Goal: Task Accomplishment & Management: Complete application form

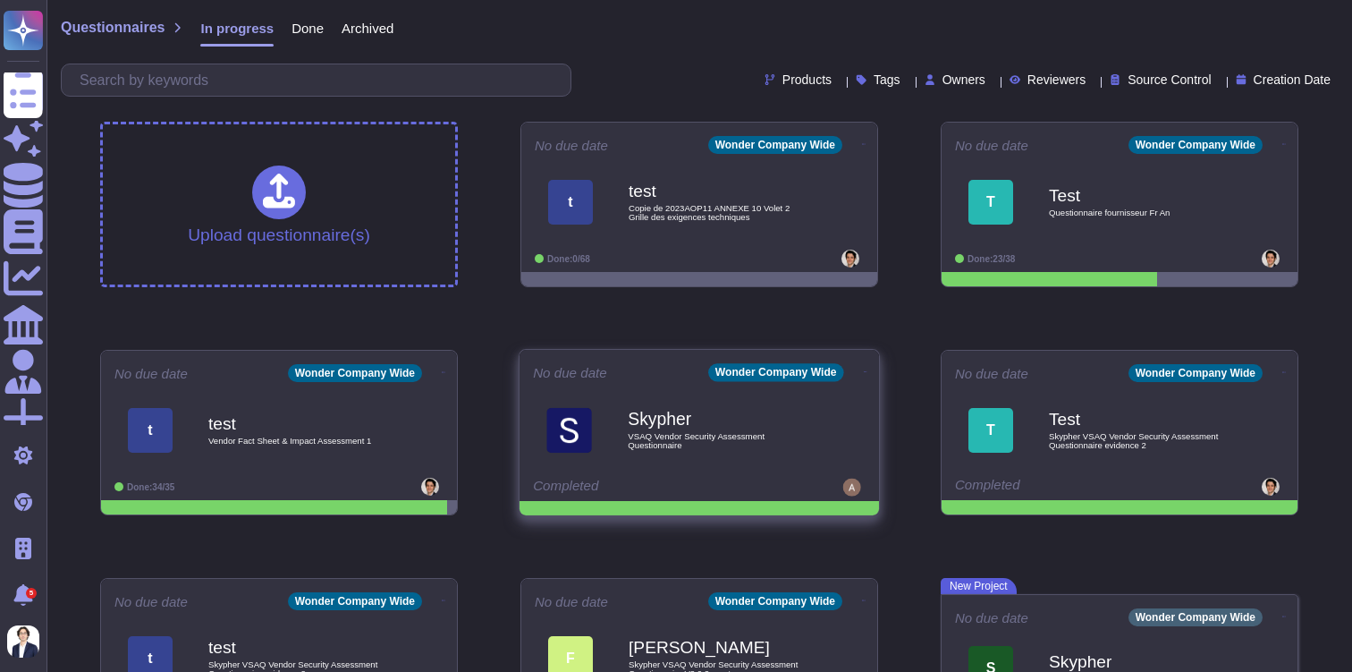
click at [716, 420] on b "Skypher" at bounding box center [718, 419] width 181 height 17
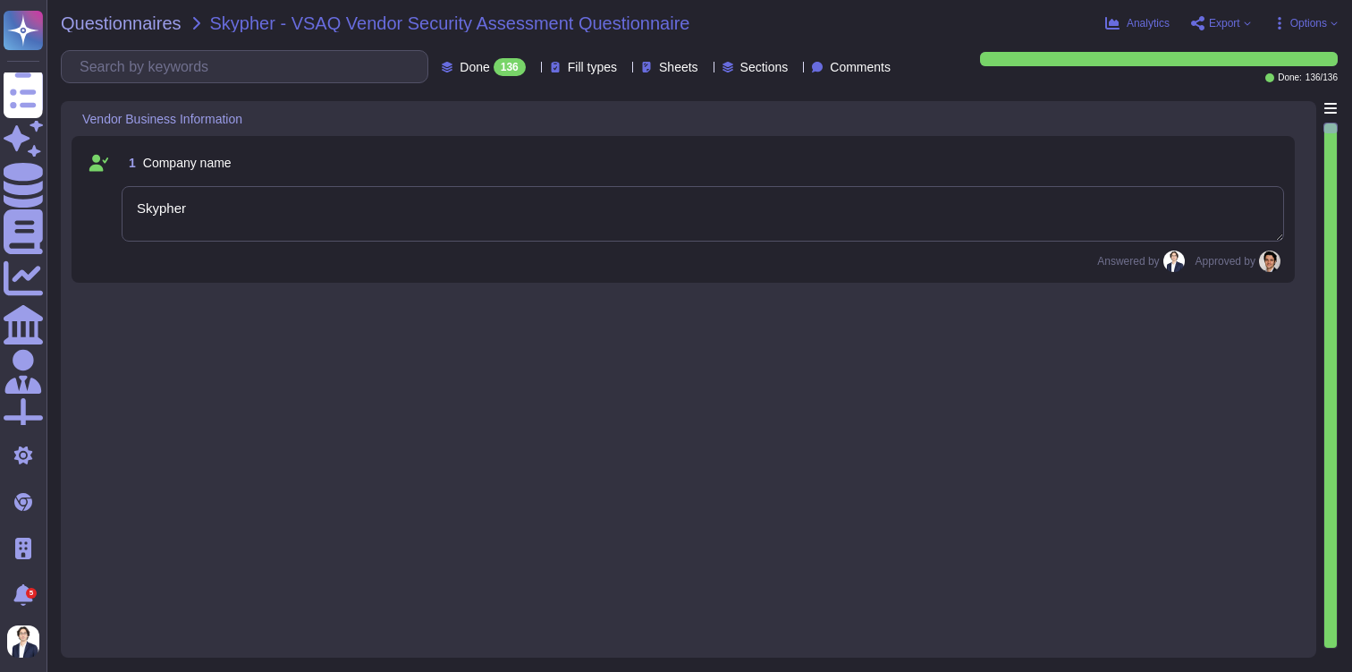
type textarea "Skypher"
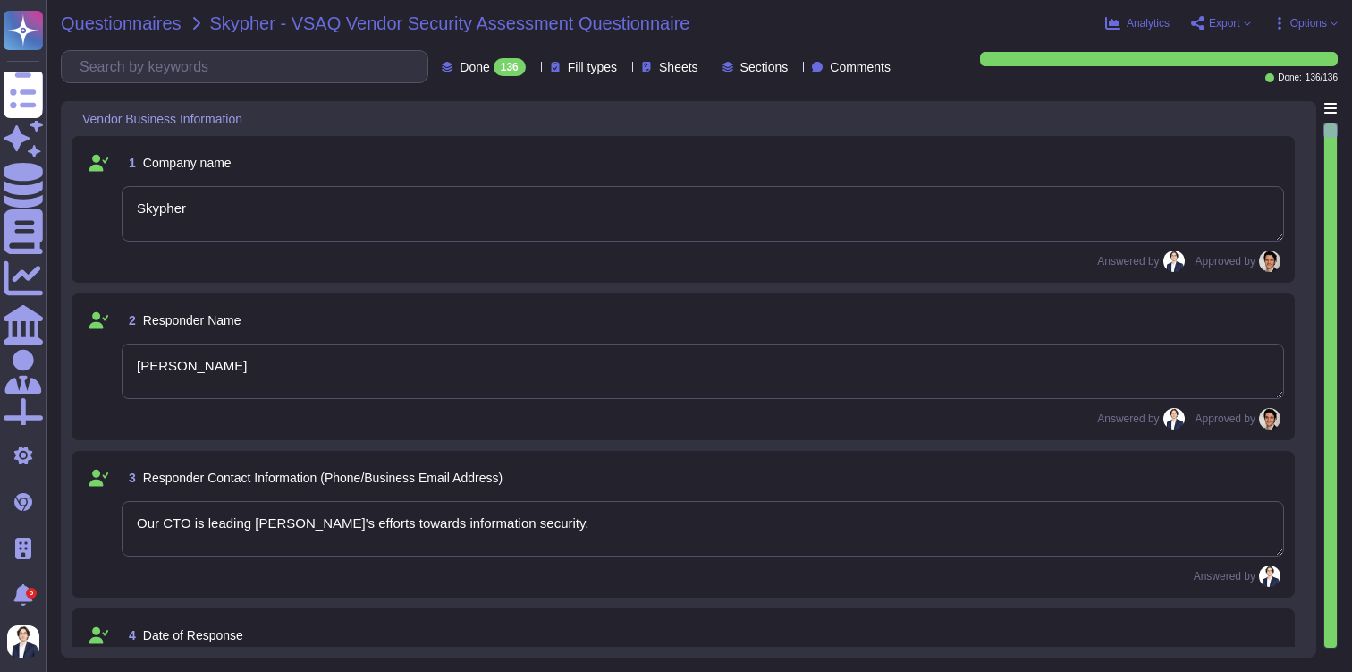
type textarea "[PERSON_NAME]"
type textarea "Our CTO is leading [PERSON_NAME]'s efforts towards information security."
type textarea "10/12"
type textarea "The company website URLs include [DOMAIN_NAME], [DOMAIN_NAME], and [DOMAIN_NAME…"
type textarea "The service website URLs include [DOMAIN_NAME], [DOMAIN_NAME], and [DOMAIN_NAME…"
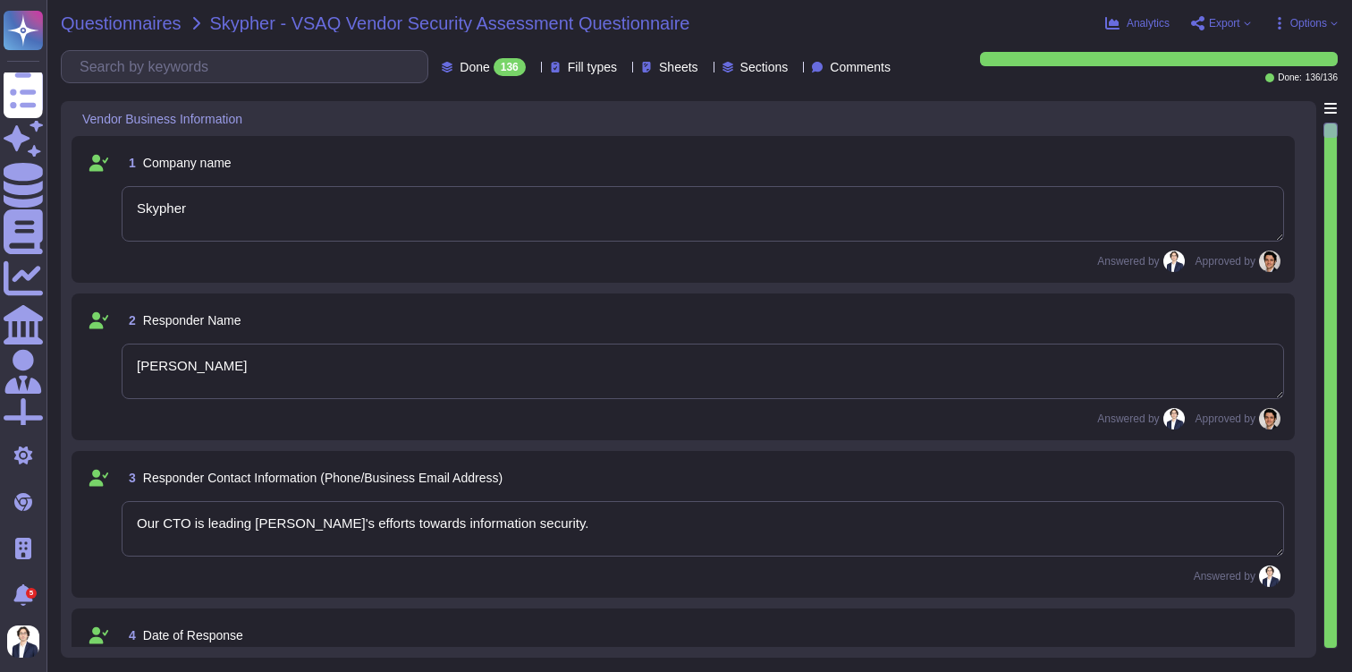
click at [134, 16] on span "Questionnaires" at bounding box center [121, 23] width 121 height 18
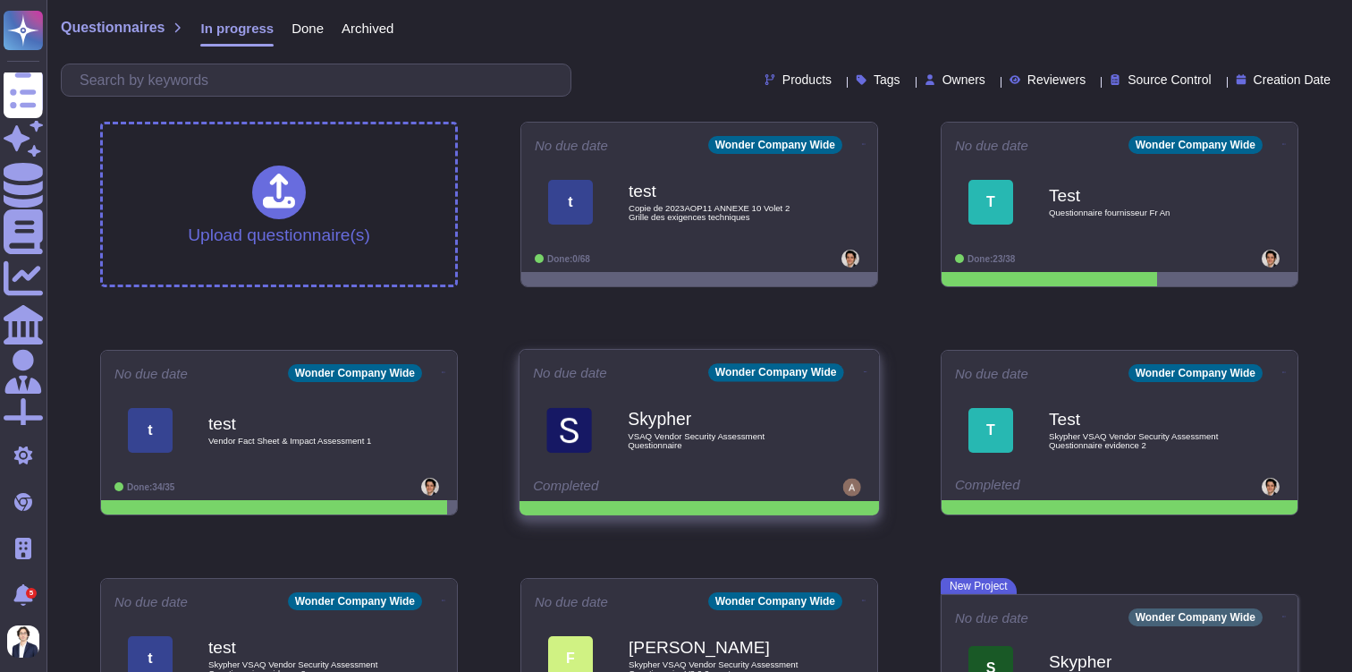
click at [864, 369] on icon at bounding box center [866, 371] width 4 height 4
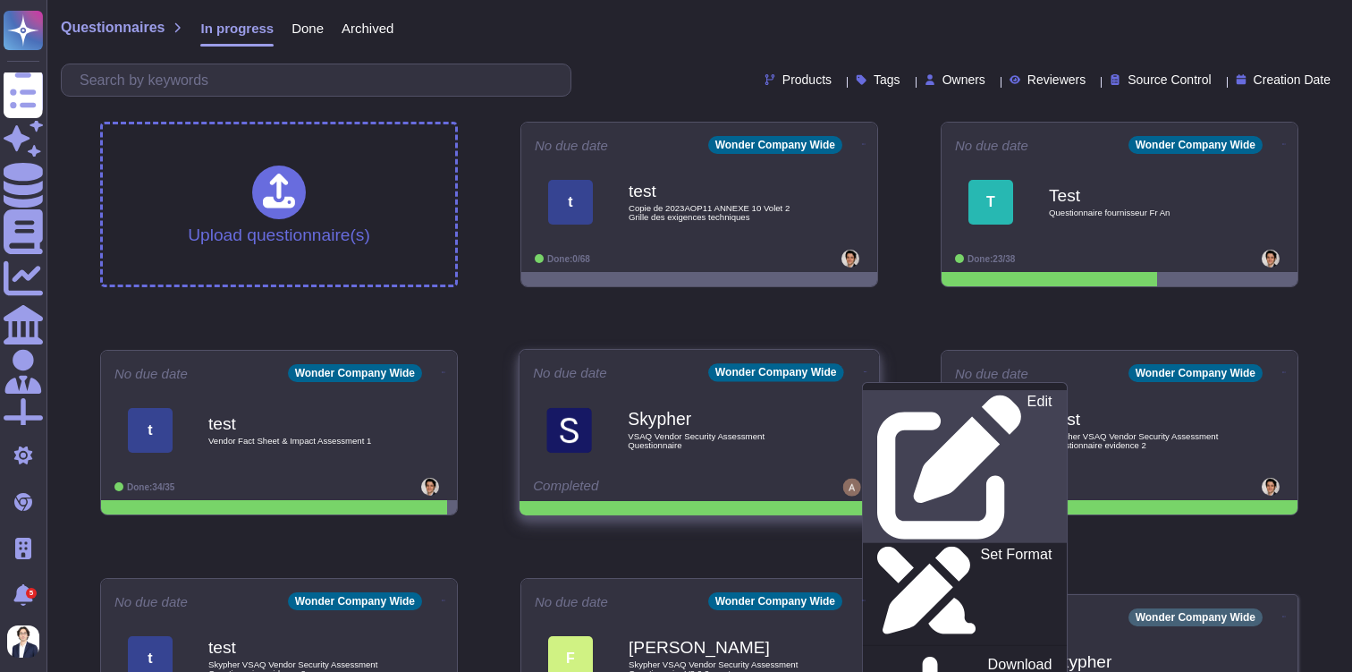
click at [1028, 398] on p "Edit" at bounding box center [1040, 466] width 25 height 145
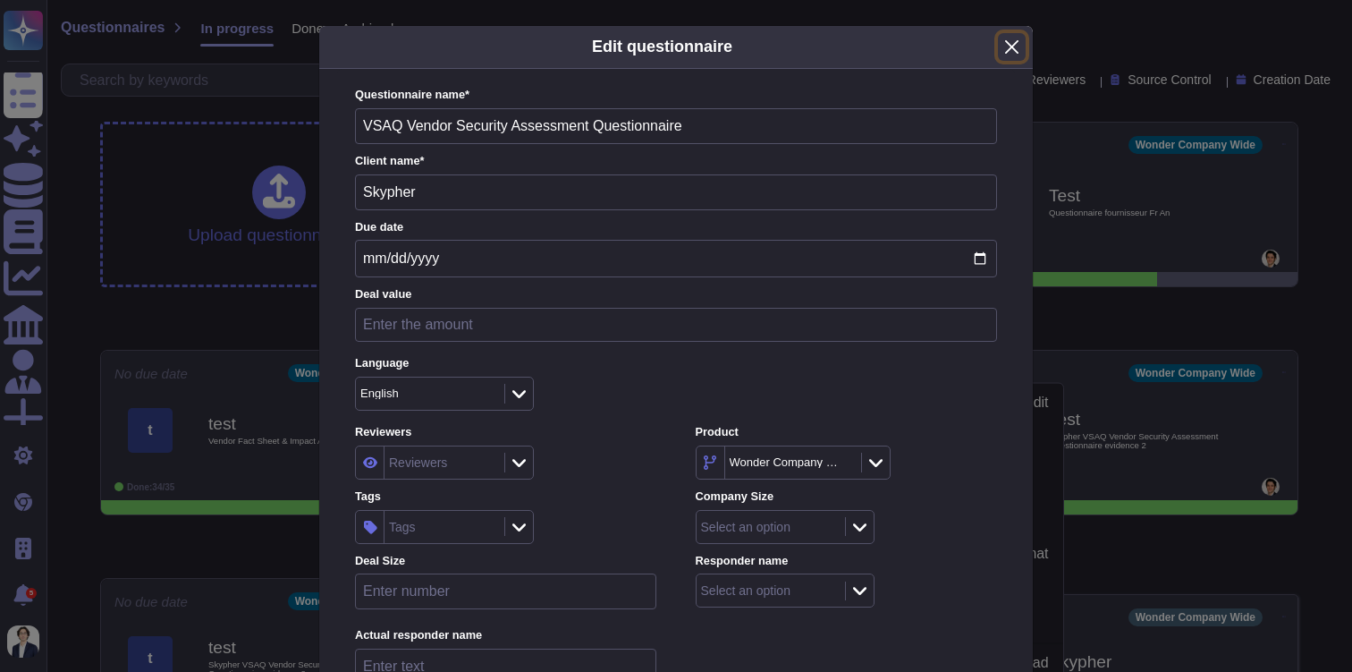
click at [1009, 48] on button "Close" at bounding box center [1012, 47] width 28 height 28
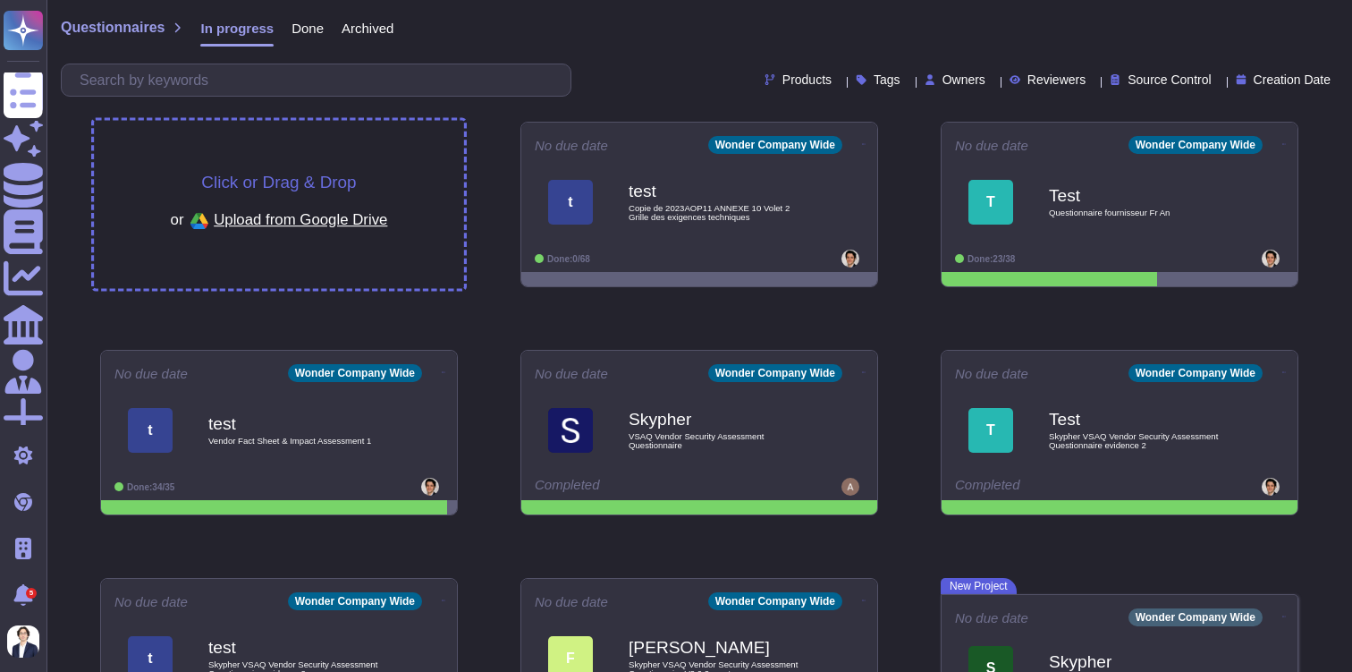
click at [233, 214] on span "Upload from Google Drive" at bounding box center [301, 219] width 174 height 16
click at [253, 211] on span "Upload from Google Drive" at bounding box center [301, 219] width 174 height 16
click at [214, 193] on div "Click or Drag & Drop or Upload from Google Drive" at bounding box center [279, 205] width 217 height 62
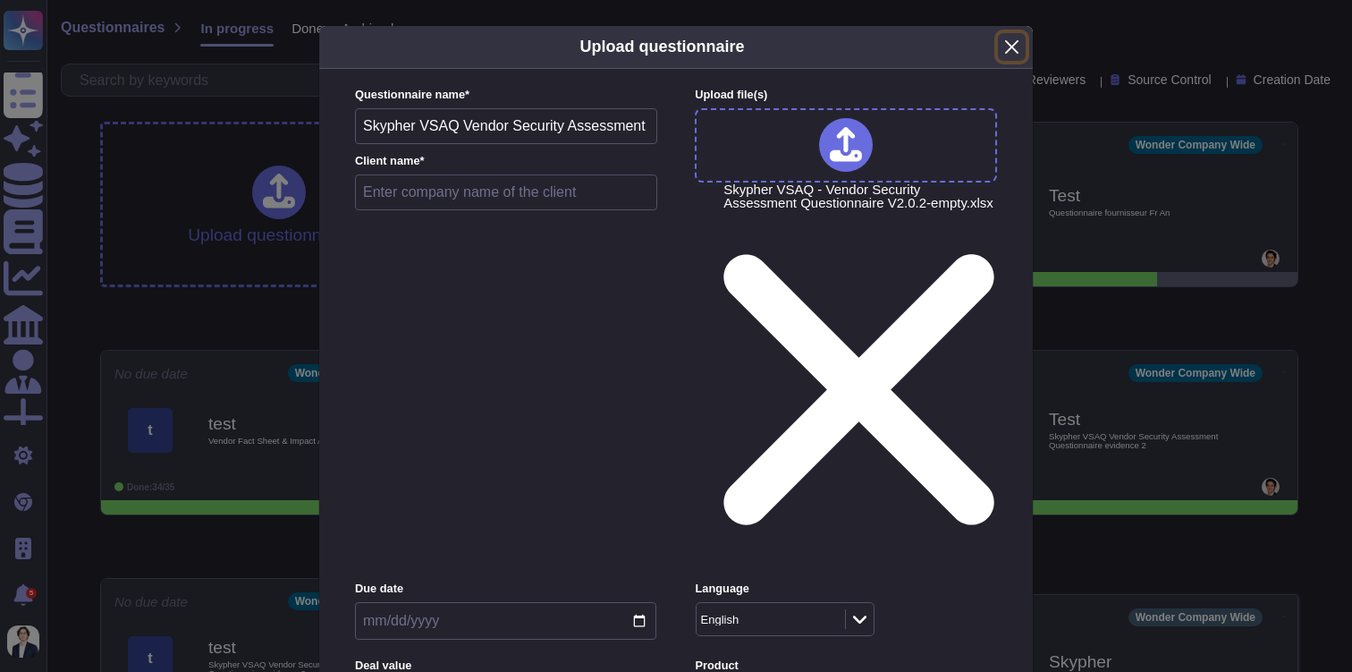
click at [1013, 42] on button "Close" at bounding box center [1012, 47] width 28 height 28
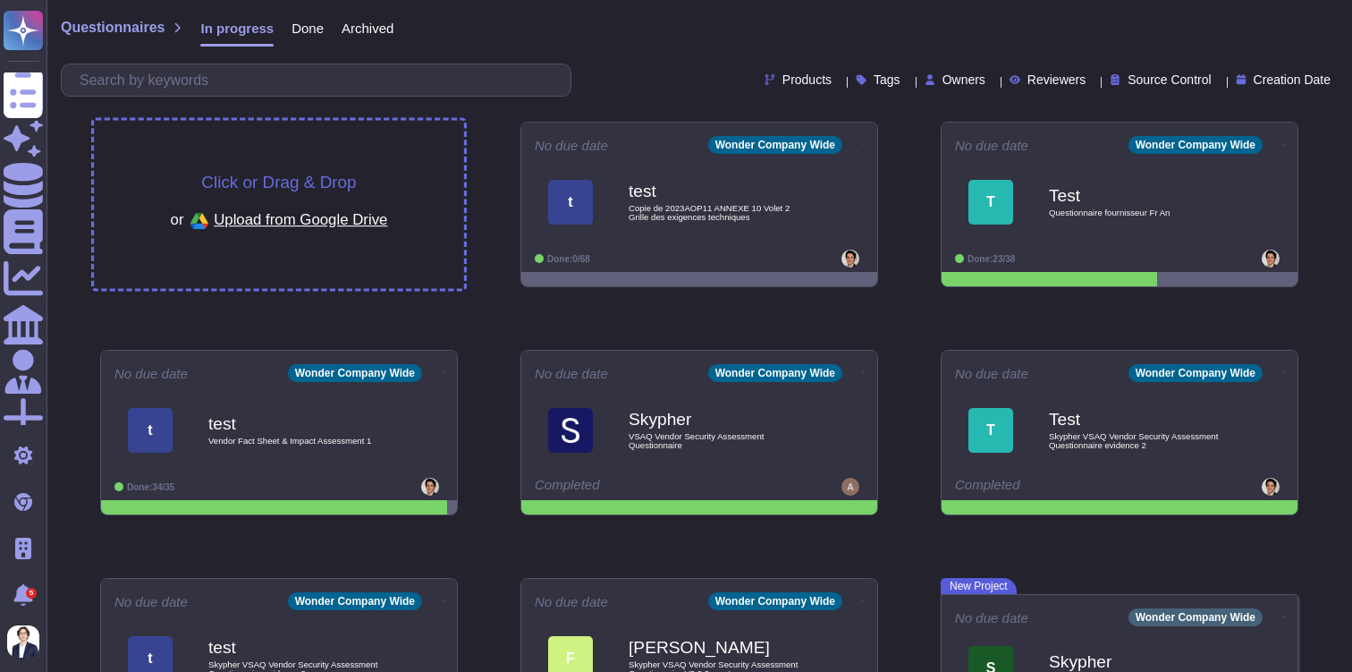
click at [306, 188] on span "Click or Drag & Drop" at bounding box center [278, 182] width 155 height 17
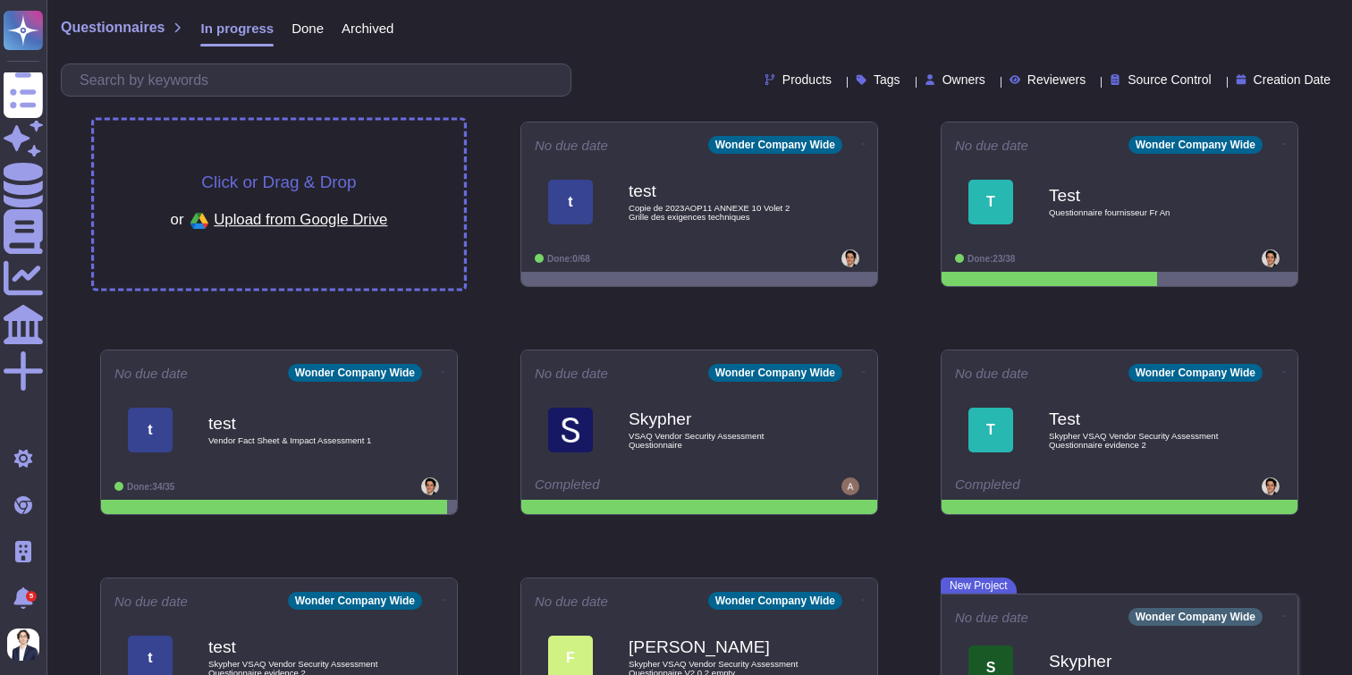
click at [259, 176] on span "Click or Drag & Drop" at bounding box center [278, 182] width 155 height 17
click at [276, 189] on span "Click or Drag & Drop" at bounding box center [278, 182] width 155 height 17
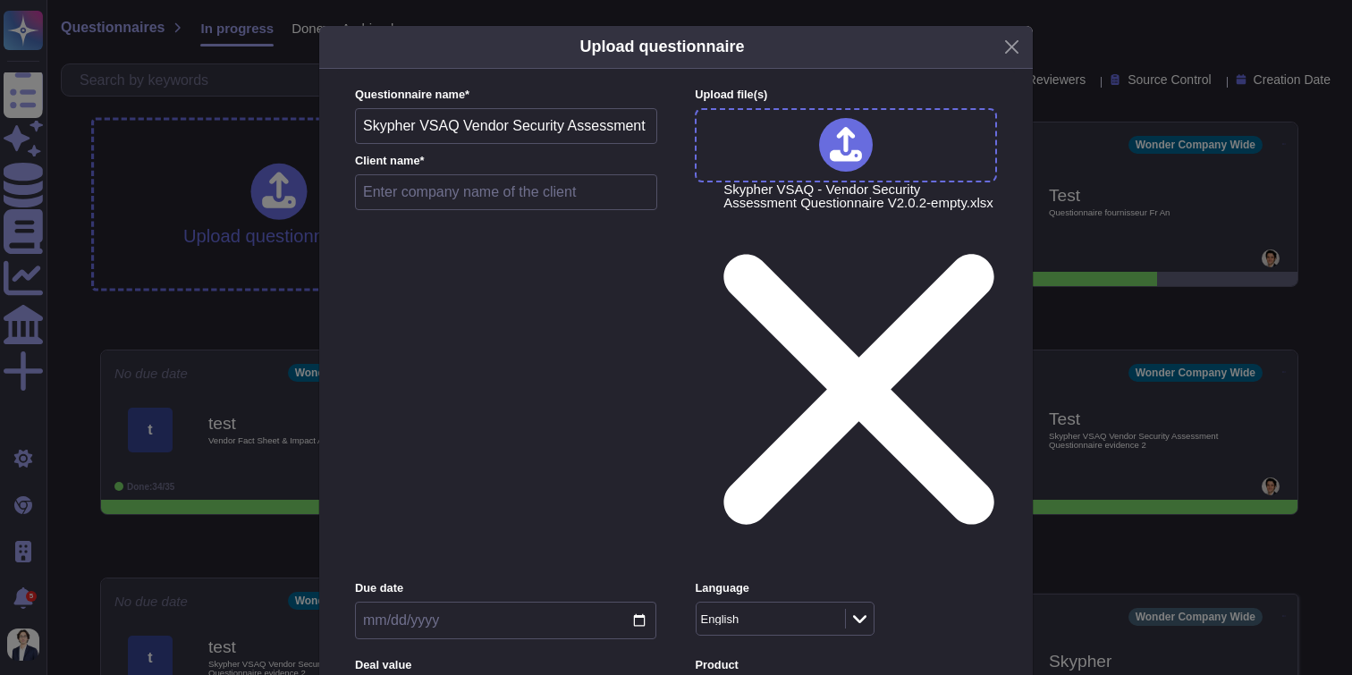
click at [521, 192] on input "text" at bounding box center [506, 192] width 302 height 36
type input "Skypher"
click at [687, 223] on form "Questionnaire name * Skypher VSAQ Vendor Security Assessment Questionnaire V2.0…" at bounding box center [676, 535] width 642 height 897
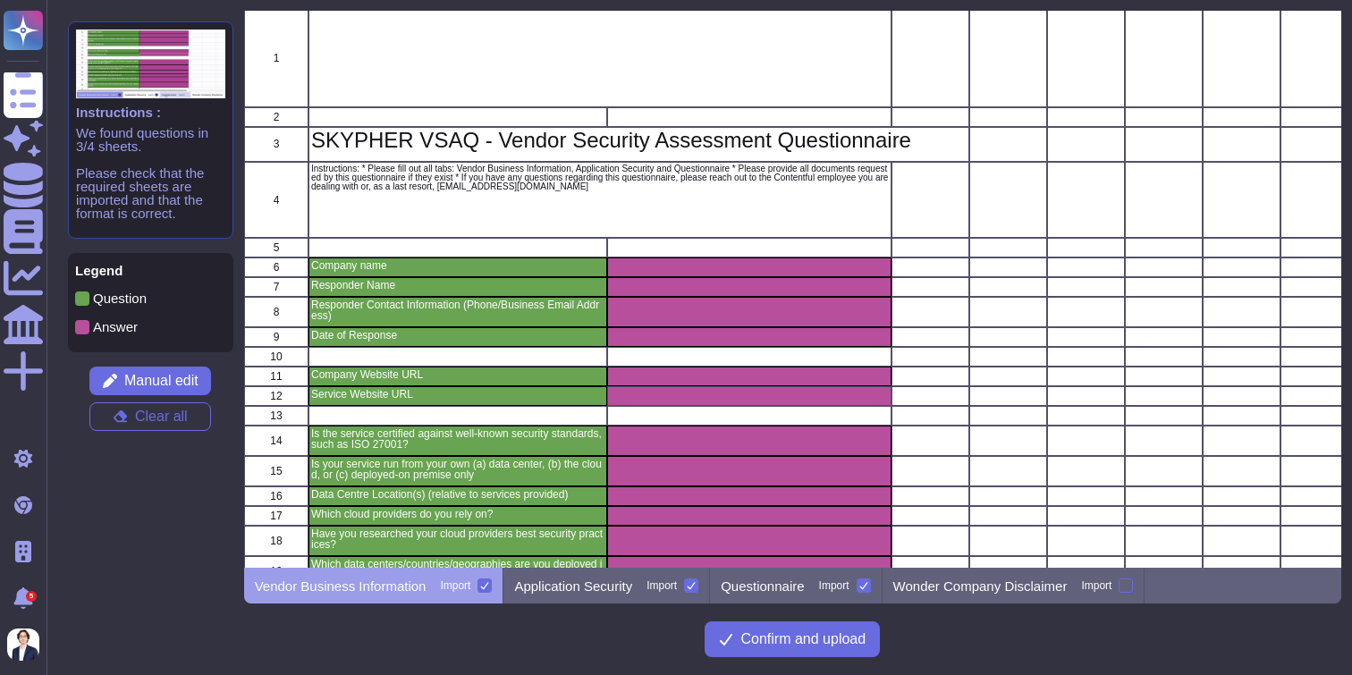
scroll to position [29, 0]
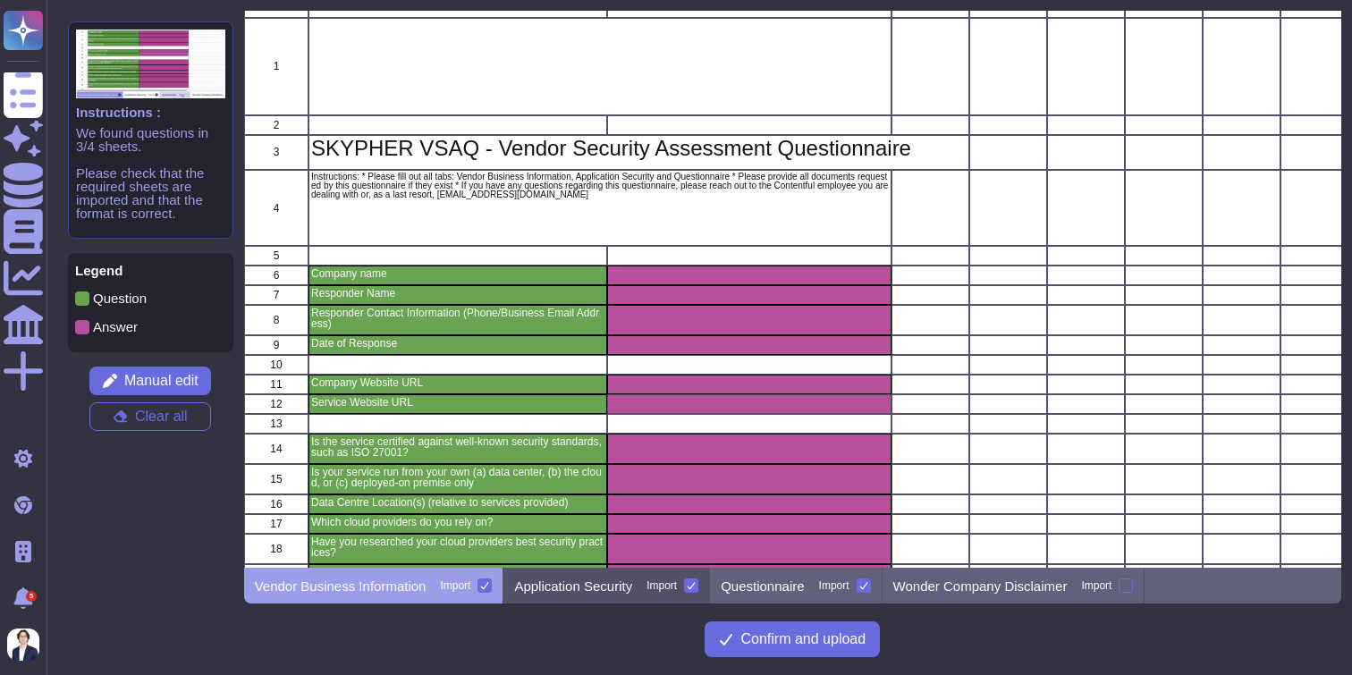
click at [611, 589] on p "Application Security" at bounding box center [573, 586] width 118 height 13
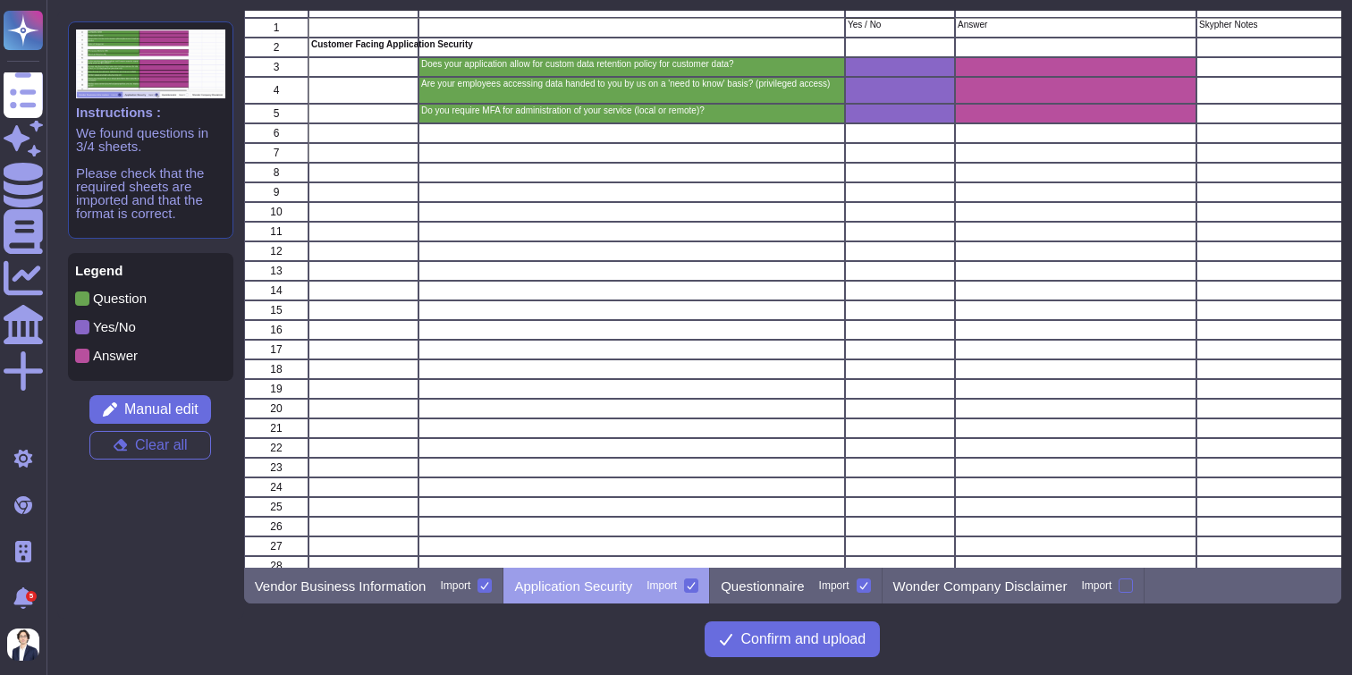
scroll to position [0, 0]
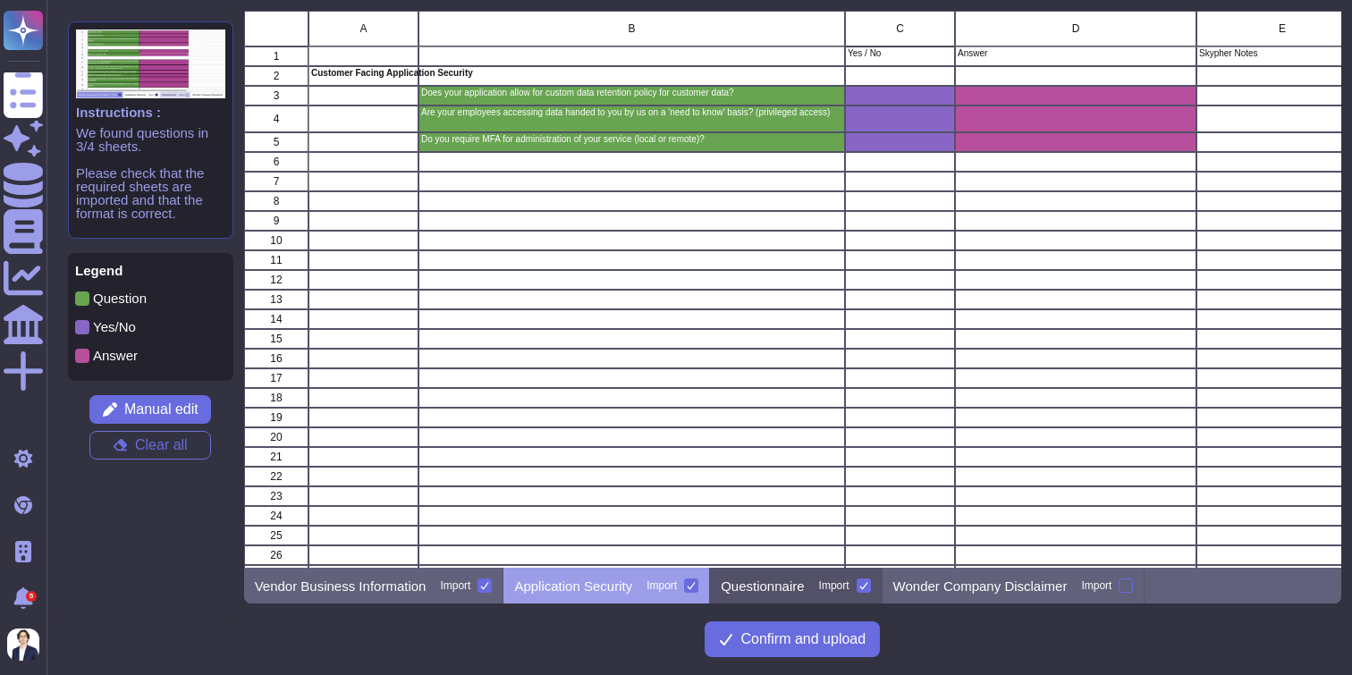
click at [773, 576] on div "Questionnaire Import" at bounding box center [796, 586] width 172 height 36
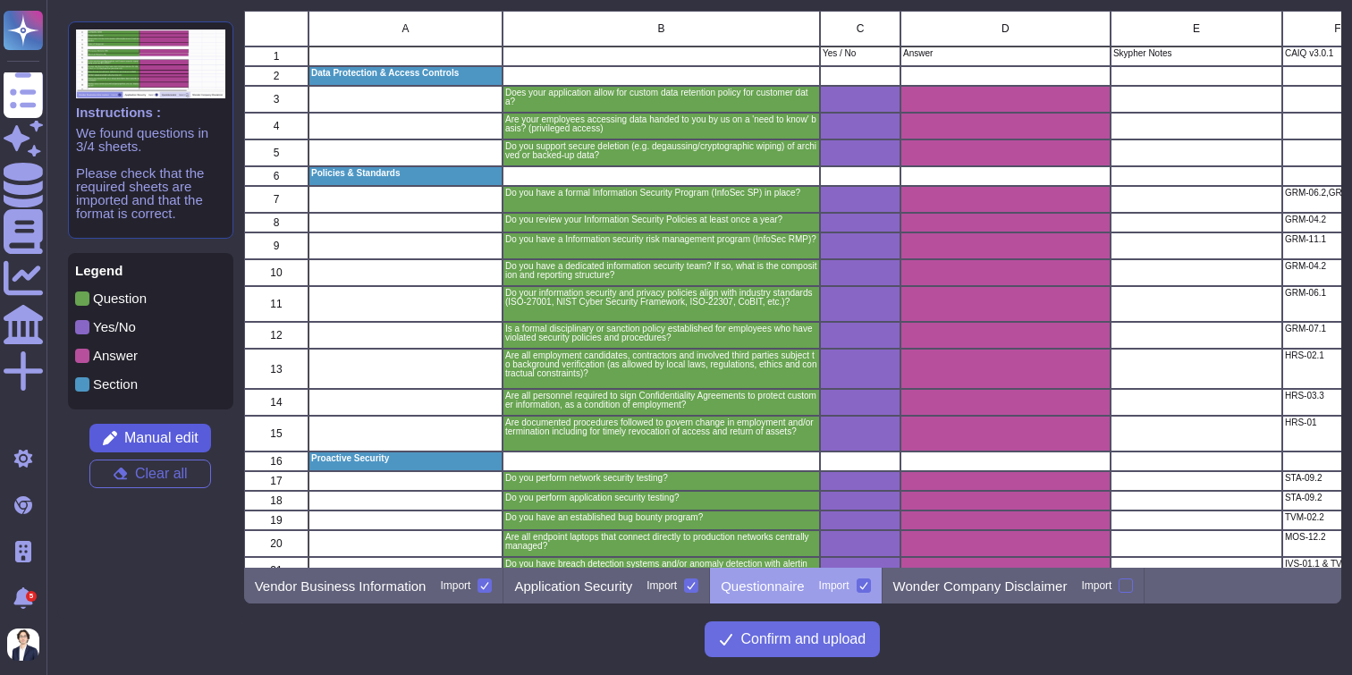
click at [148, 442] on span "Manual edit" at bounding box center [161, 438] width 74 height 14
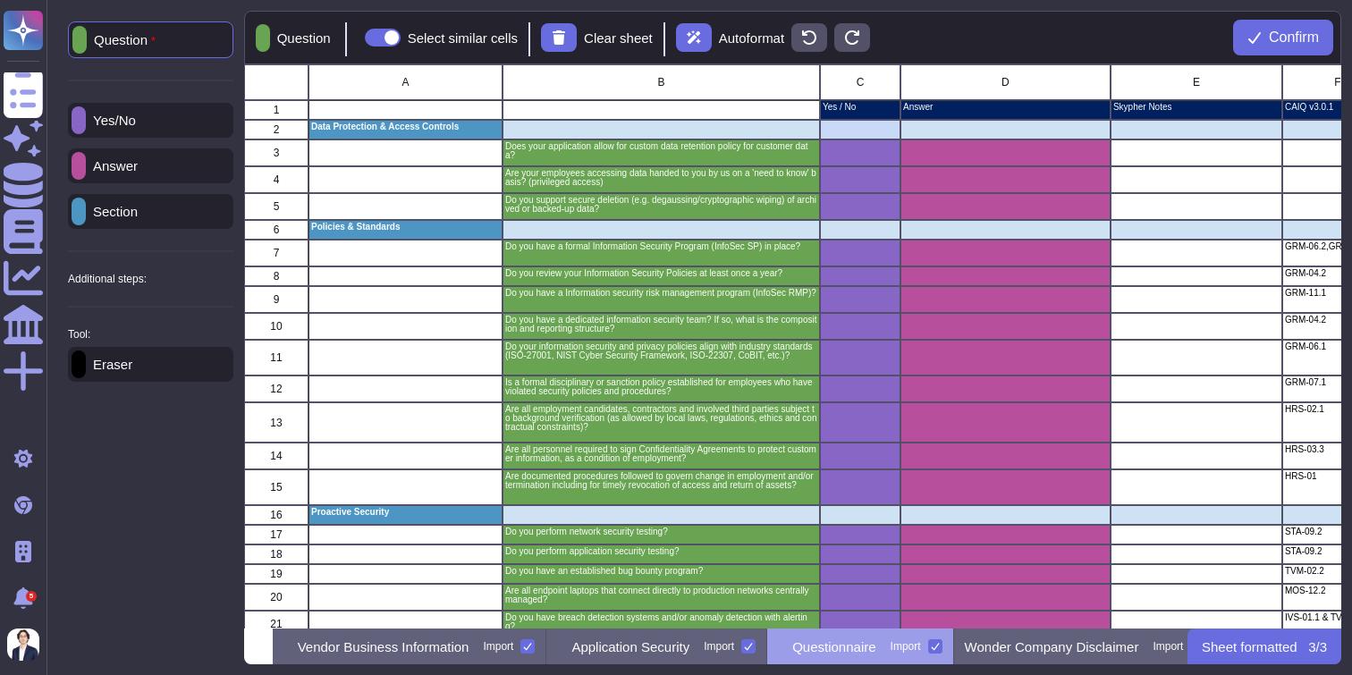
scroll to position [564, 1098]
click at [148, 378] on div "Eraser" at bounding box center [150, 364] width 165 height 35
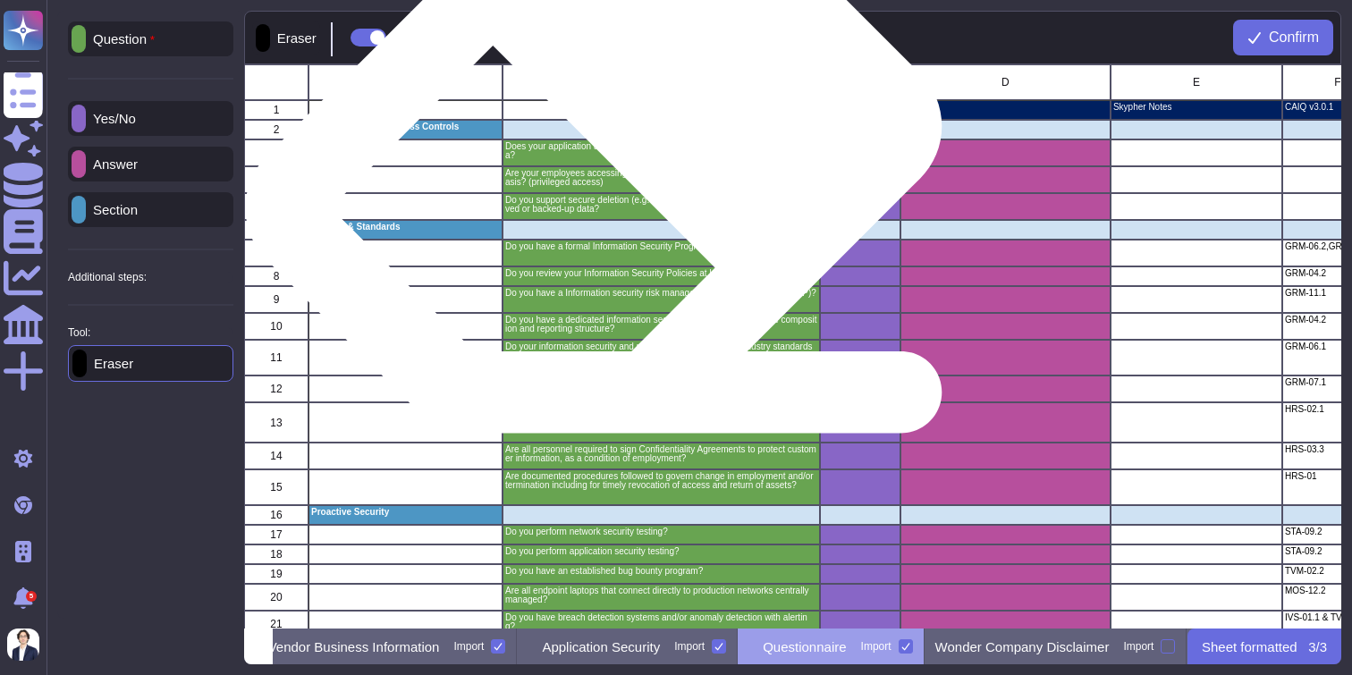
click at [607, 156] on p "Does your application allow for custom data retention policy for customer data?" at bounding box center [661, 151] width 312 height 18
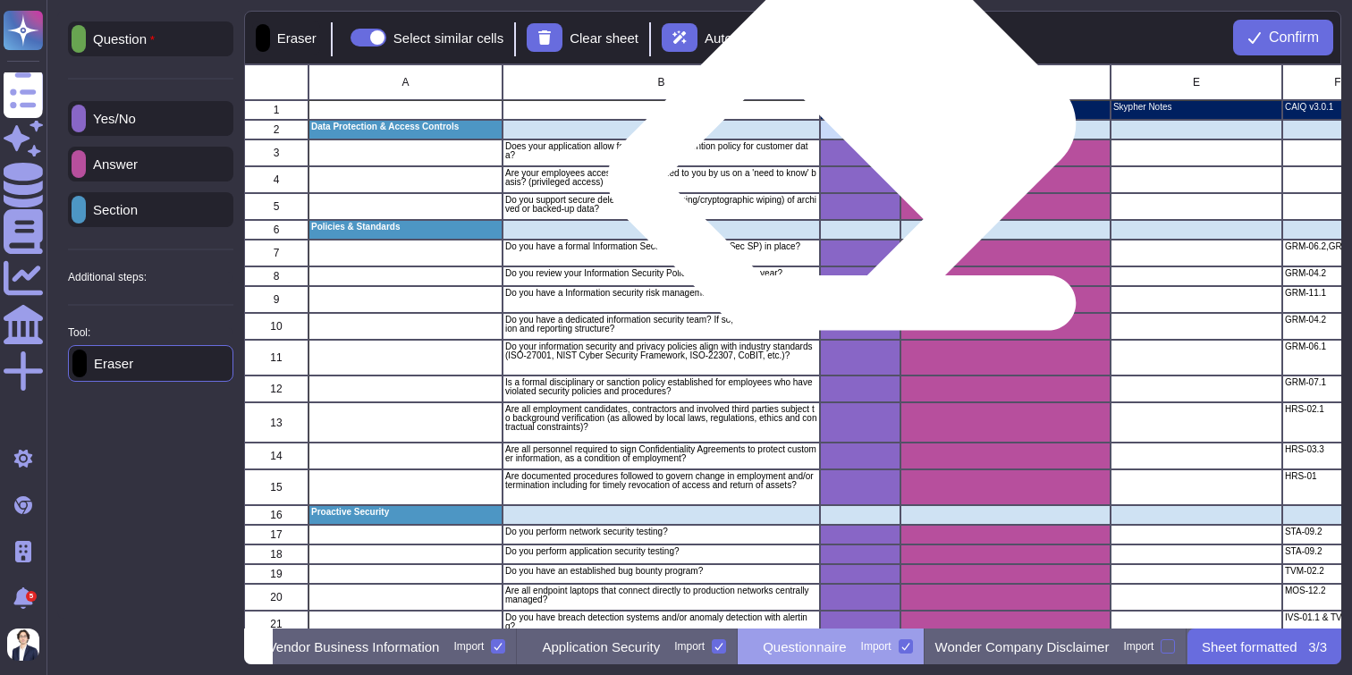
click at [849, 147] on div "grid" at bounding box center [860, 153] width 81 height 27
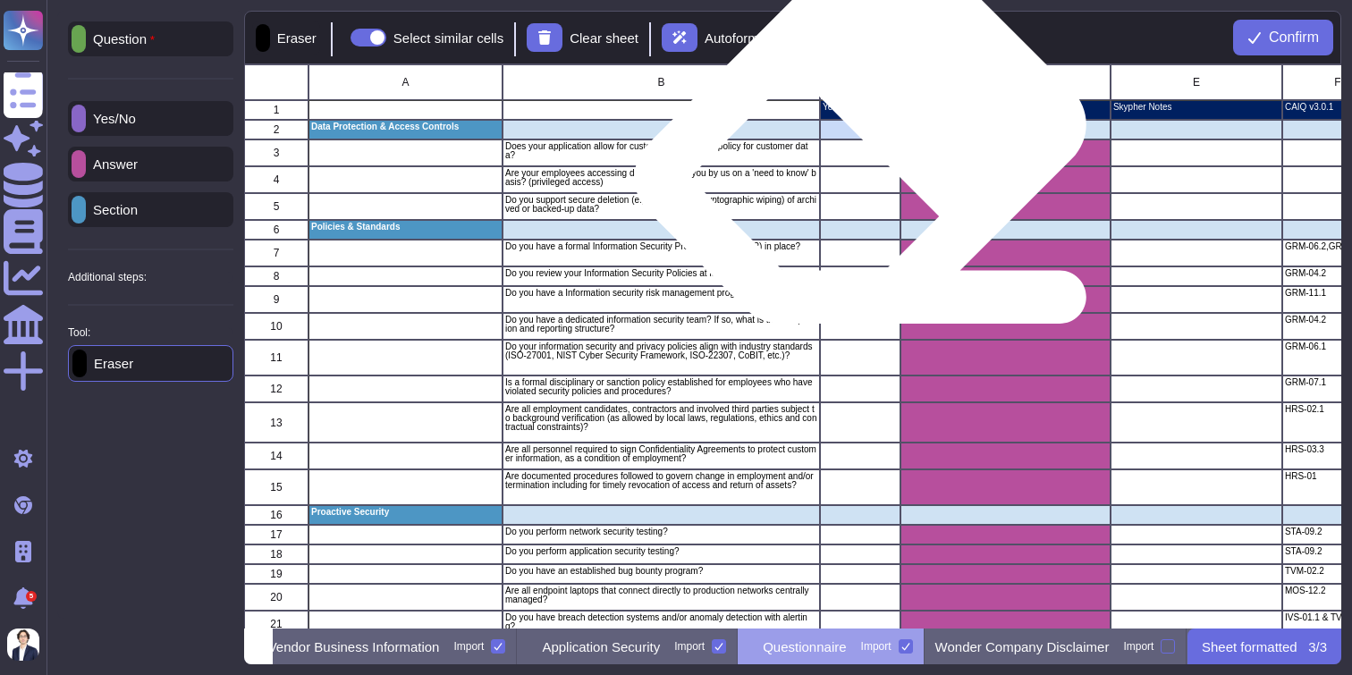
click at [949, 147] on div "grid" at bounding box center [1006, 153] width 210 height 27
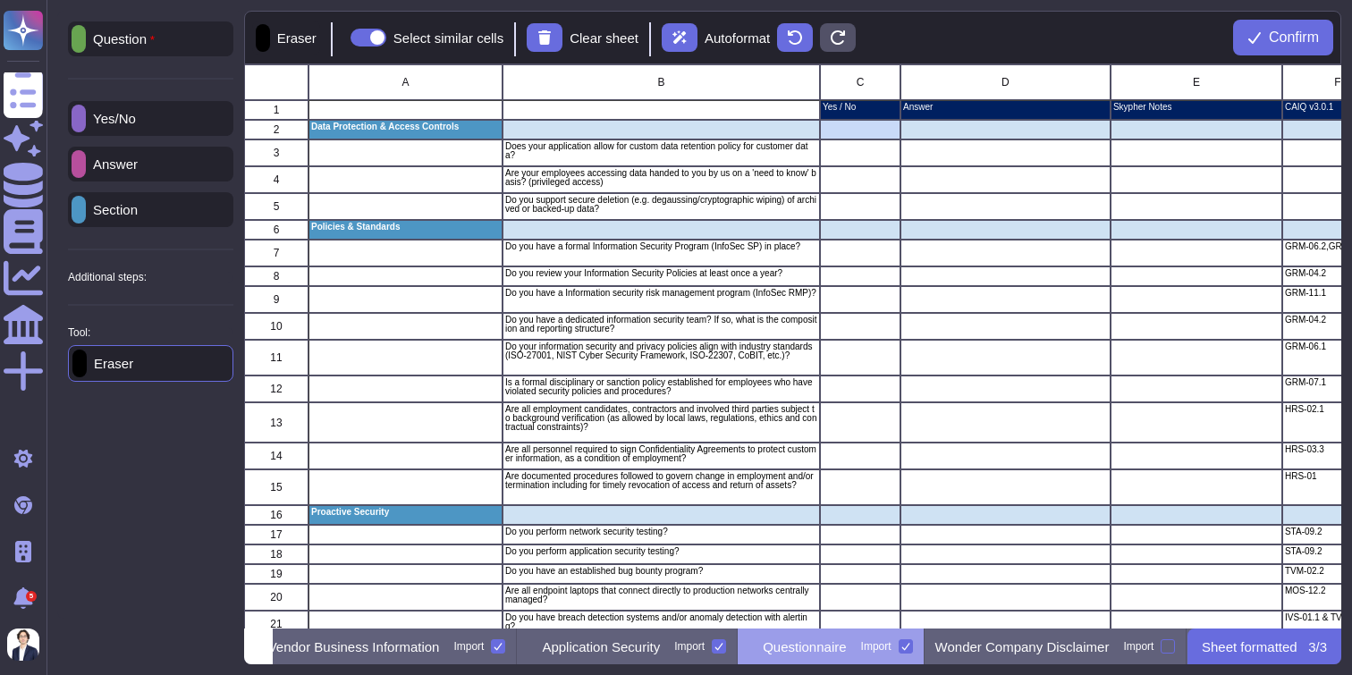
click at [131, 370] on p "Eraser" at bounding box center [110, 363] width 47 height 13
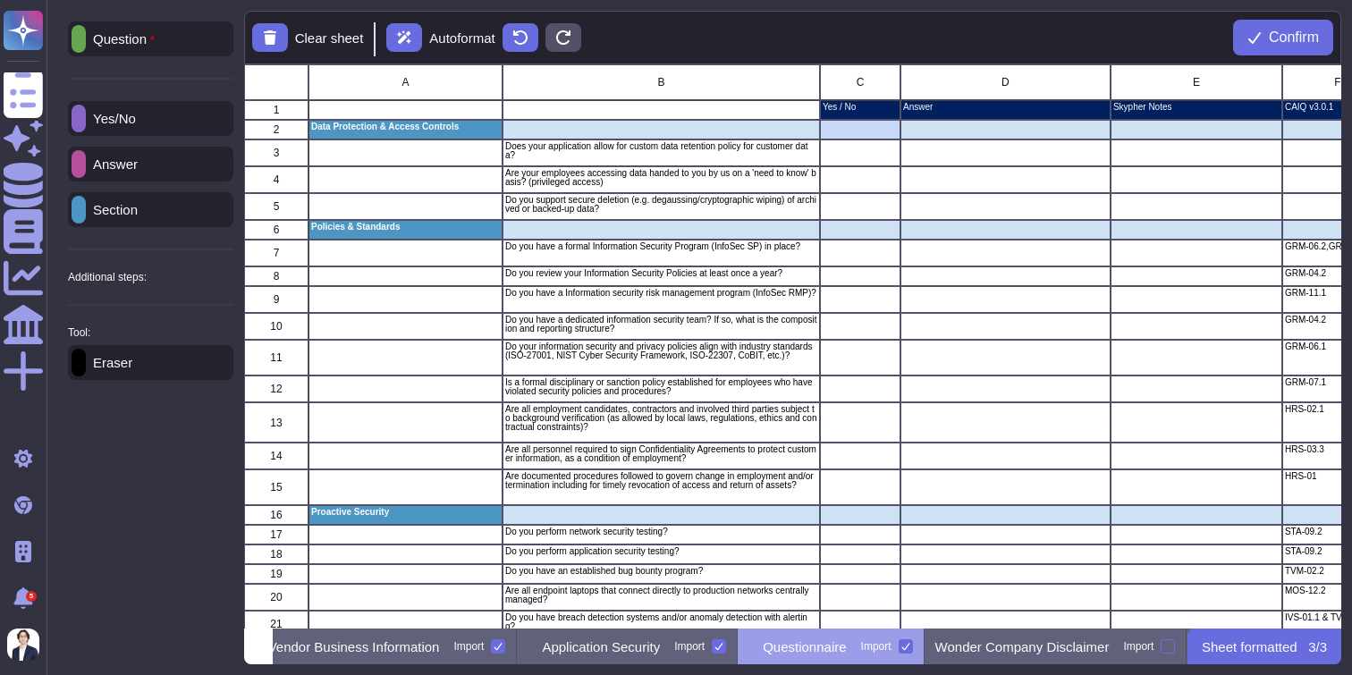
click at [138, 162] on p "Answer" at bounding box center [112, 163] width 52 height 13
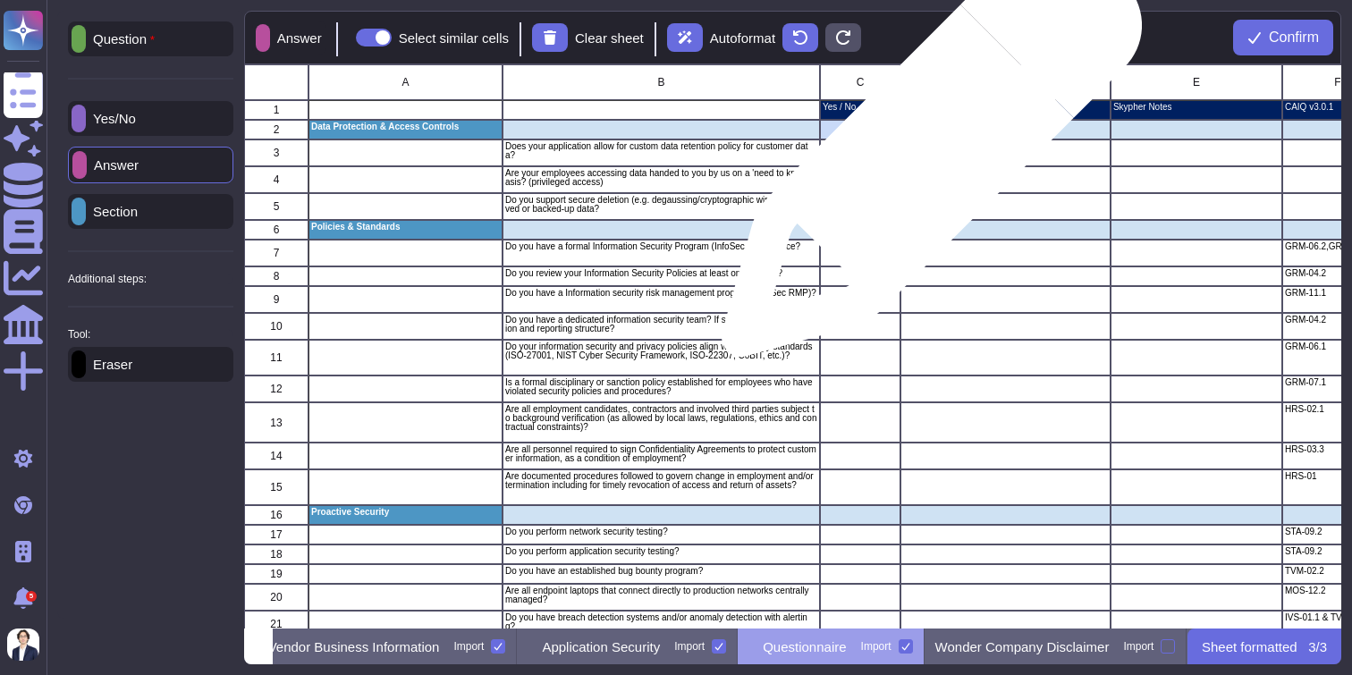
click at [925, 156] on div "grid" at bounding box center [1006, 153] width 210 height 27
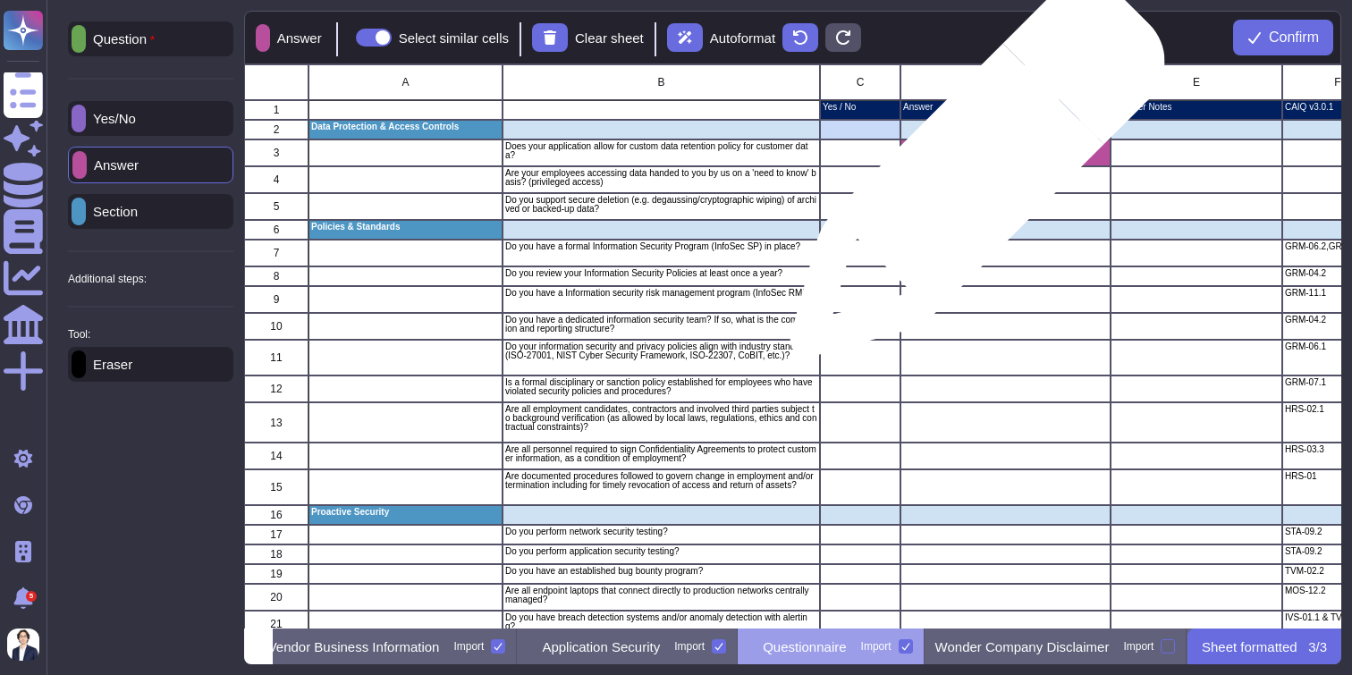
click at [971, 179] on div "grid" at bounding box center [1006, 179] width 210 height 27
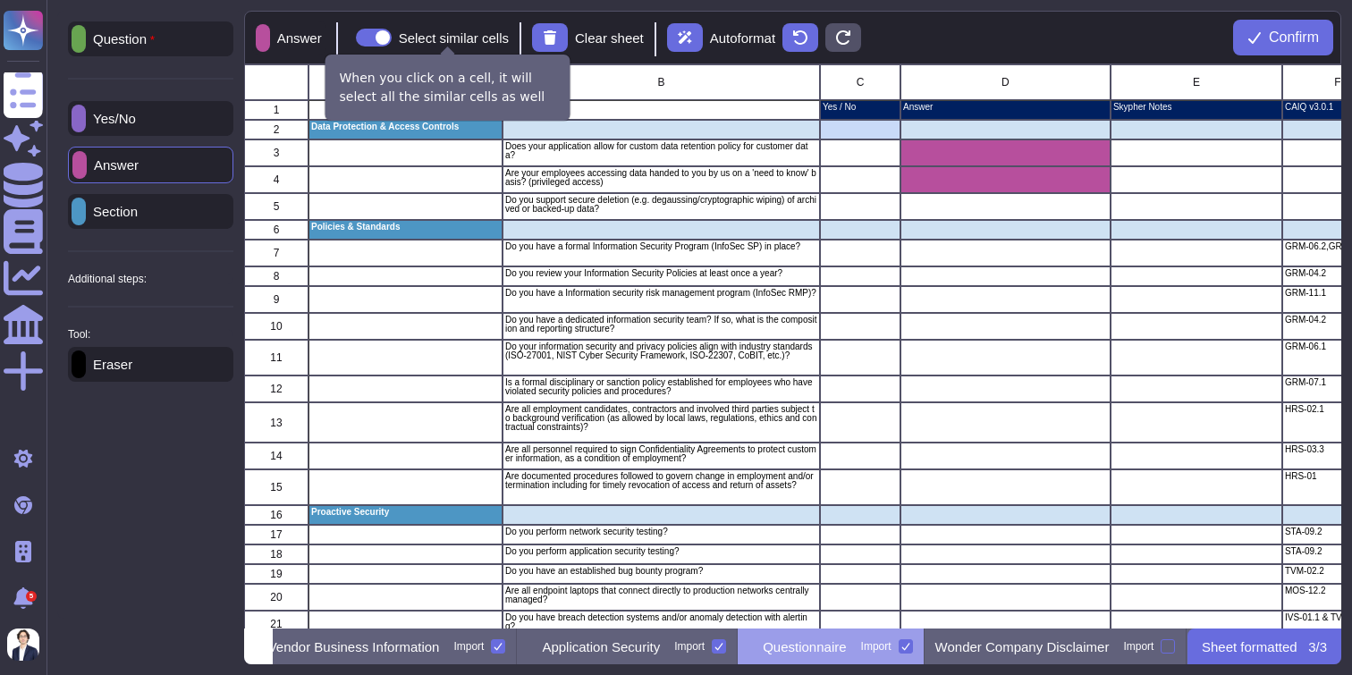
click at [392, 37] on span at bounding box center [374, 38] width 36 height 18
click at [349, 38] on input "Select similar cells" at bounding box center [349, 38] width 0 height 0
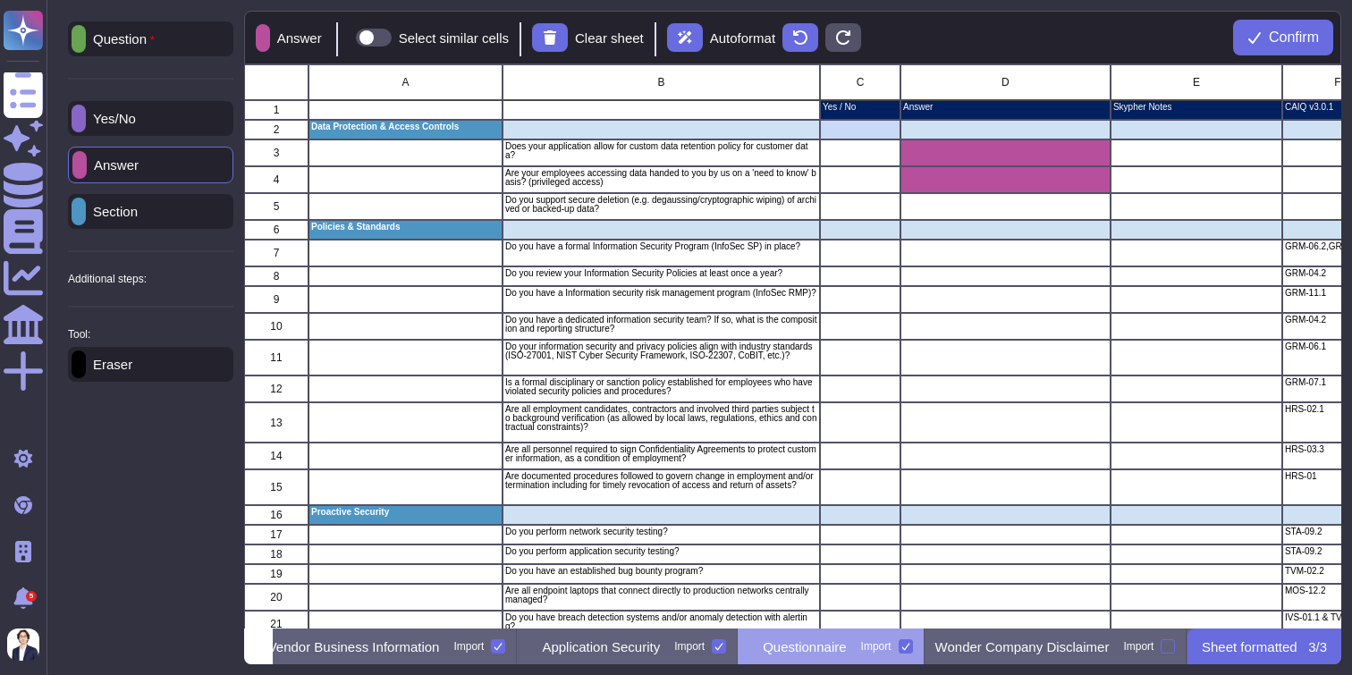
click at [392, 37] on span at bounding box center [374, 38] width 36 height 18
click at [349, 38] on input "Select similar cells" at bounding box center [349, 38] width 0 height 0
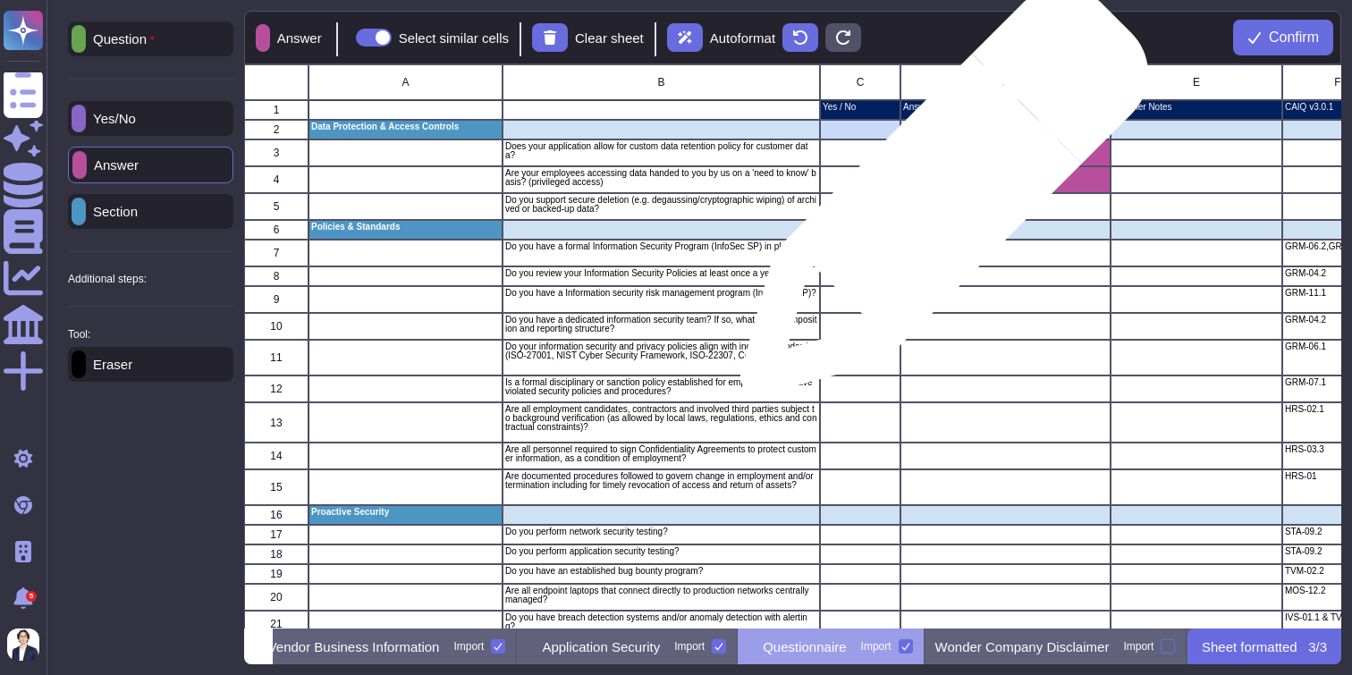
click at [937, 200] on div "grid" at bounding box center [1006, 206] width 210 height 27
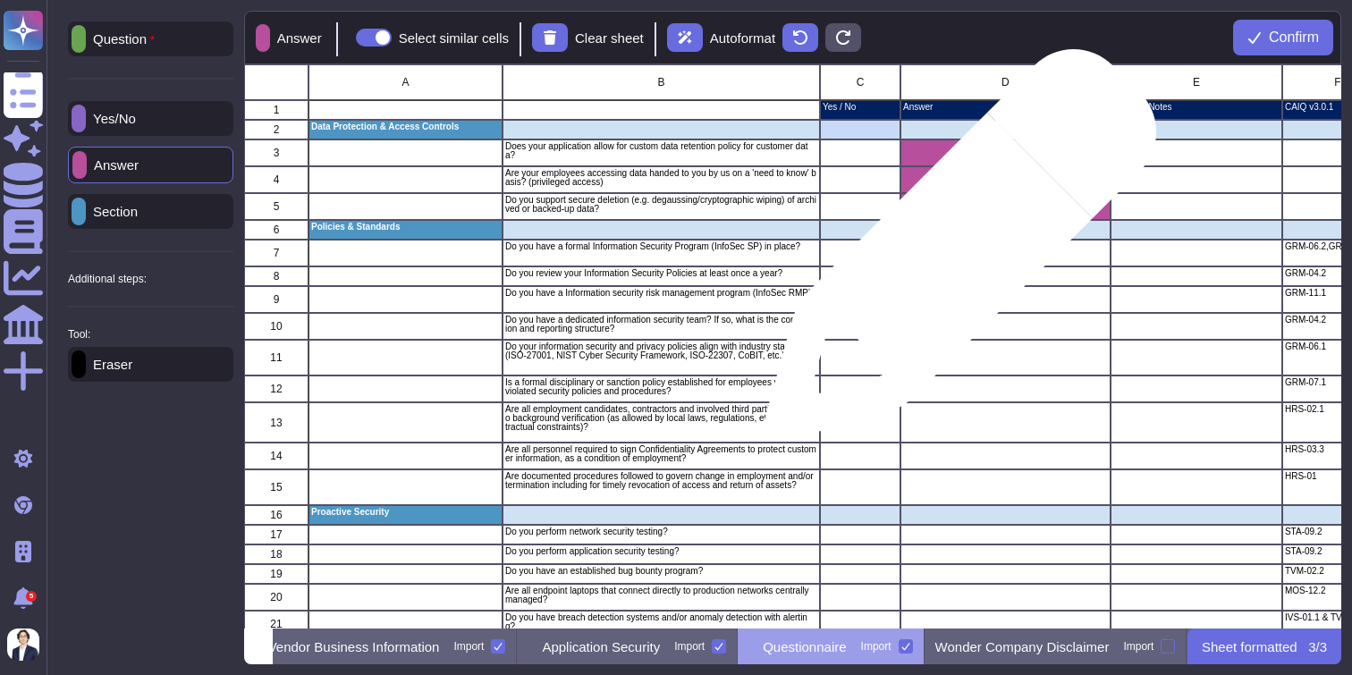
click at [954, 254] on div "grid" at bounding box center [1006, 253] width 210 height 27
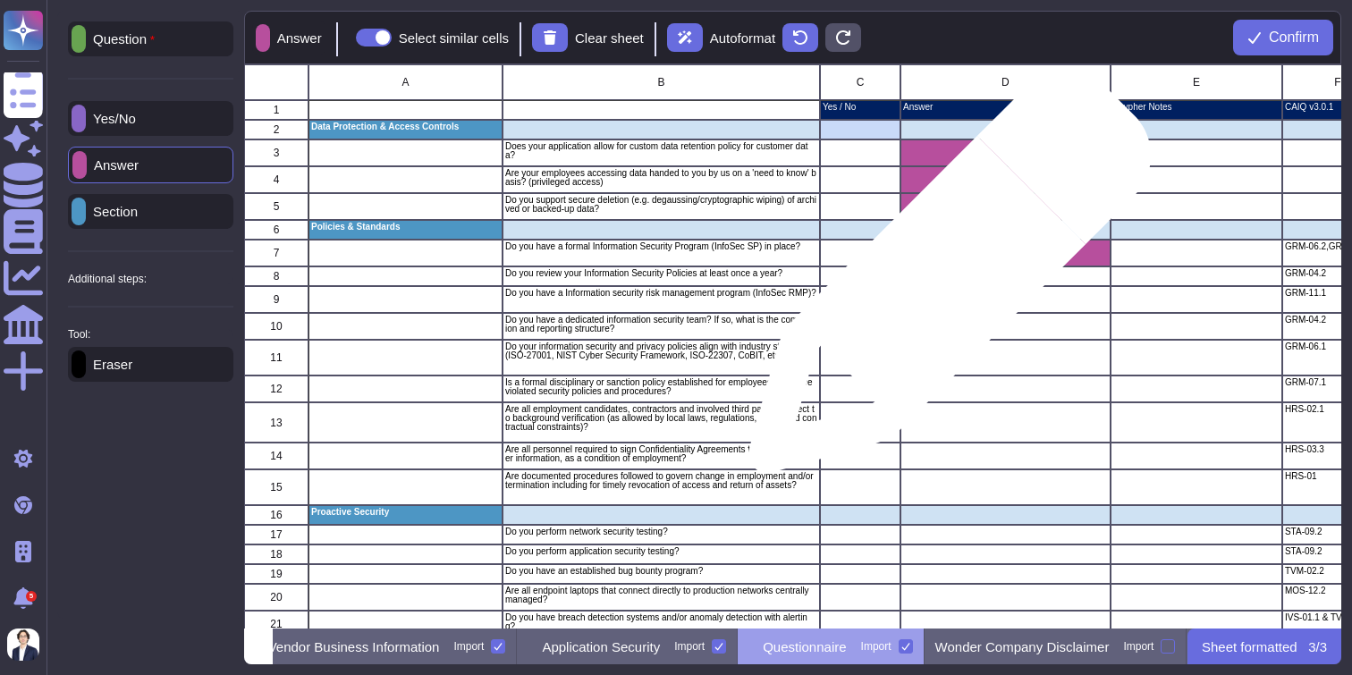
click at [942, 283] on div "grid" at bounding box center [1006, 277] width 210 height 20
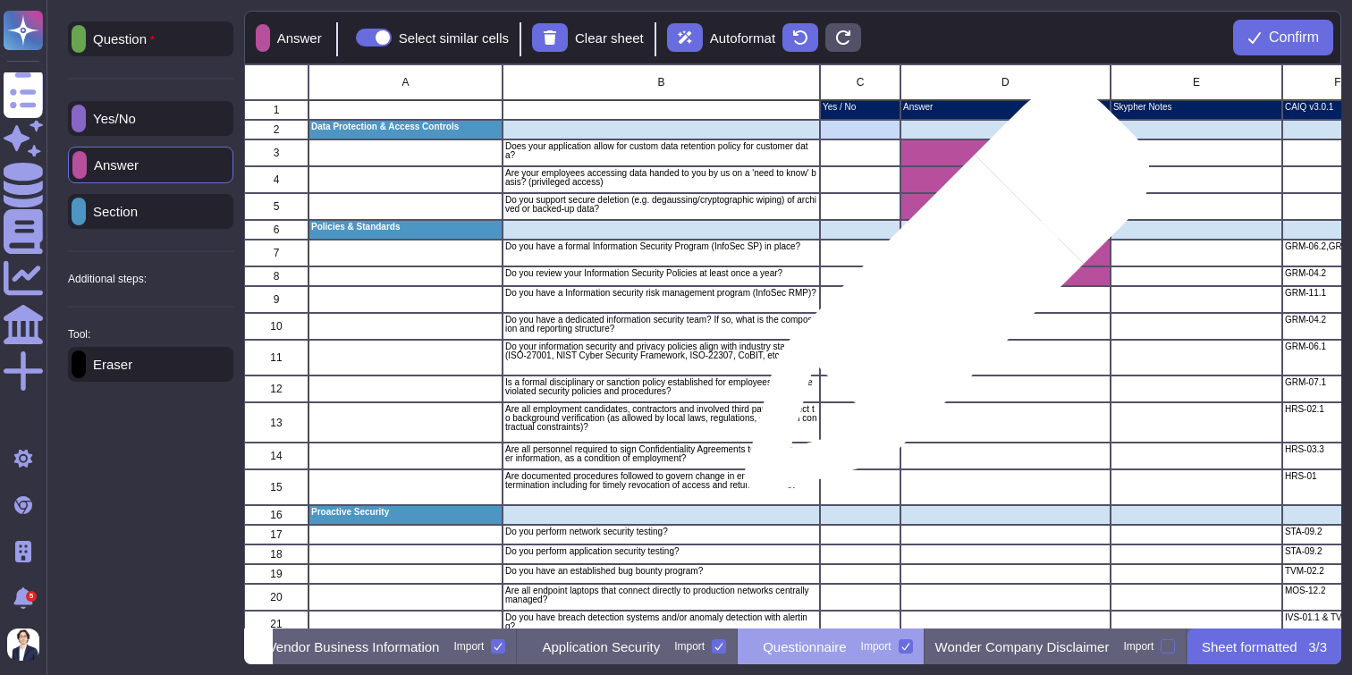
click at [938, 307] on div "grid" at bounding box center [1006, 299] width 210 height 27
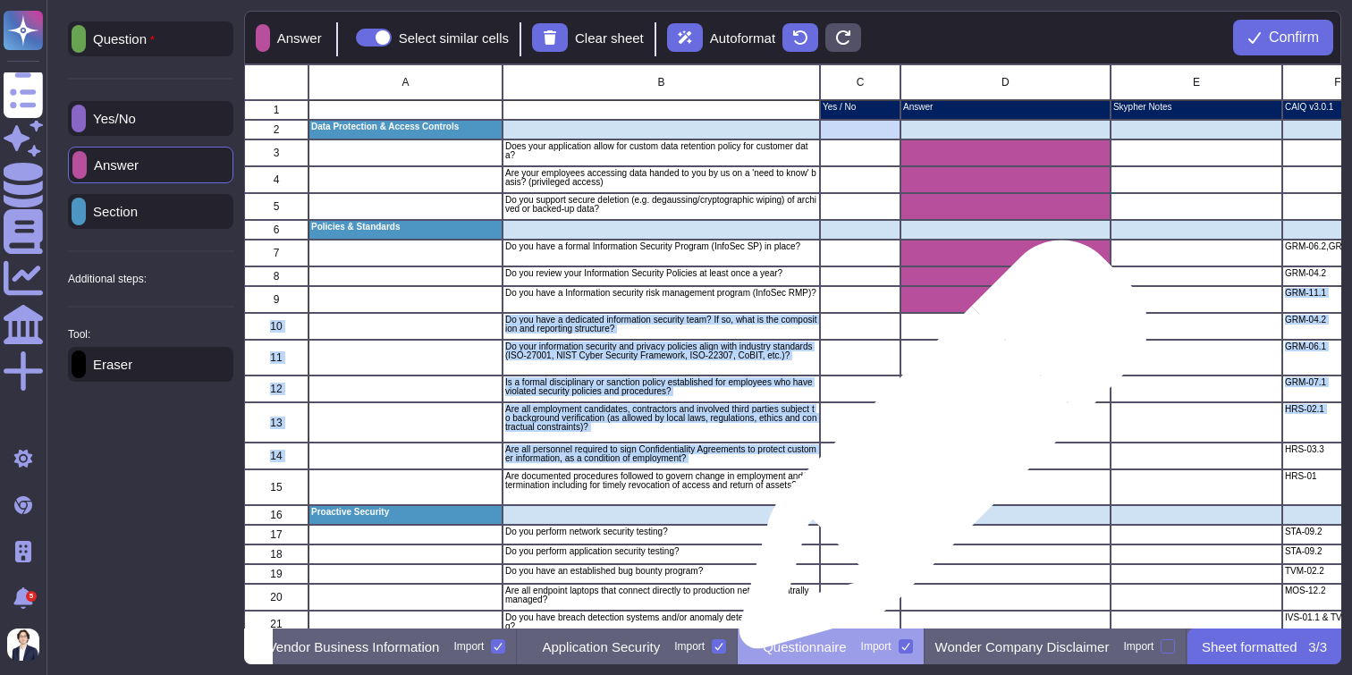
drag, startPoint x: 938, startPoint y: 307, endPoint x: 937, endPoint y: 450, distance: 143.1
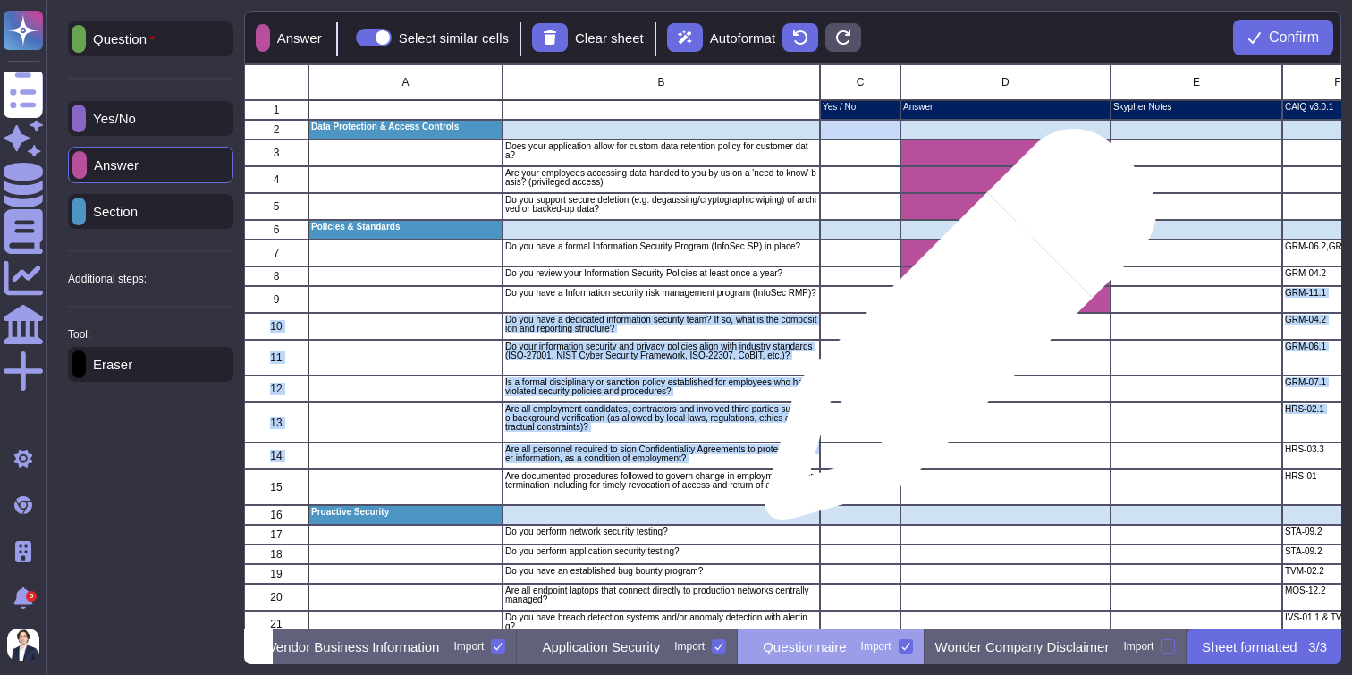
click at [954, 334] on div "grid" at bounding box center [1006, 326] width 210 height 27
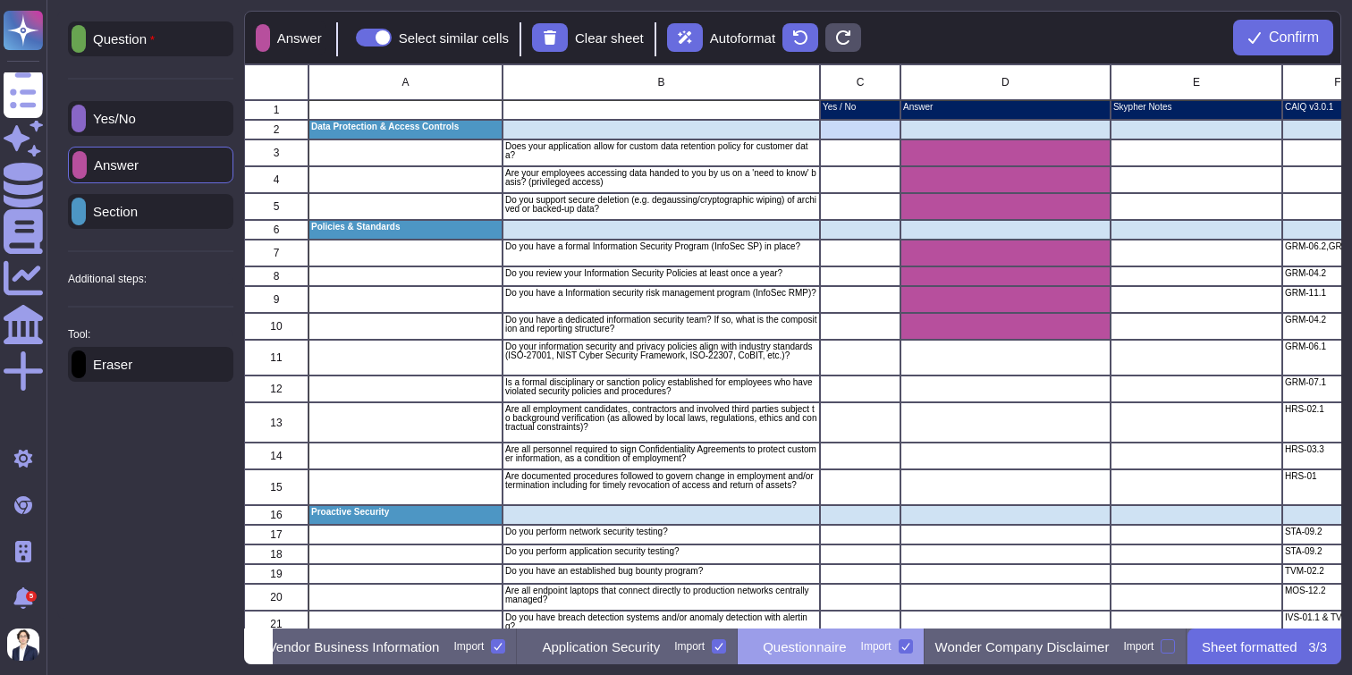
click at [143, 131] on div "Yes/No" at bounding box center [150, 118] width 165 height 35
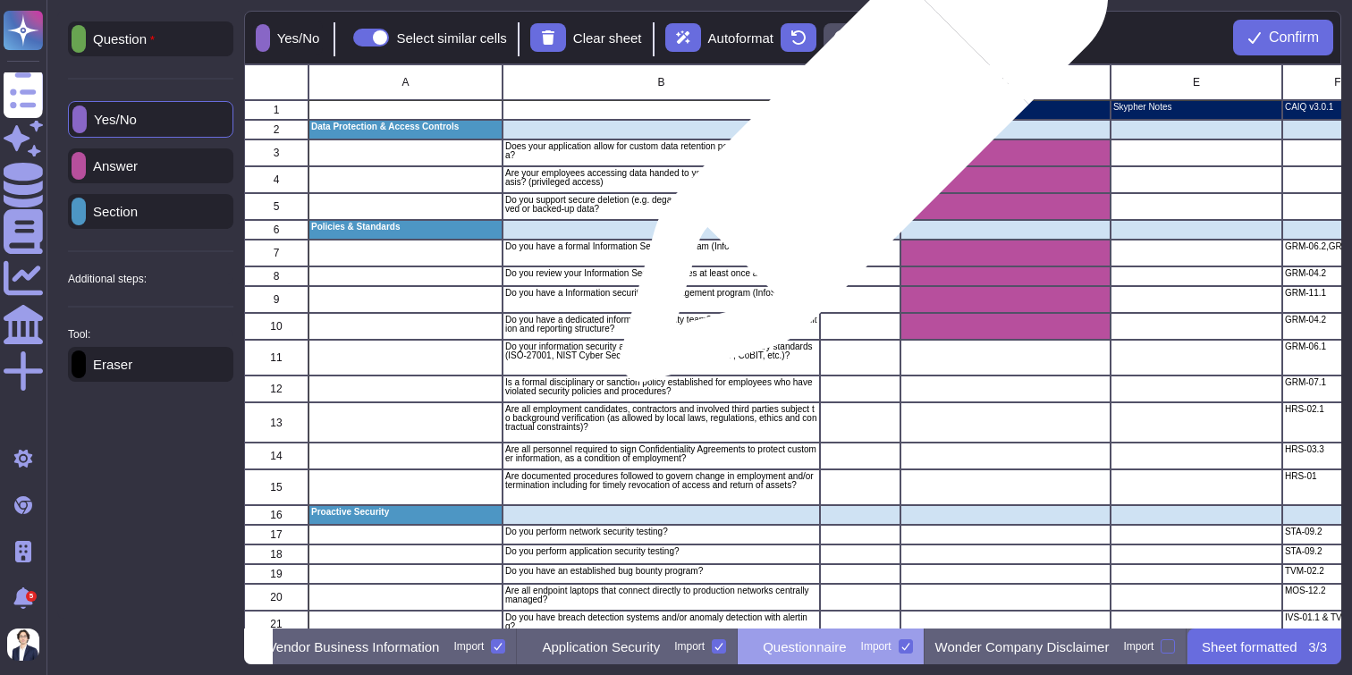
click at [857, 147] on div "grid" at bounding box center [860, 153] width 81 height 27
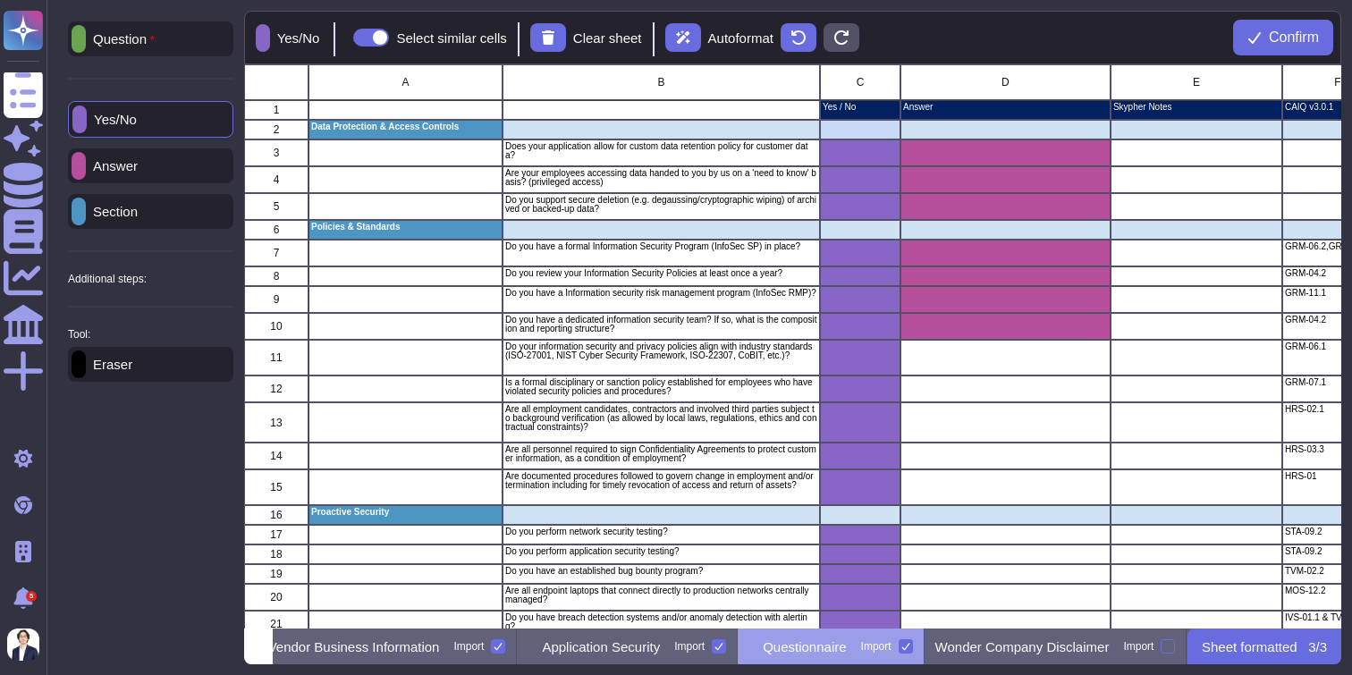
click at [165, 161] on div "Answer" at bounding box center [150, 165] width 165 height 35
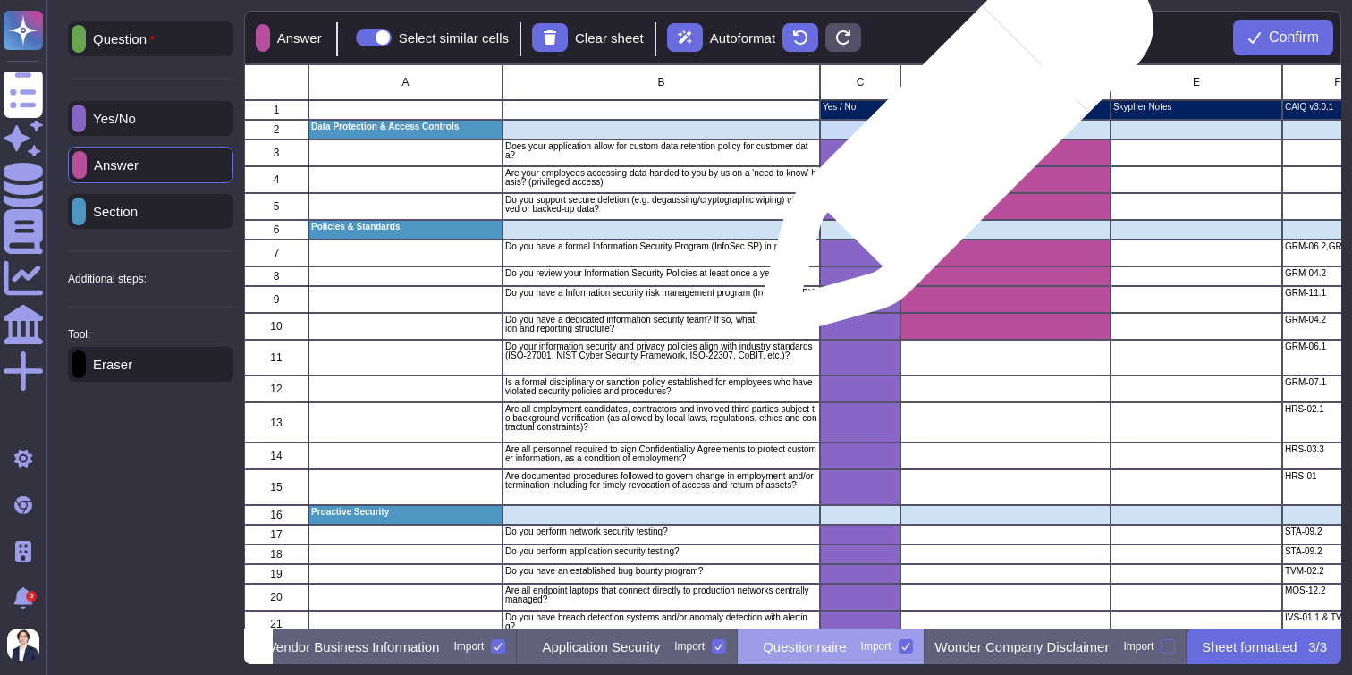
click at [948, 148] on div "grid" at bounding box center [1006, 153] width 210 height 27
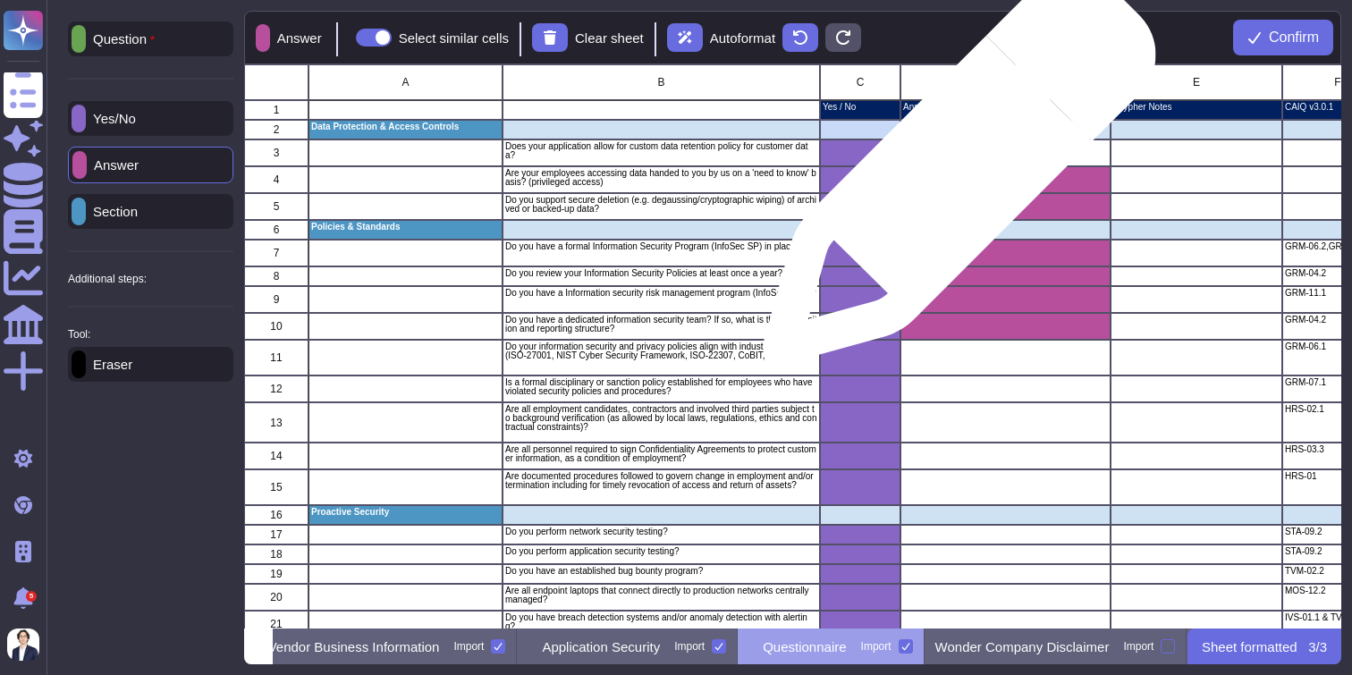
click at [954, 190] on div "grid" at bounding box center [1006, 179] width 210 height 27
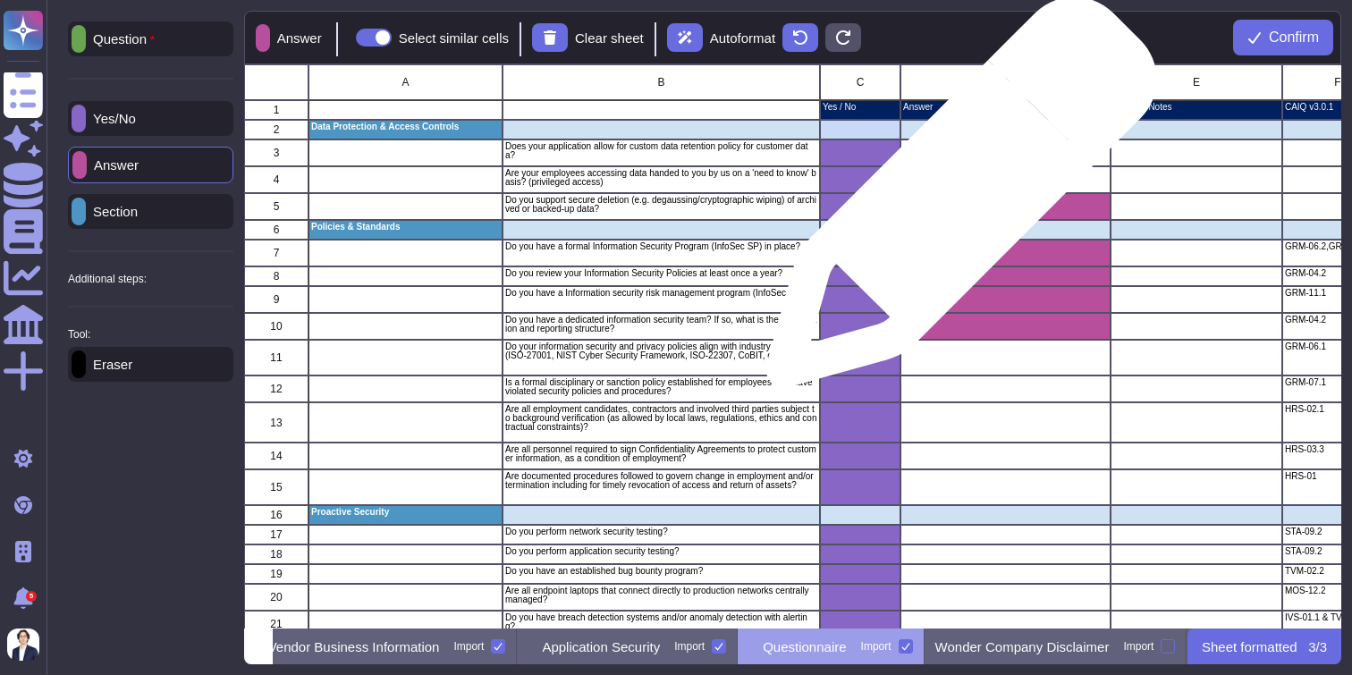
click at [954, 206] on div "grid" at bounding box center [1006, 206] width 210 height 27
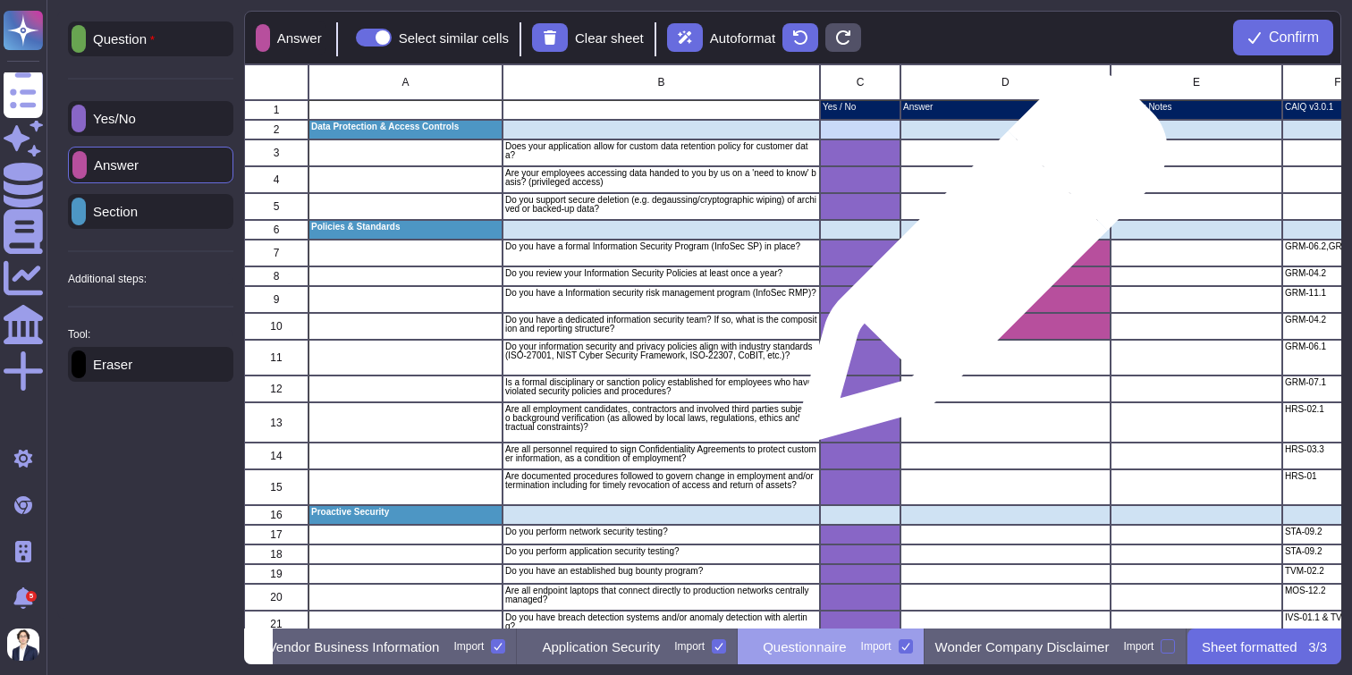
click at [976, 265] on div "grid" at bounding box center [1006, 253] width 210 height 27
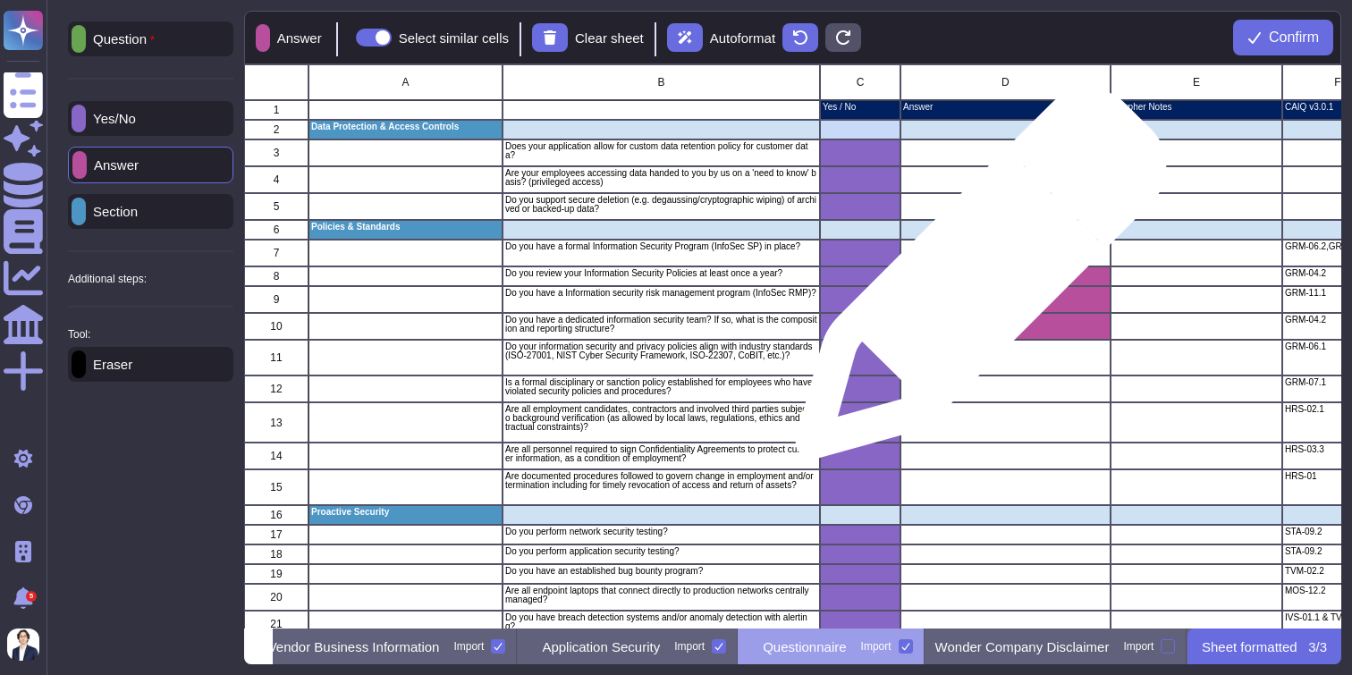
click at [974, 283] on div "grid" at bounding box center [1006, 277] width 210 height 20
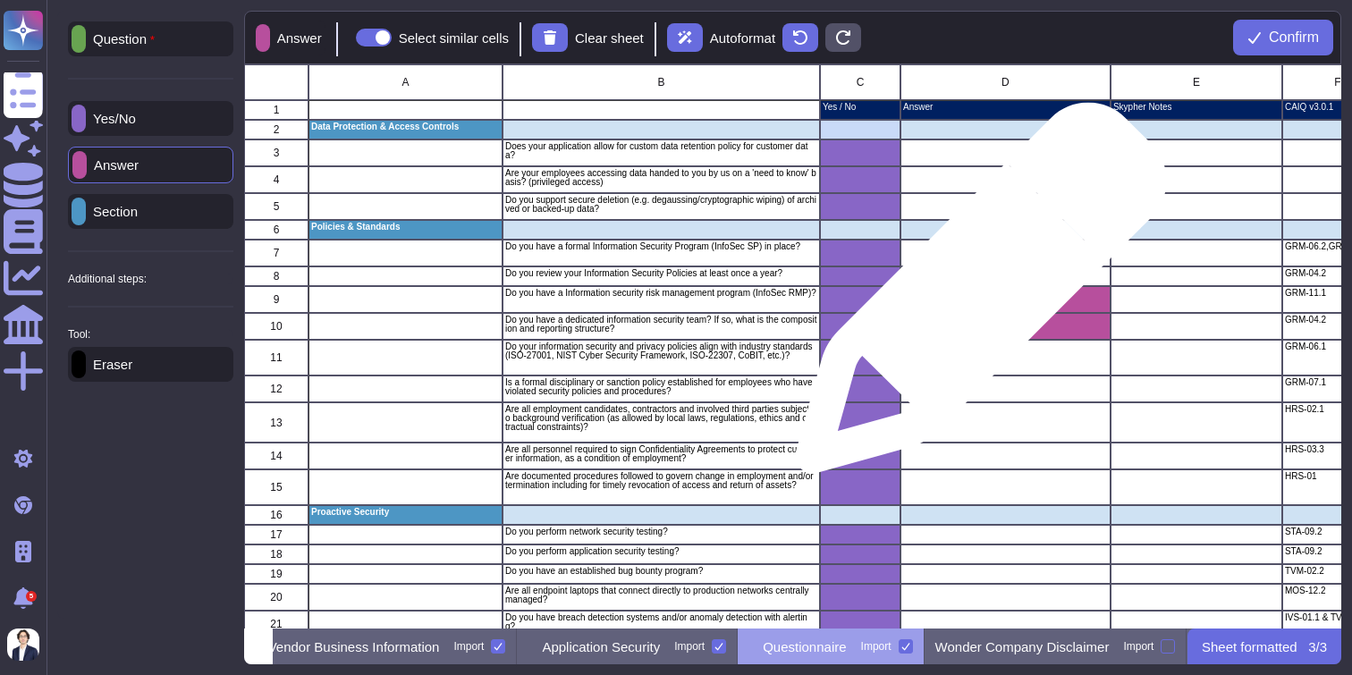
click at [974, 299] on div "grid" at bounding box center [1006, 299] width 210 height 27
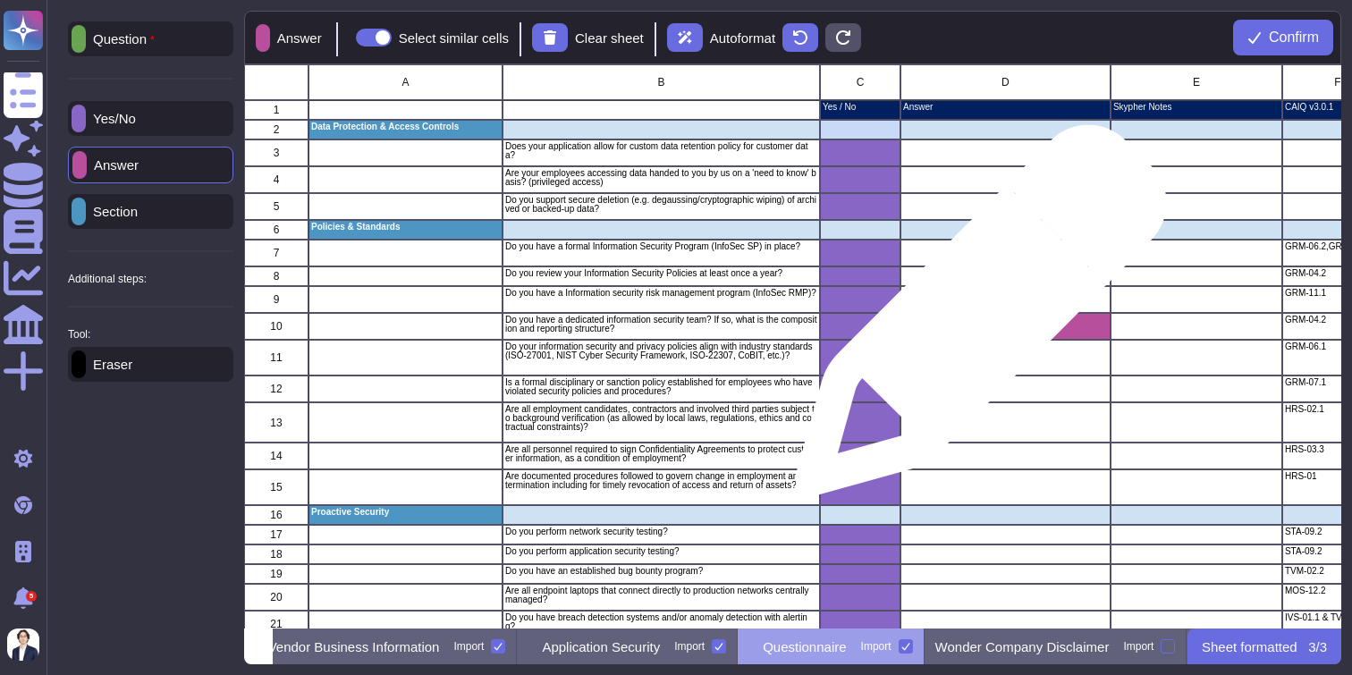
click at [974, 321] on div "grid" at bounding box center [1006, 326] width 210 height 27
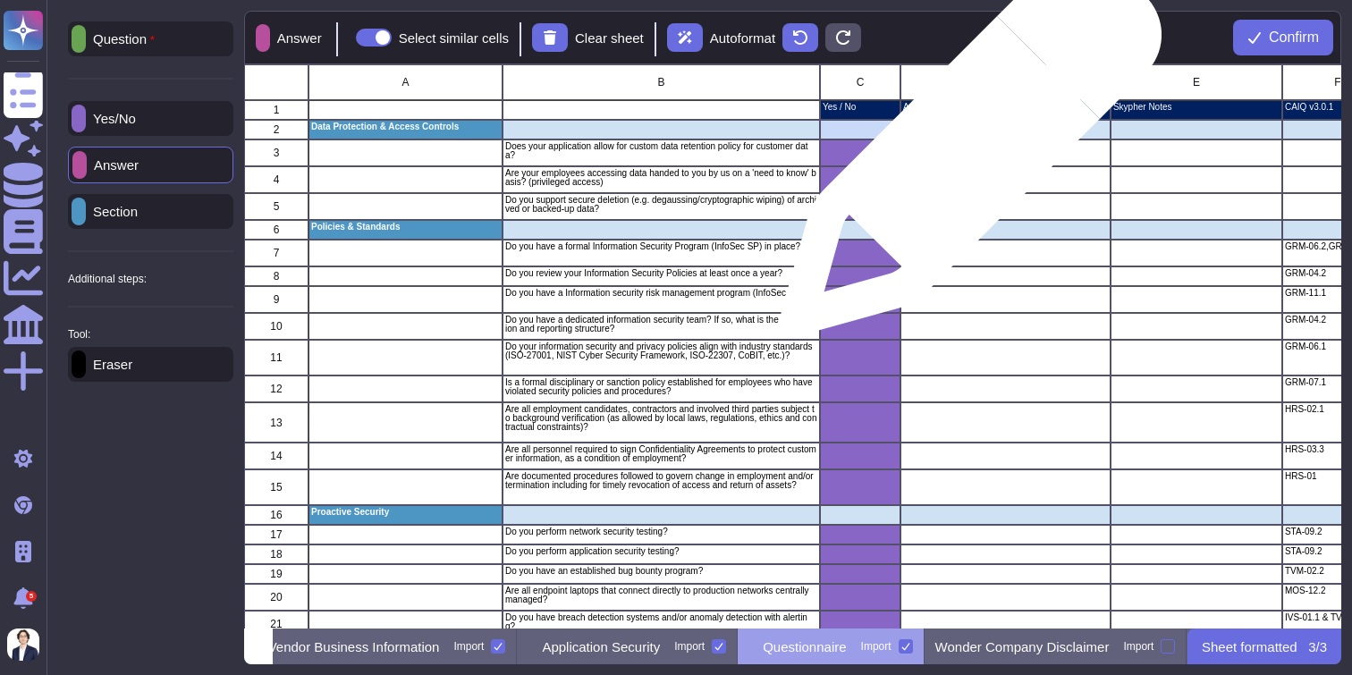
click at [964, 154] on div "grid" at bounding box center [1006, 153] width 210 height 27
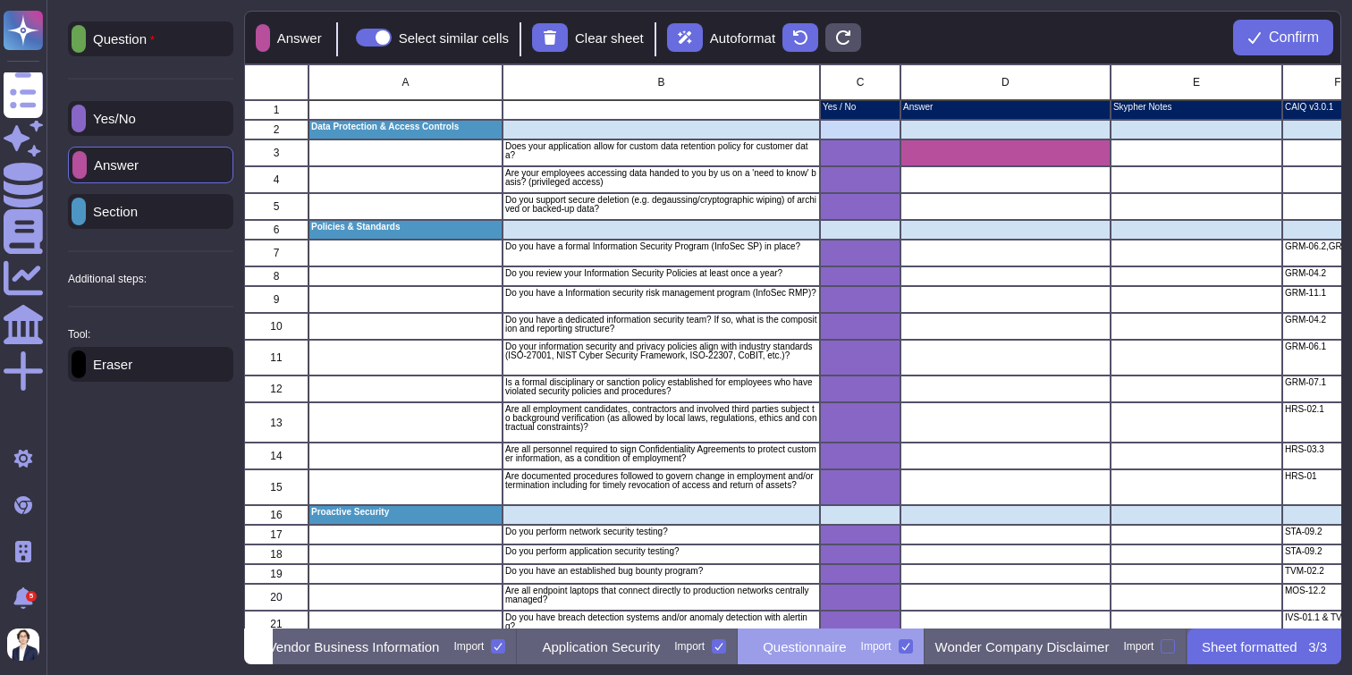
click at [169, 210] on div "Section" at bounding box center [150, 211] width 165 height 35
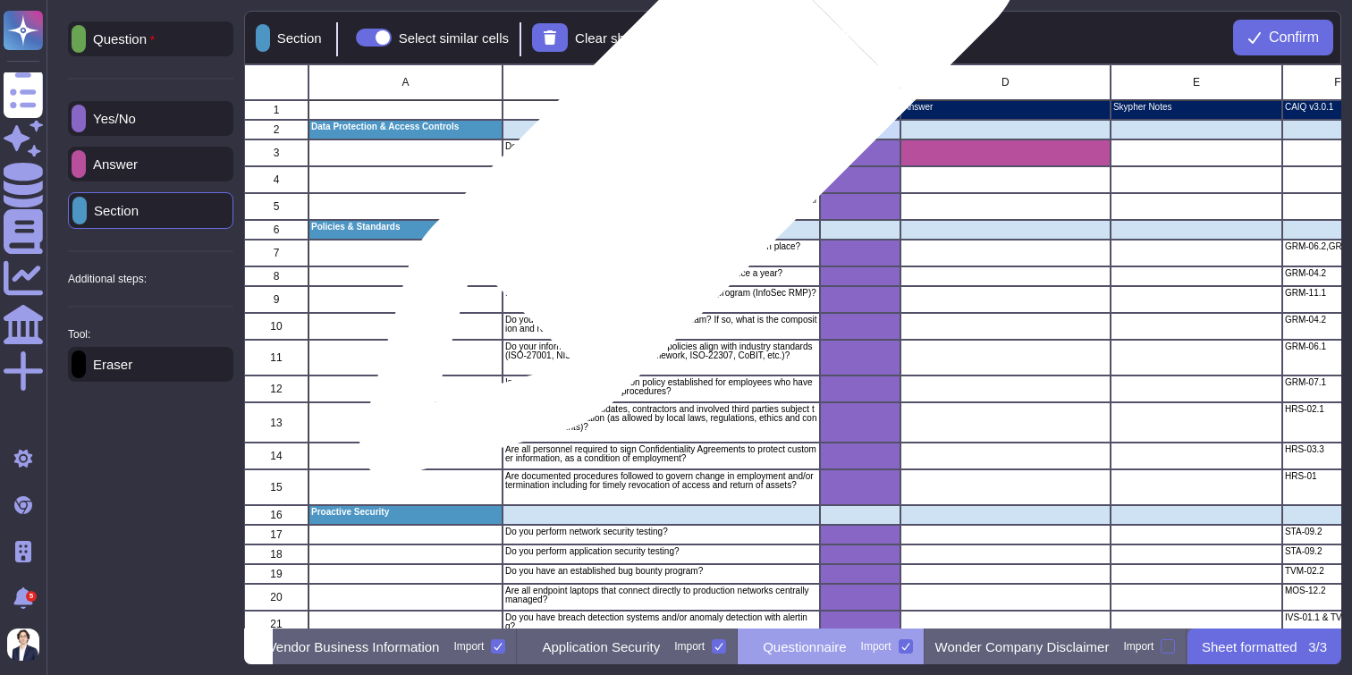
click at [683, 156] on p "Does your application allow for custom data retention policy for customer data?" at bounding box center [661, 151] width 312 height 18
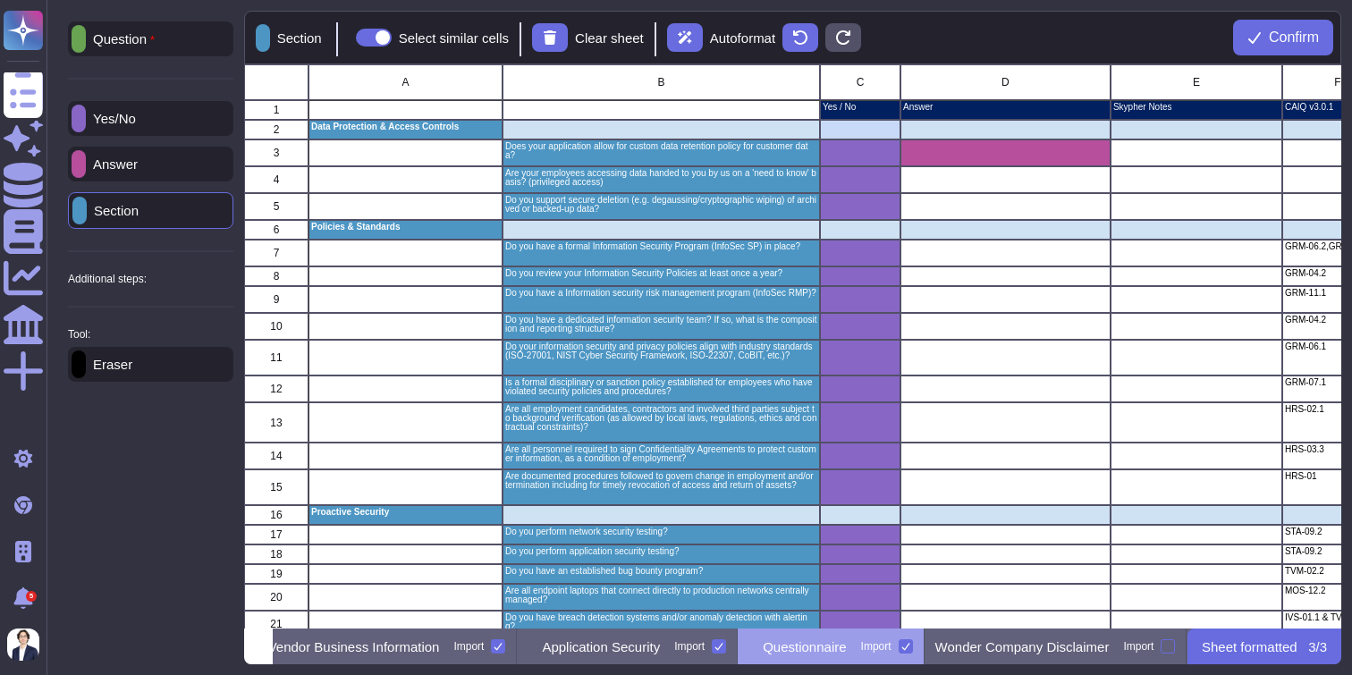
click at [154, 353] on div "Eraser" at bounding box center [150, 364] width 165 height 35
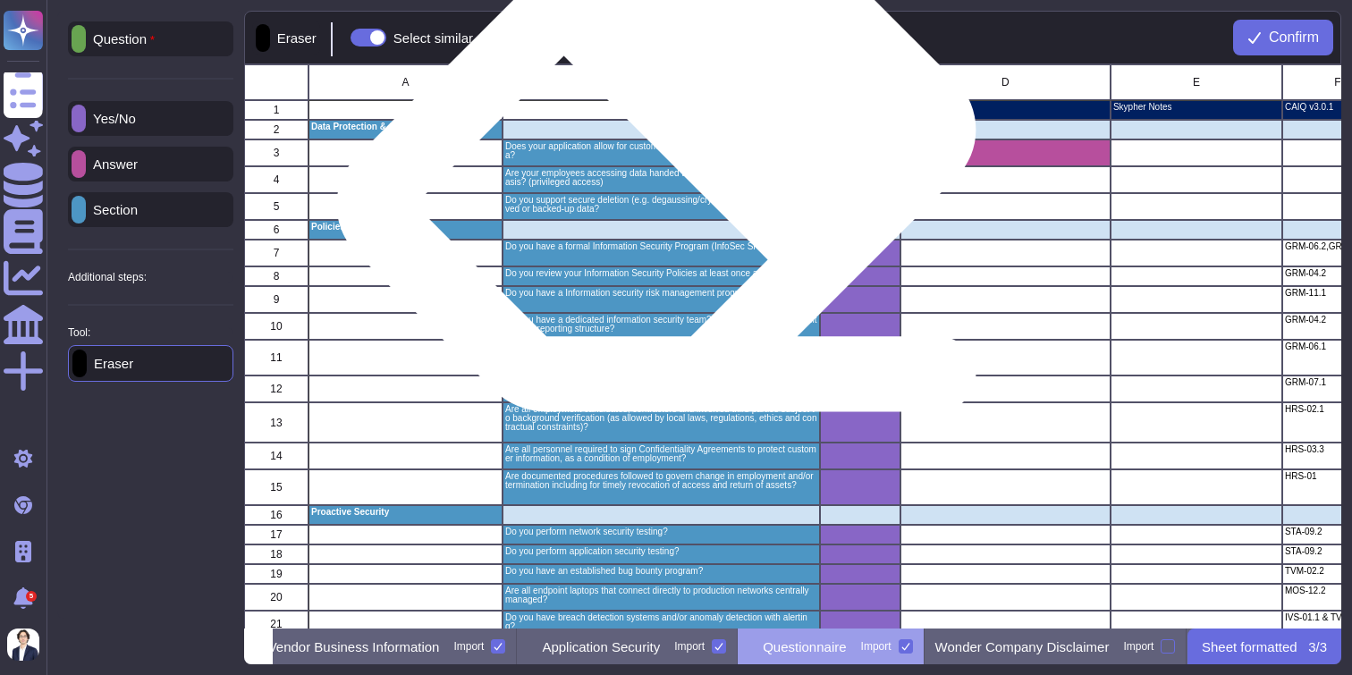
click at [668, 157] on p "Does your application allow for custom data retention policy for customer data?" at bounding box center [661, 151] width 312 height 18
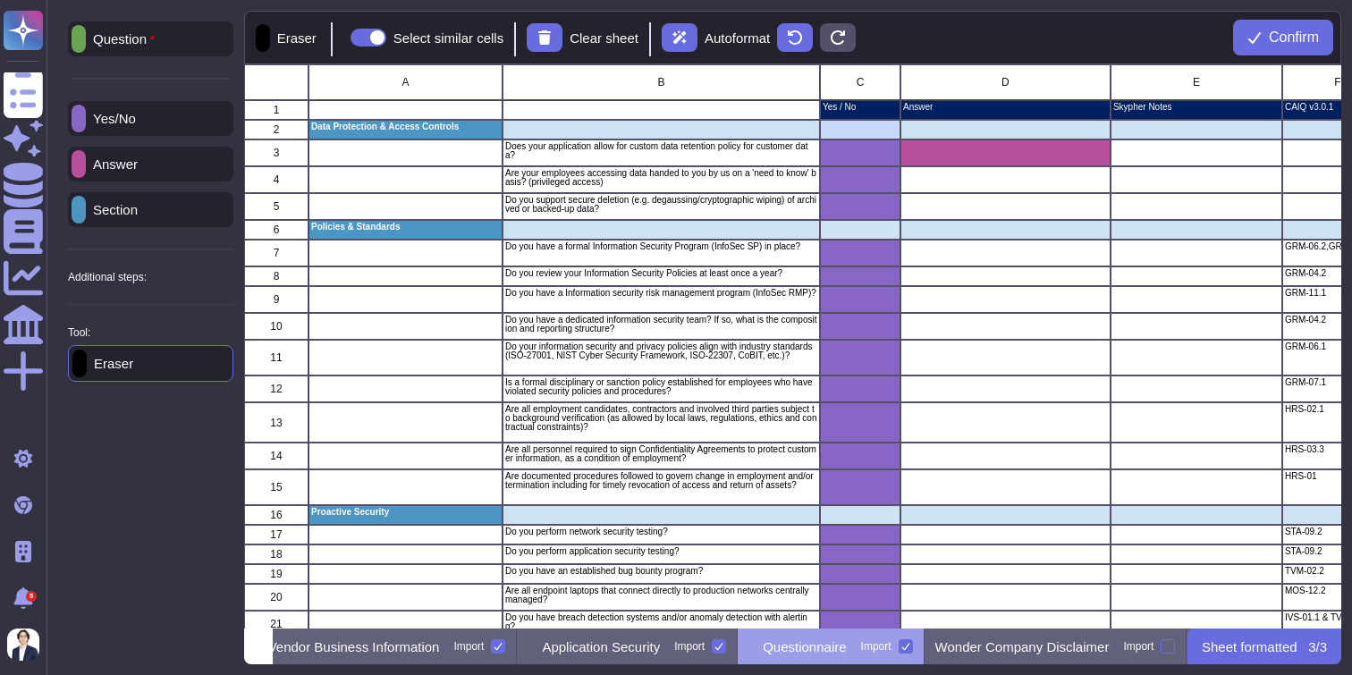
click at [152, 127] on div "Yes/No" at bounding box center [150, 118] width 165 height 35
click at [155, 38] on p "Question" at bounding box center [120, 39] width 69 height 14
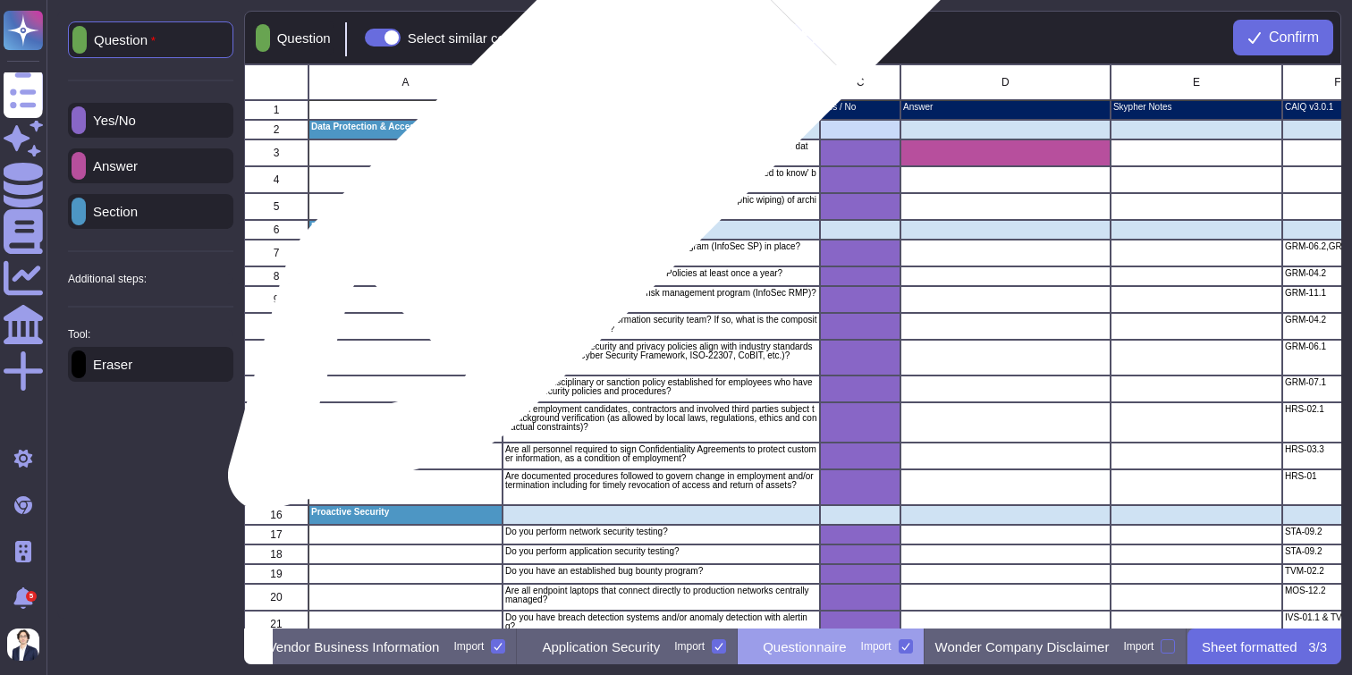
click at [596, 145] on p "Does your application allow for custom data retention policy for customer data?" at bounding box center [661, 151] width 312 height 18
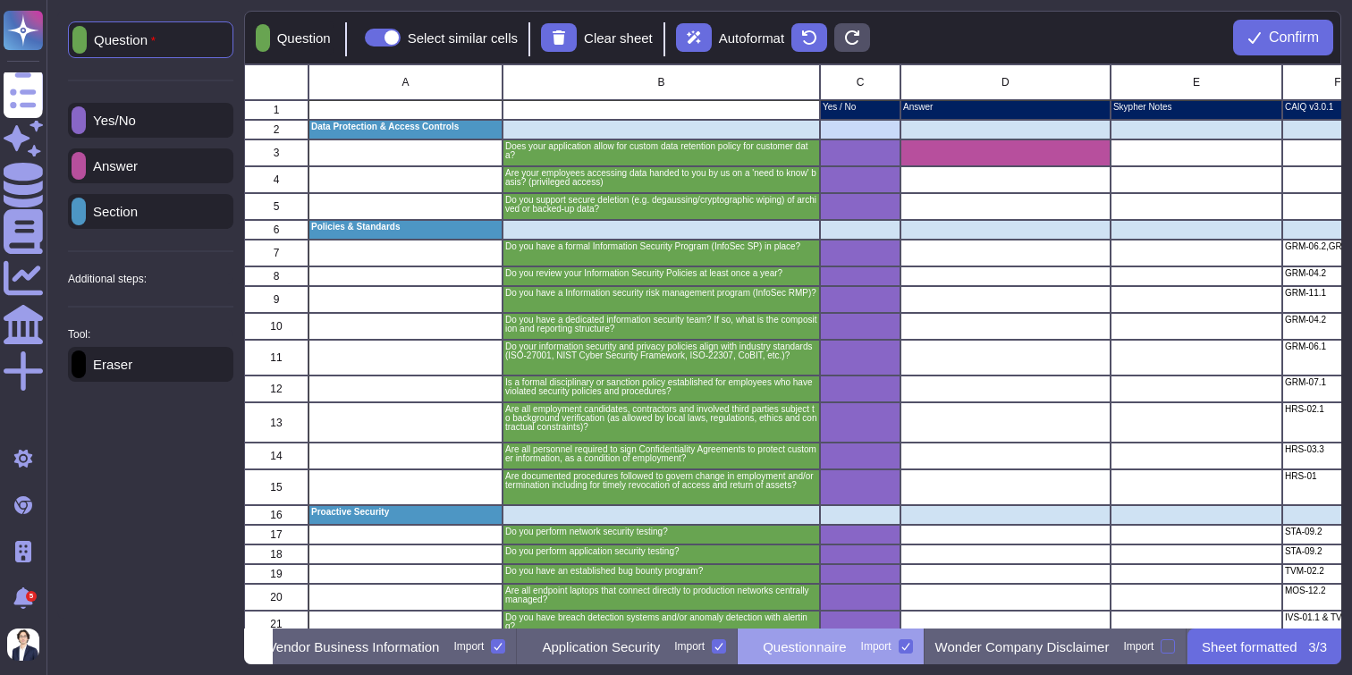
click at [159, 376] on div "Eraser" at bounding box center [150, 364] width 165 height 35
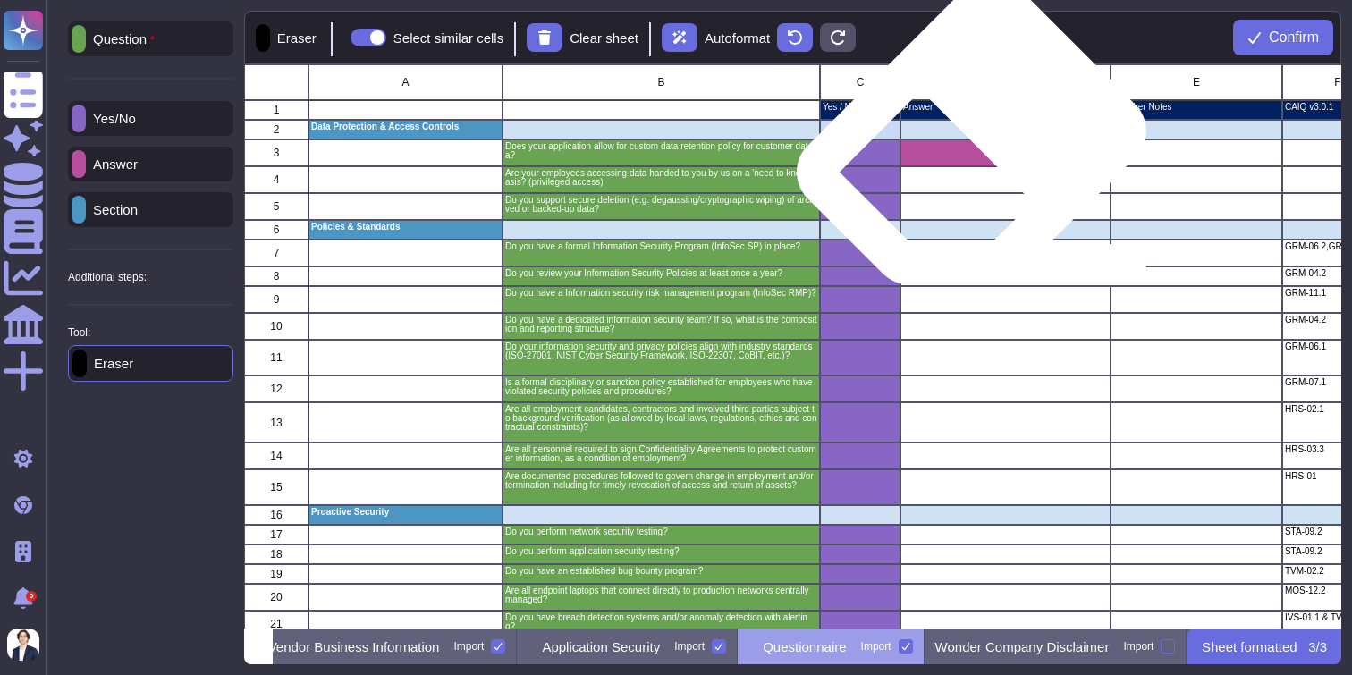
click at [975, 150] on div "grid" at bounding box center [1006, 153] width 210 height 27
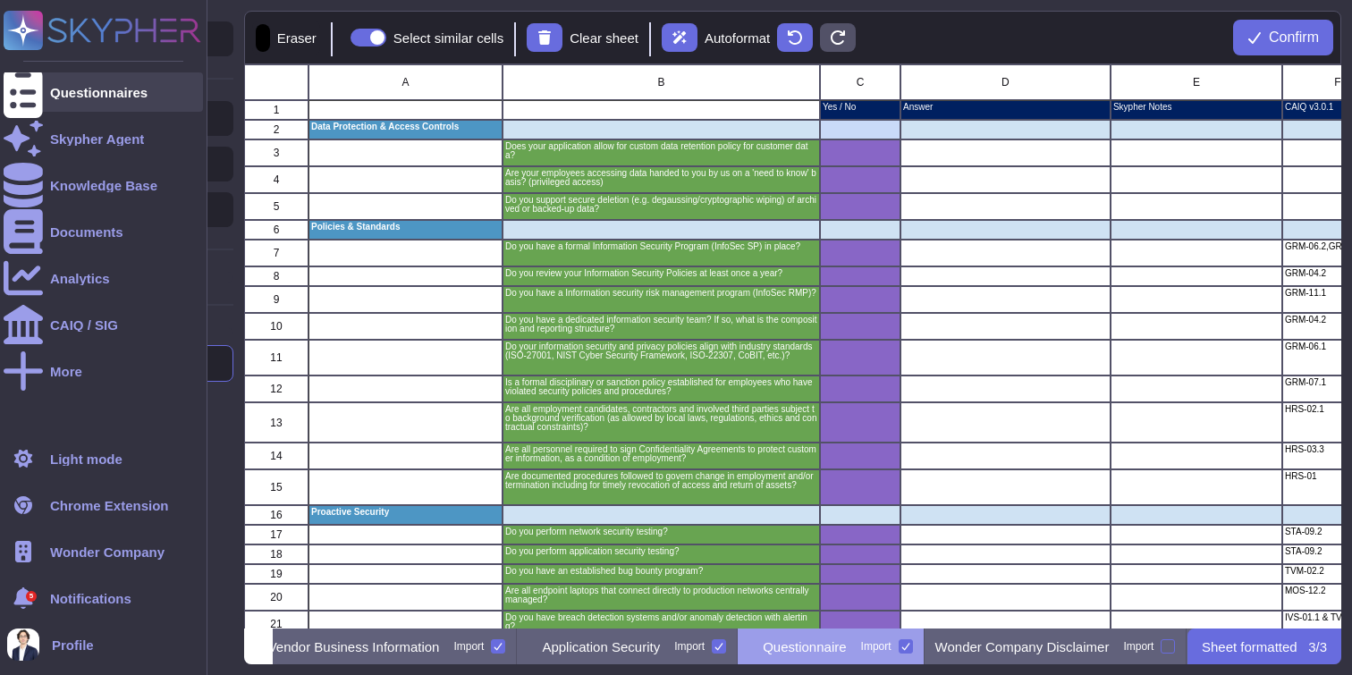
click at [40, 86] on div at bounding box center [23, 91] width 39 height 39
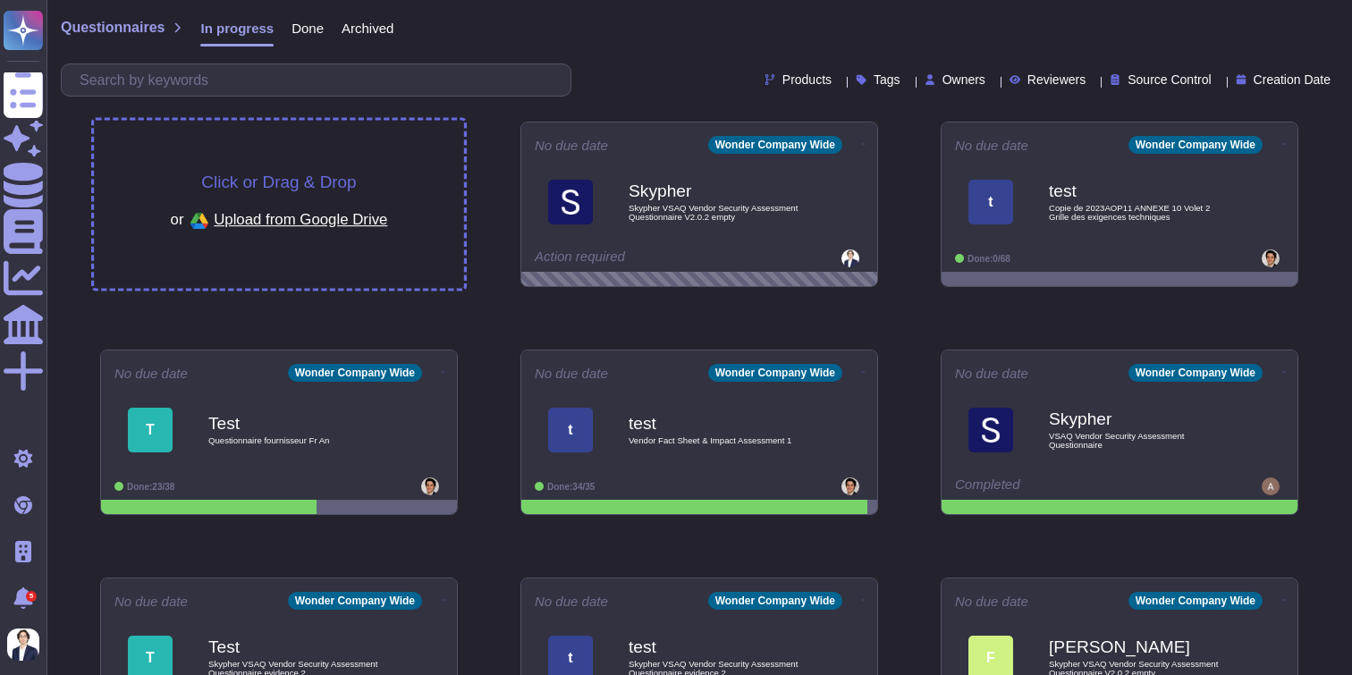
click at [267, 167] on div "Click or Drag & Drop or Upload from Google Drive" at bounding box center [279, 205] width 370 height 168
click at [317, 176] on span "Click or Drag & Drop" at bounding box center [278, 182] width 155 height 17
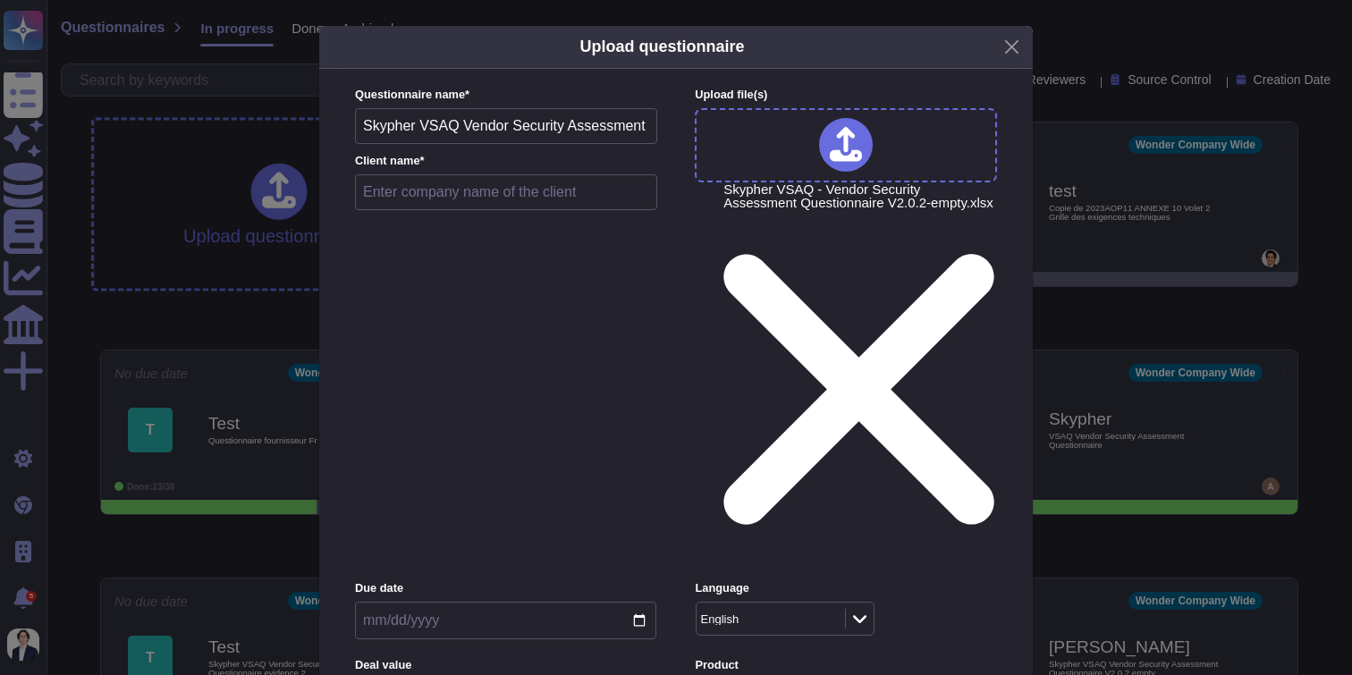
click at [574, 205] on input "text" at bounding box center [506, 192] width 302 height 36
type input "Skypher"
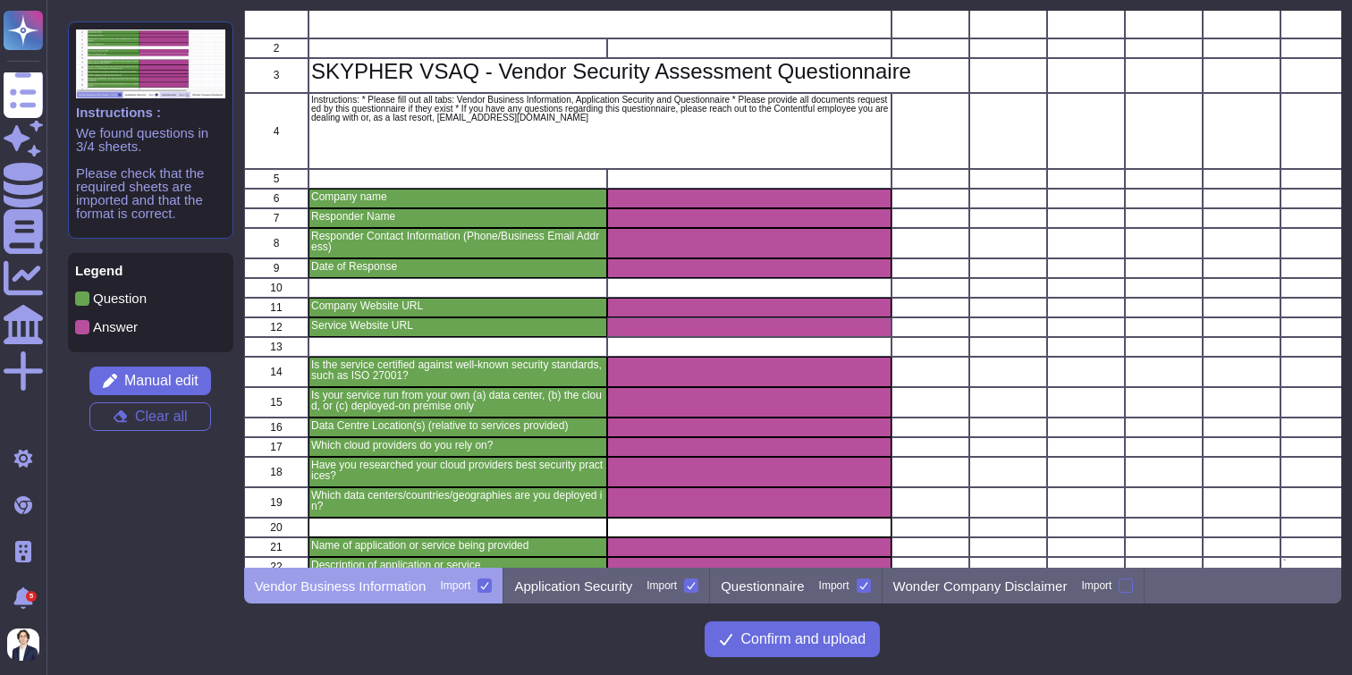
scroll to position [109, 0]
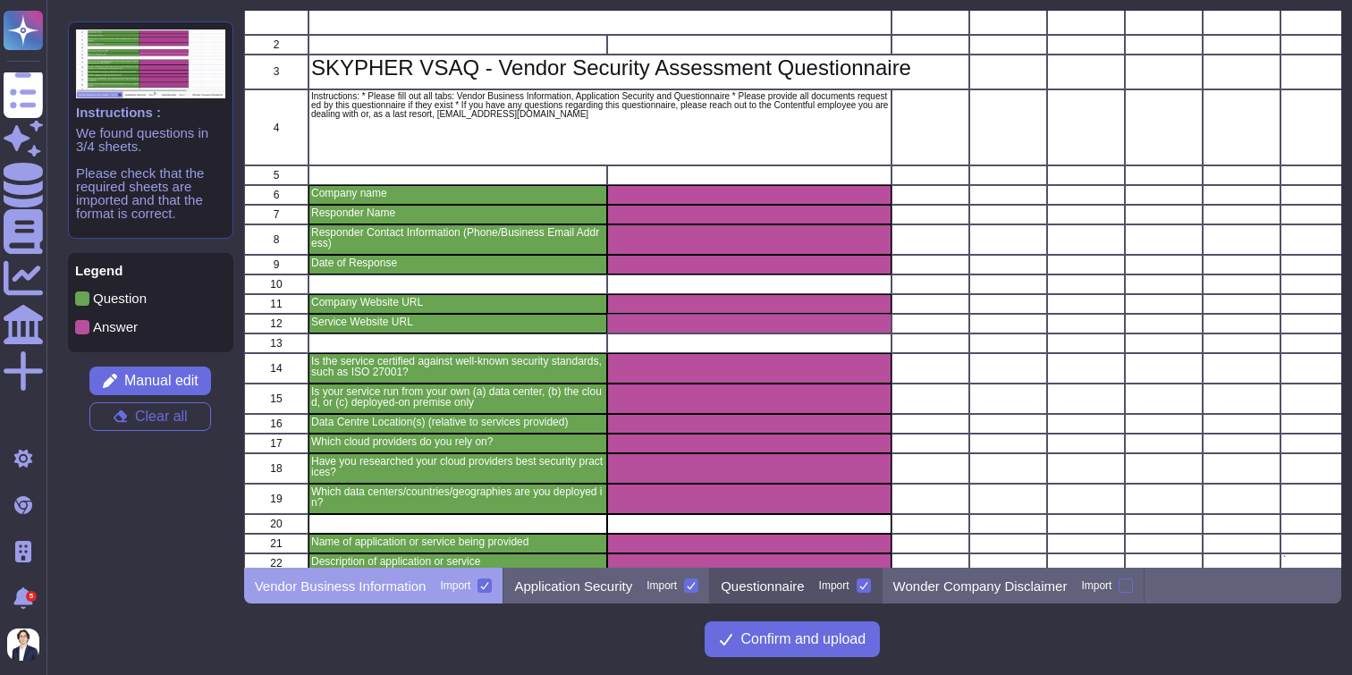
click at [747, 595] on div "Questionnaire Import" at bounding box center [796, 586] width 172 height 36
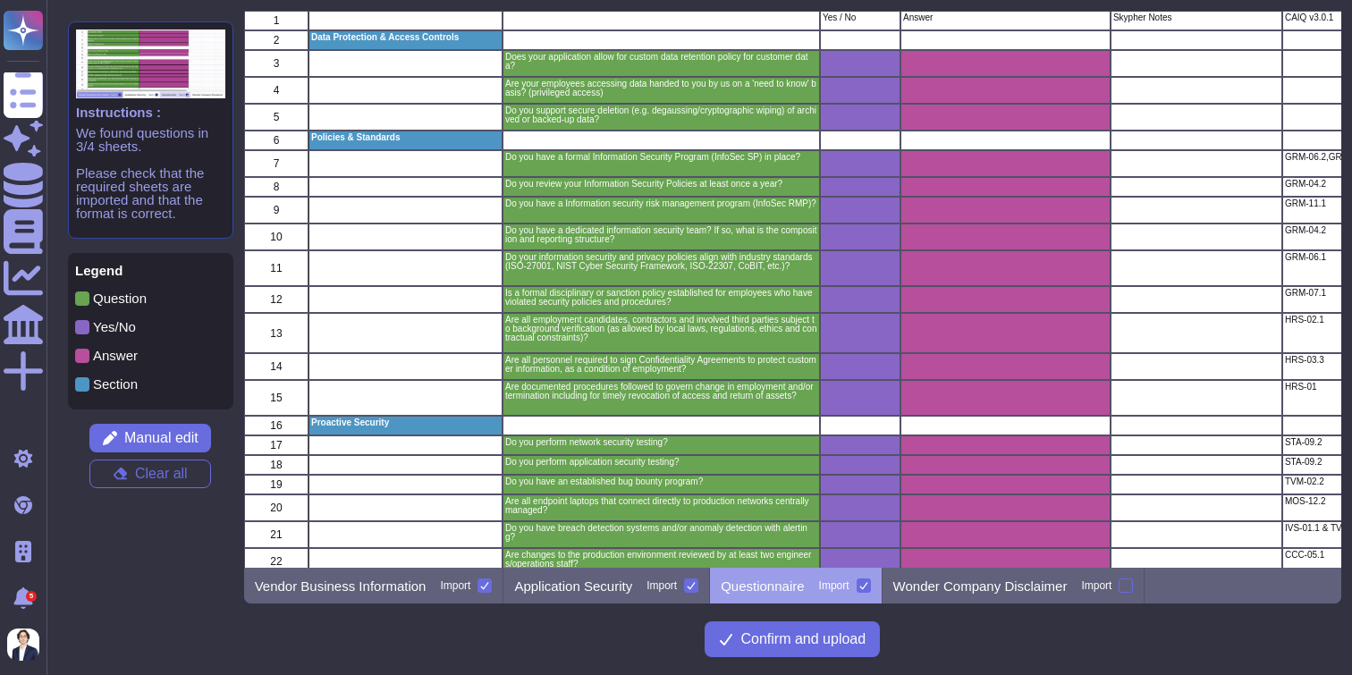
scroll to position [0, 0]
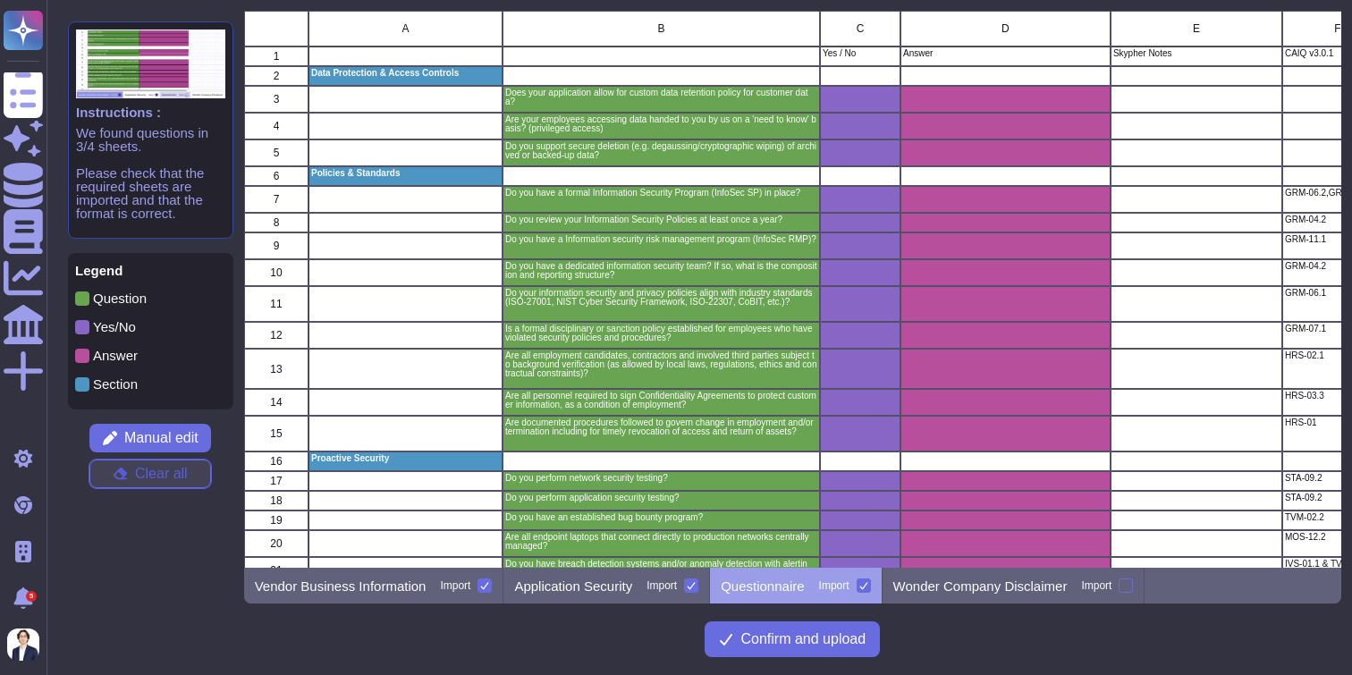
click at [174, 469] on span "Clear all" at bounding box center [161, 474] width 53 height 14
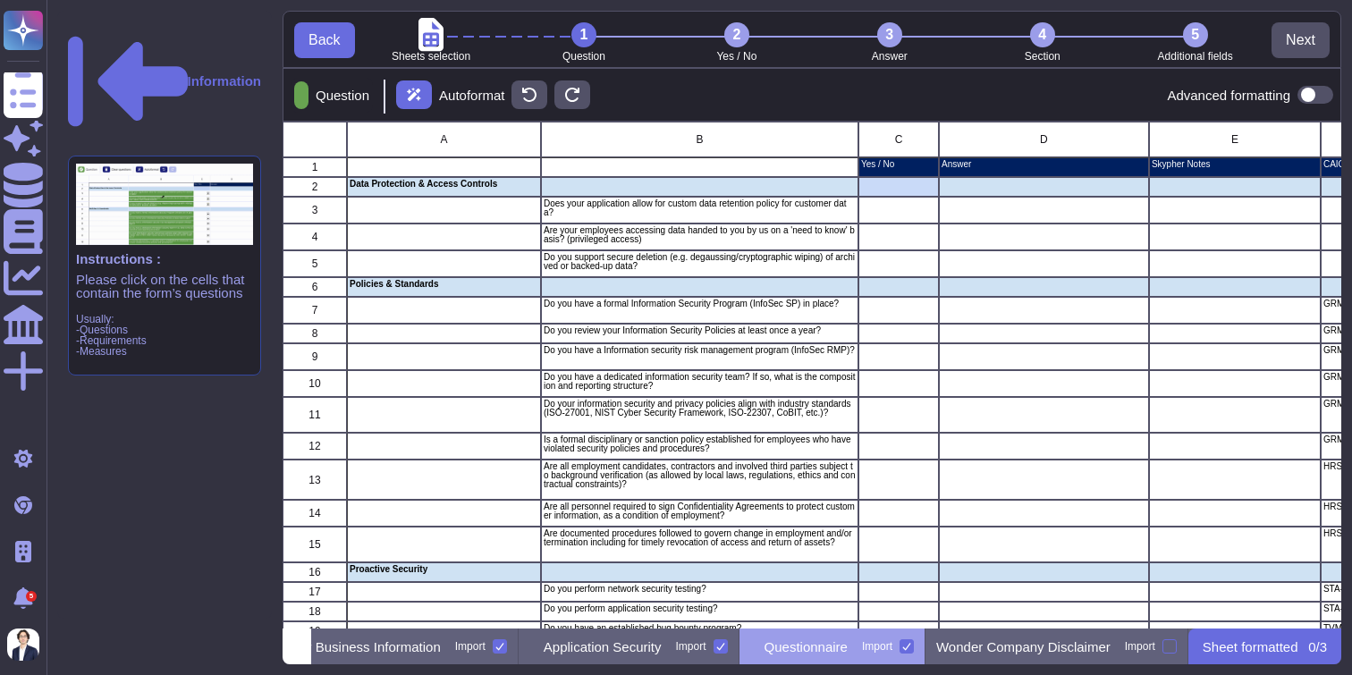
scroll to position [0, 116]
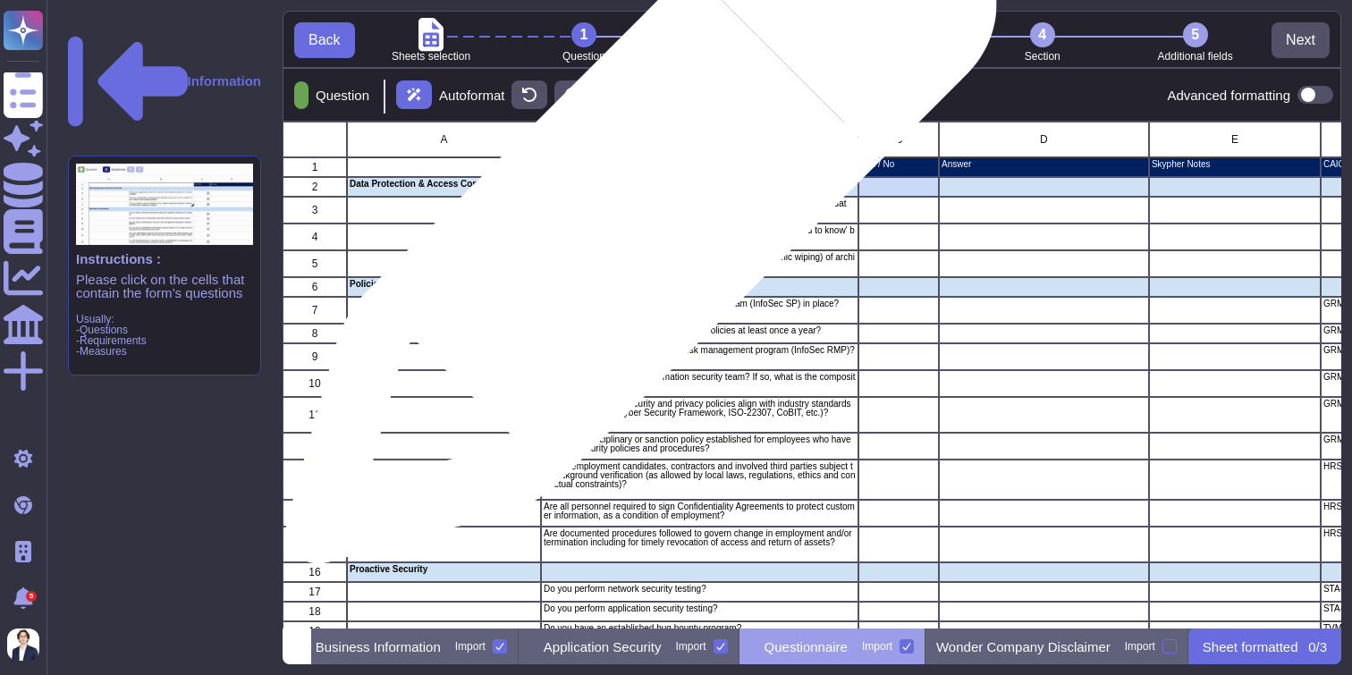
click at [634, 216] on p "Does your application allow for custom data retention policy for customer data?" at bounding box center [700, 208] width 312 height 18
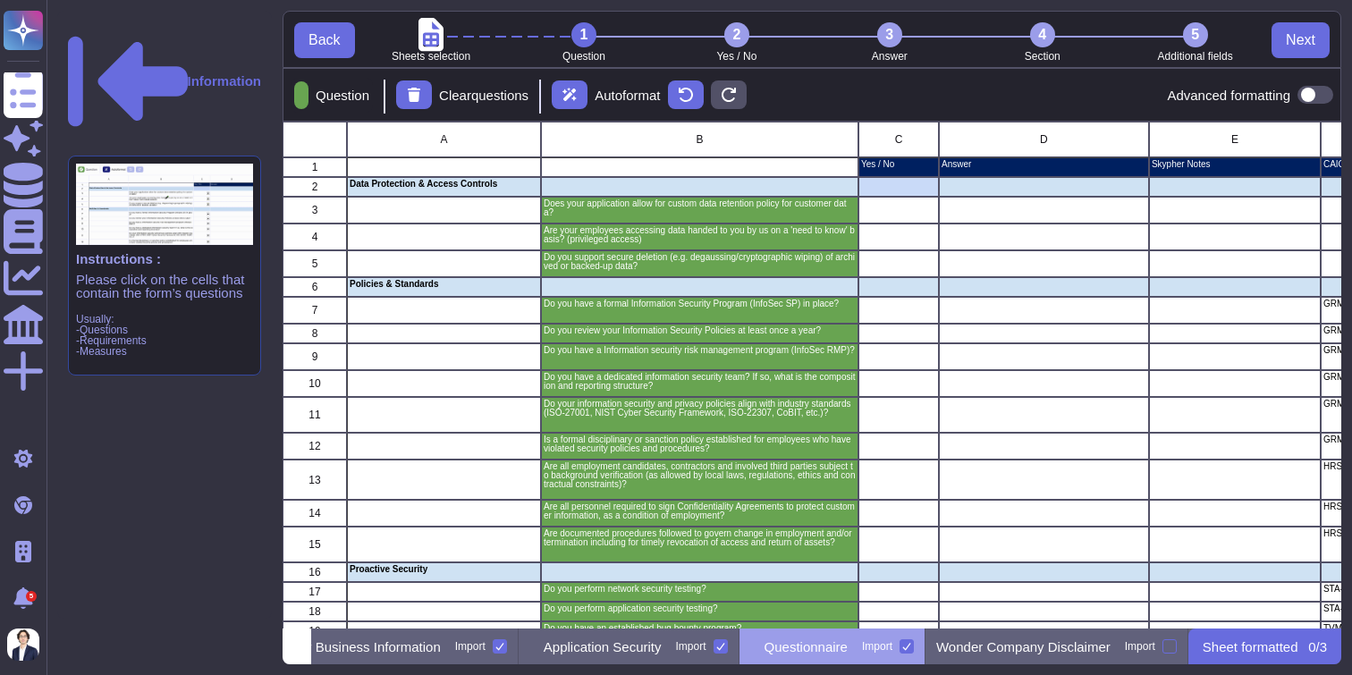
click at [739, 46] on div "2" at bounding box center [737, 34] width 25 height 25
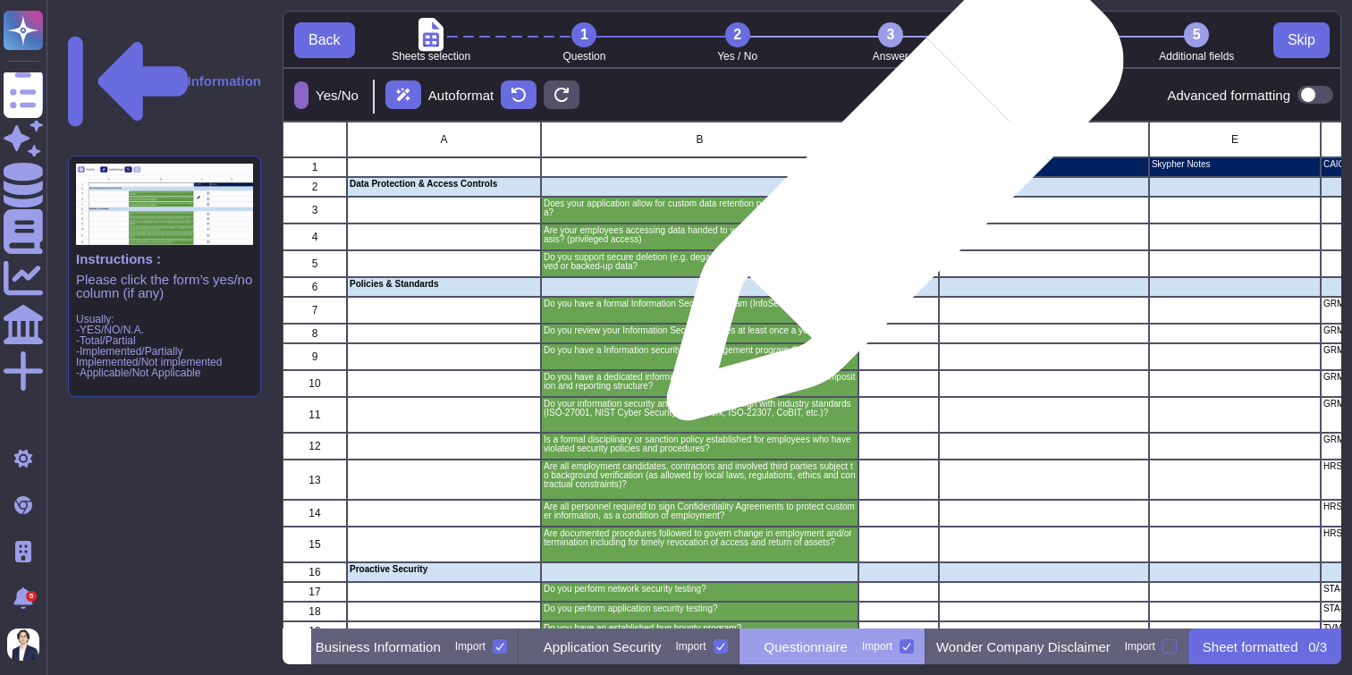
click at [888, 201] on div "grid" at bounding box center [899, 210] width 81 height 27
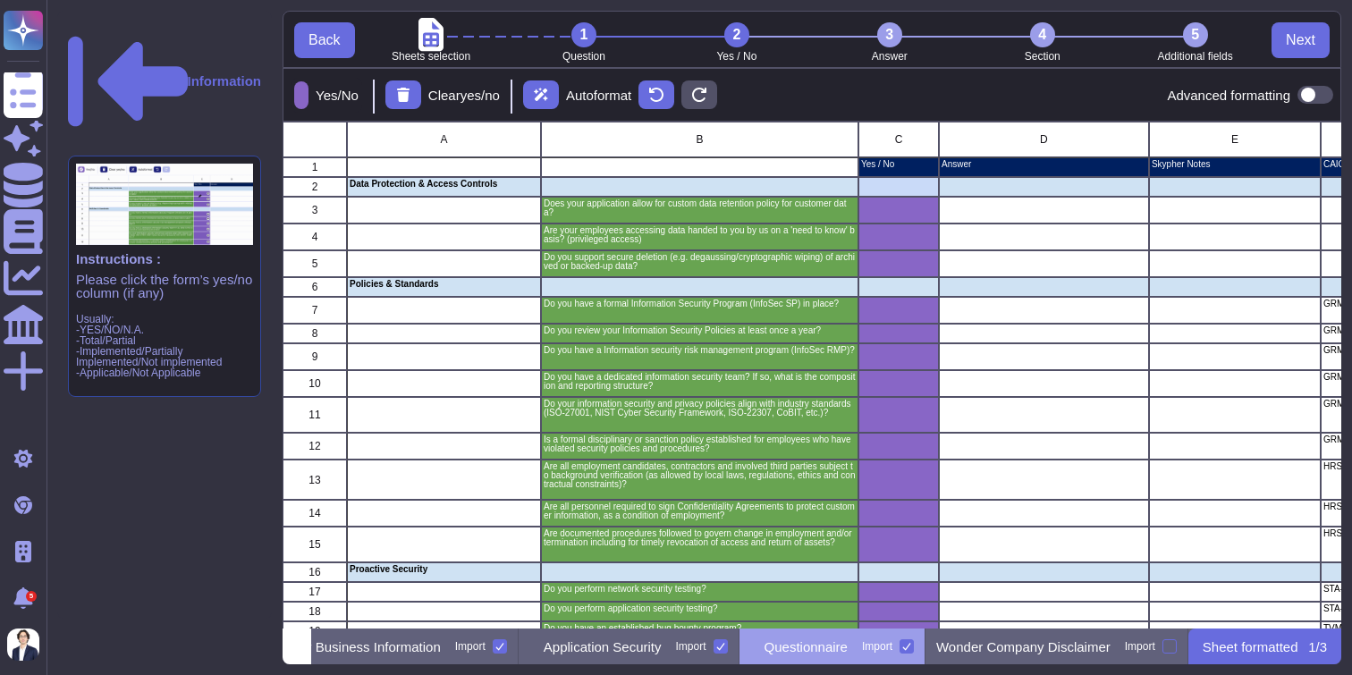
click at [886, 55] on li "3 Answer" at bounding box center [889, 41] width 153 height 39
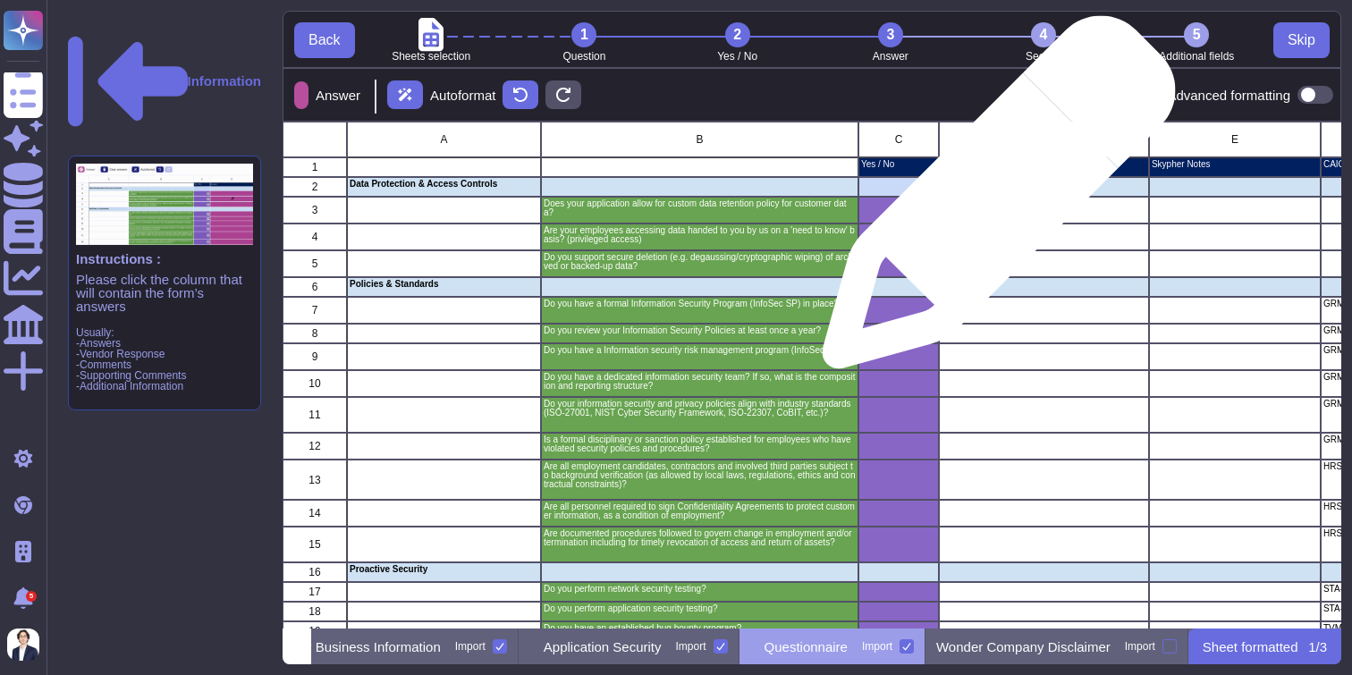
click at [992, 201] on div "grid" at bounding box center [1044, 210] width 210 height 27
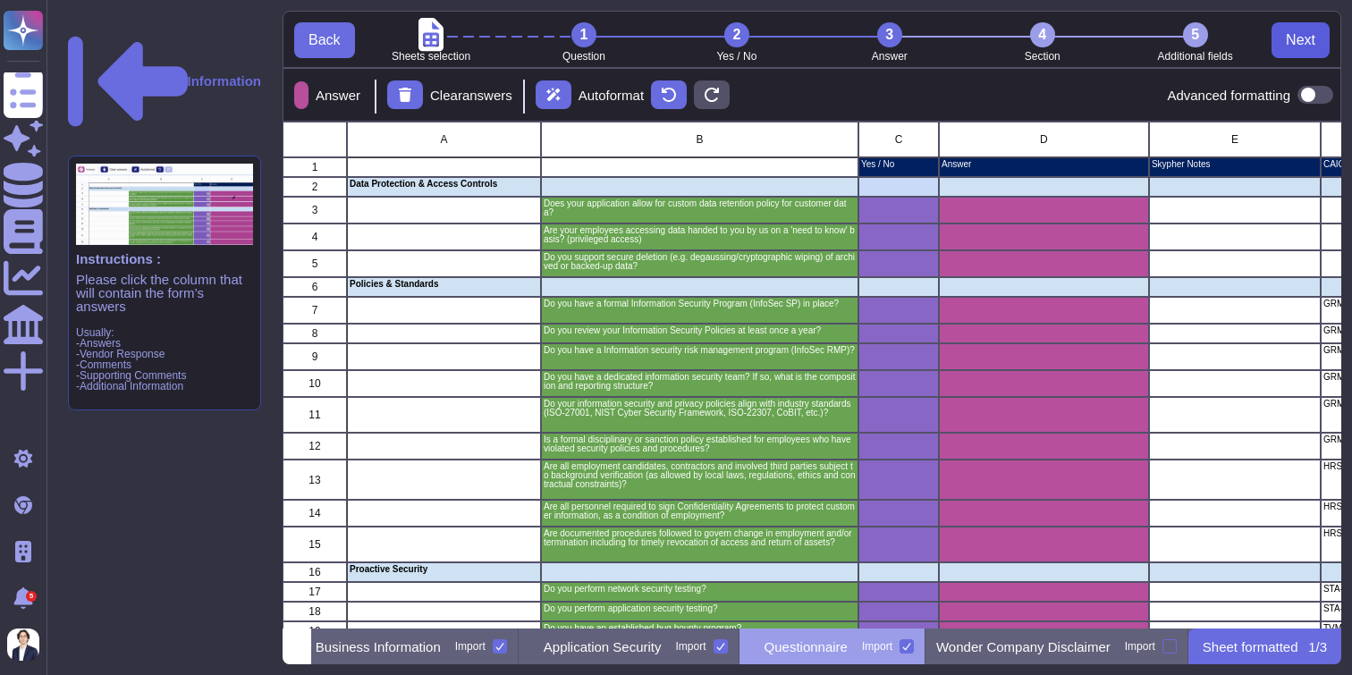
click at [1299, 39] on span "Next" at bounding box center [1301, 40] width 30 height 14
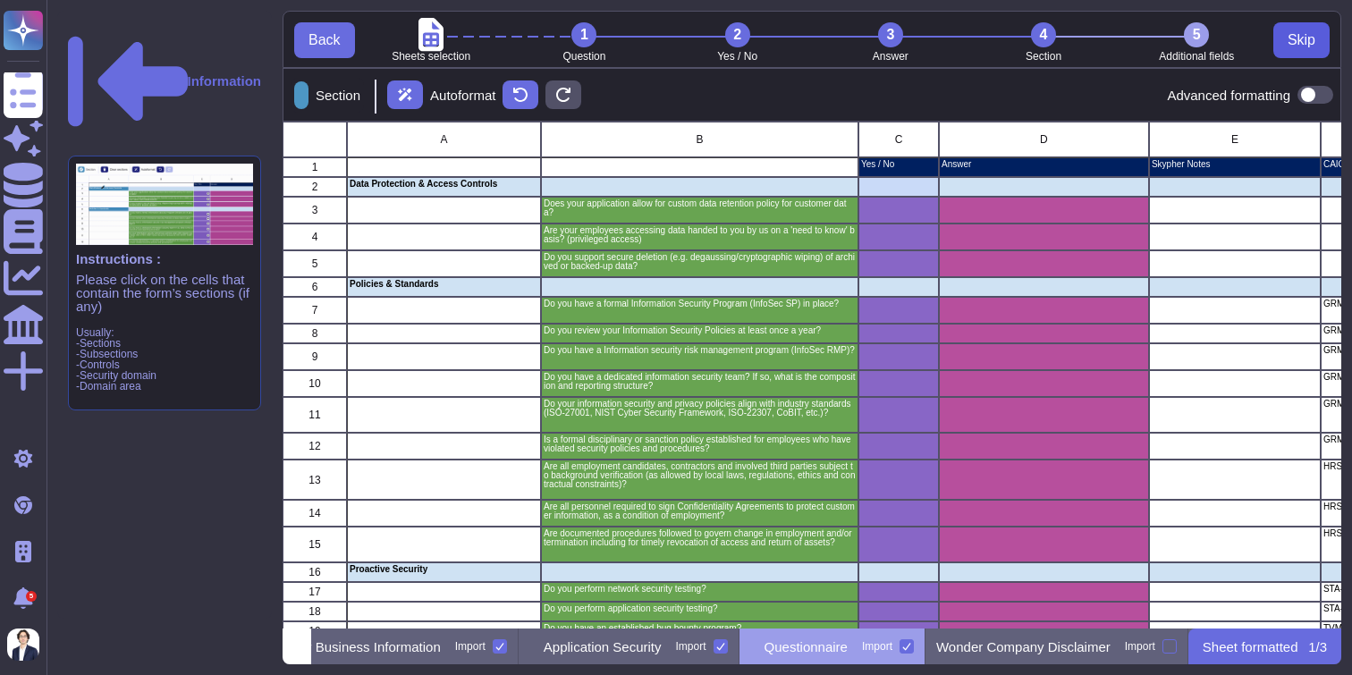
click at [1299, 39] on span "Skip" at bounding box center [1302, 40] width 28 height 14
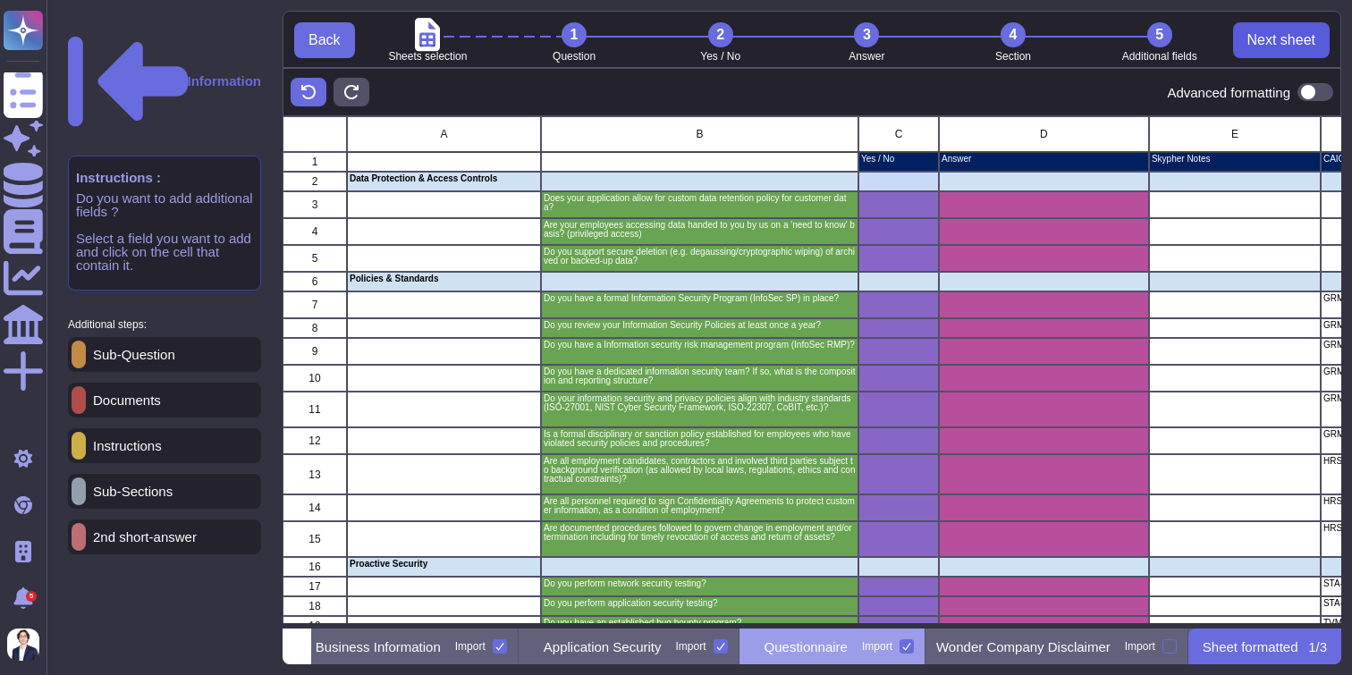
scroll to position [513, 1059]
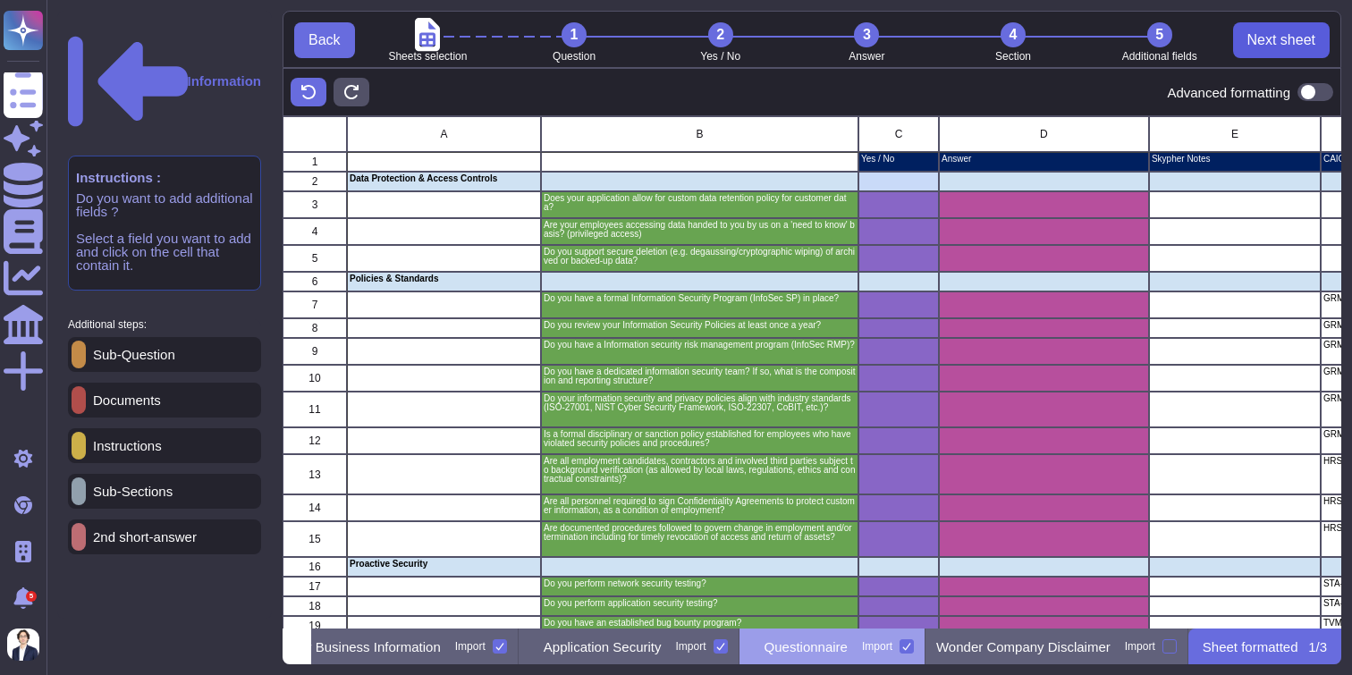
click at [1299, 33] on span "Next sheet" at bounding box center [1282, 40] width 68 height 14
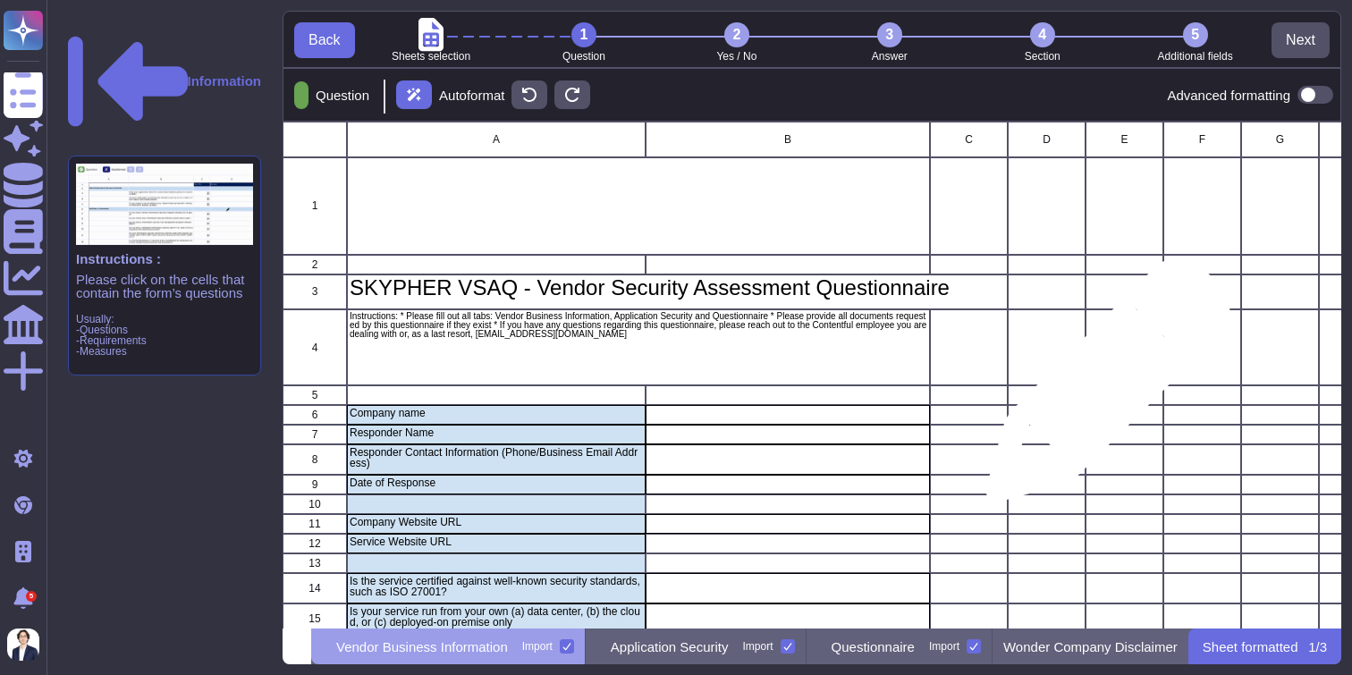
scroll to position [140, 0]
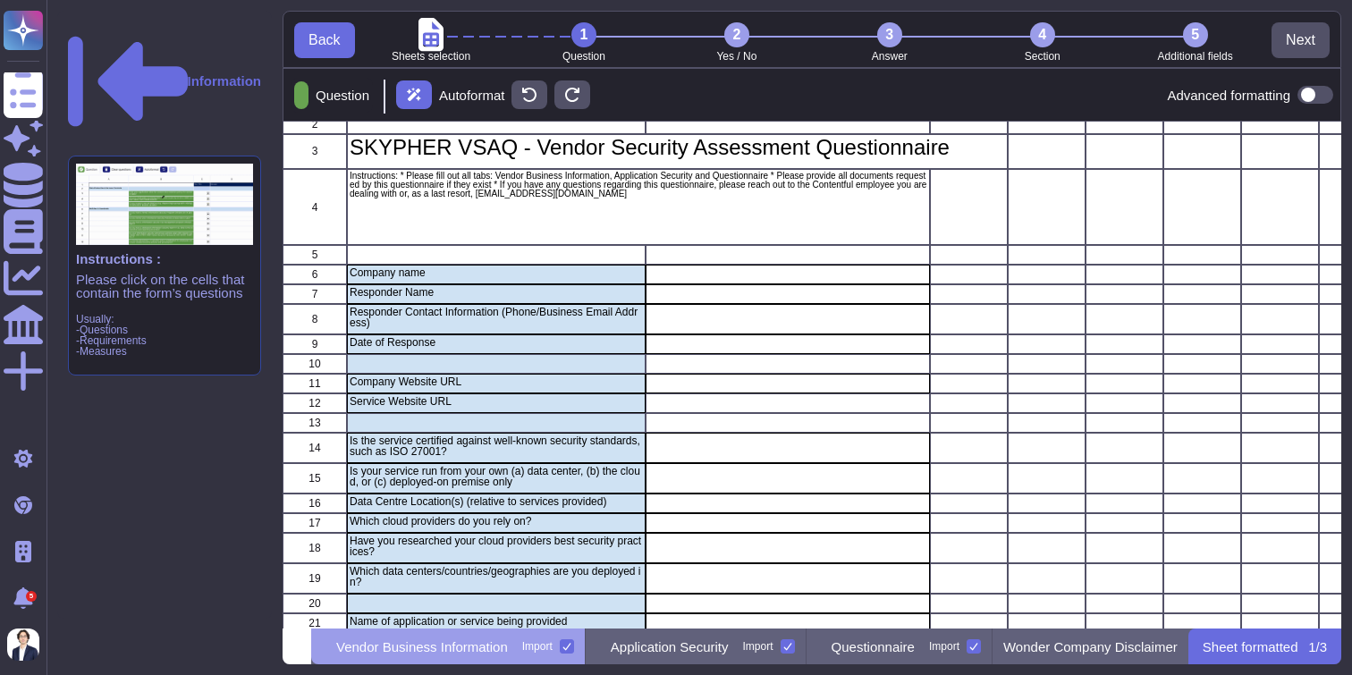
click at [1249, 654] on p "Sheet formatted" at bounding box center [1251, 646] width 96 height 13
click at [188, 74] on p "Information" at bounding box center [225, 80] width 74 height 13
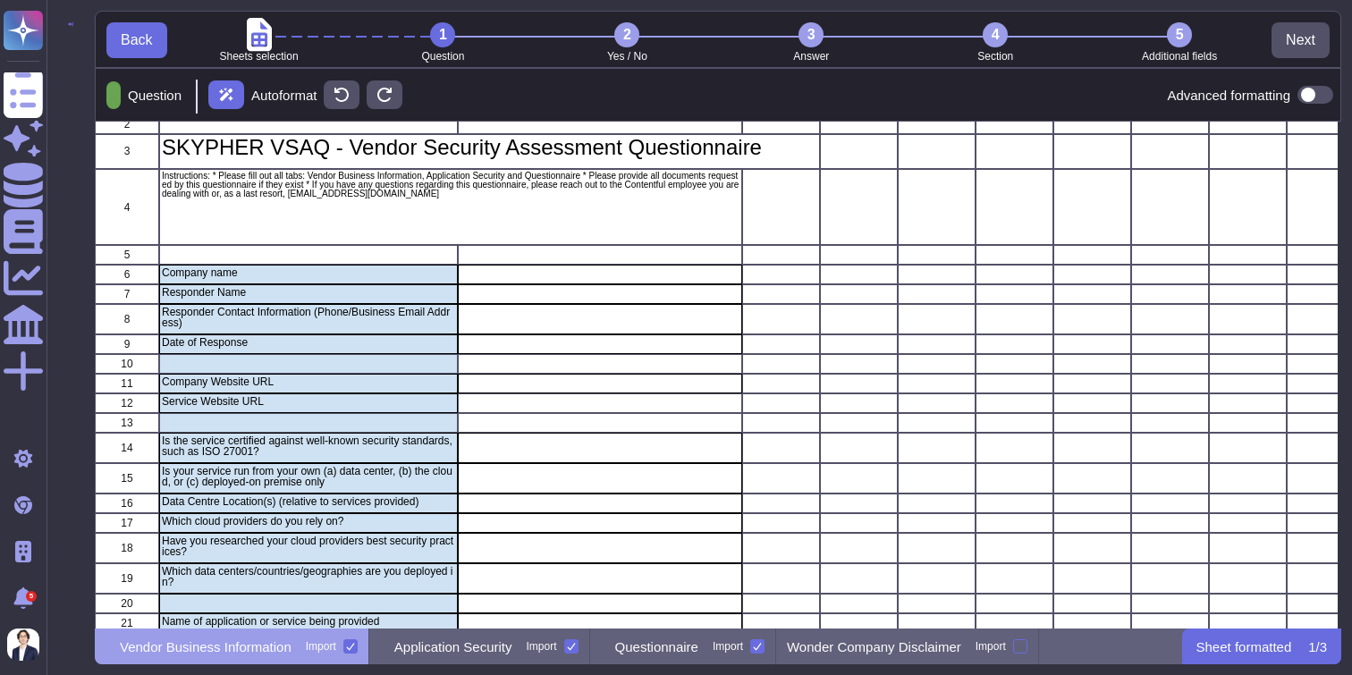
scroll to position [1, 1]
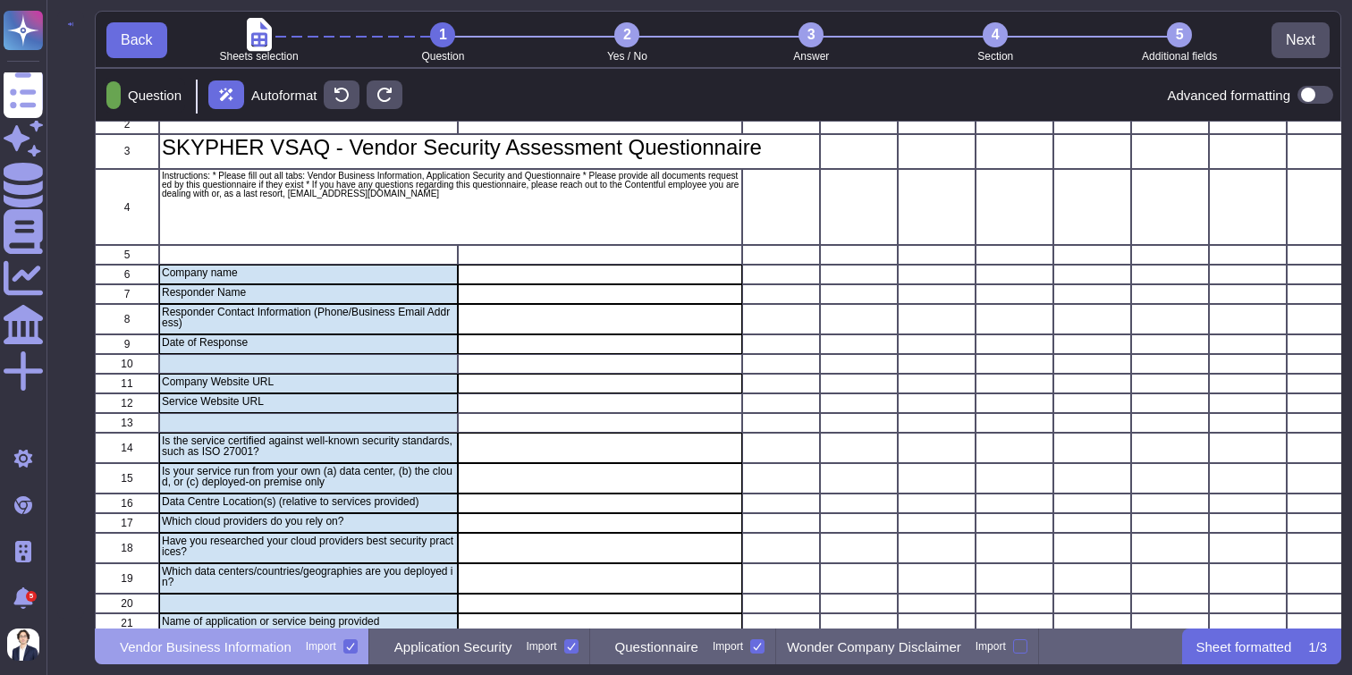
click at [72, 27] on icon at bounding box center [70, 24] width 5 height 4
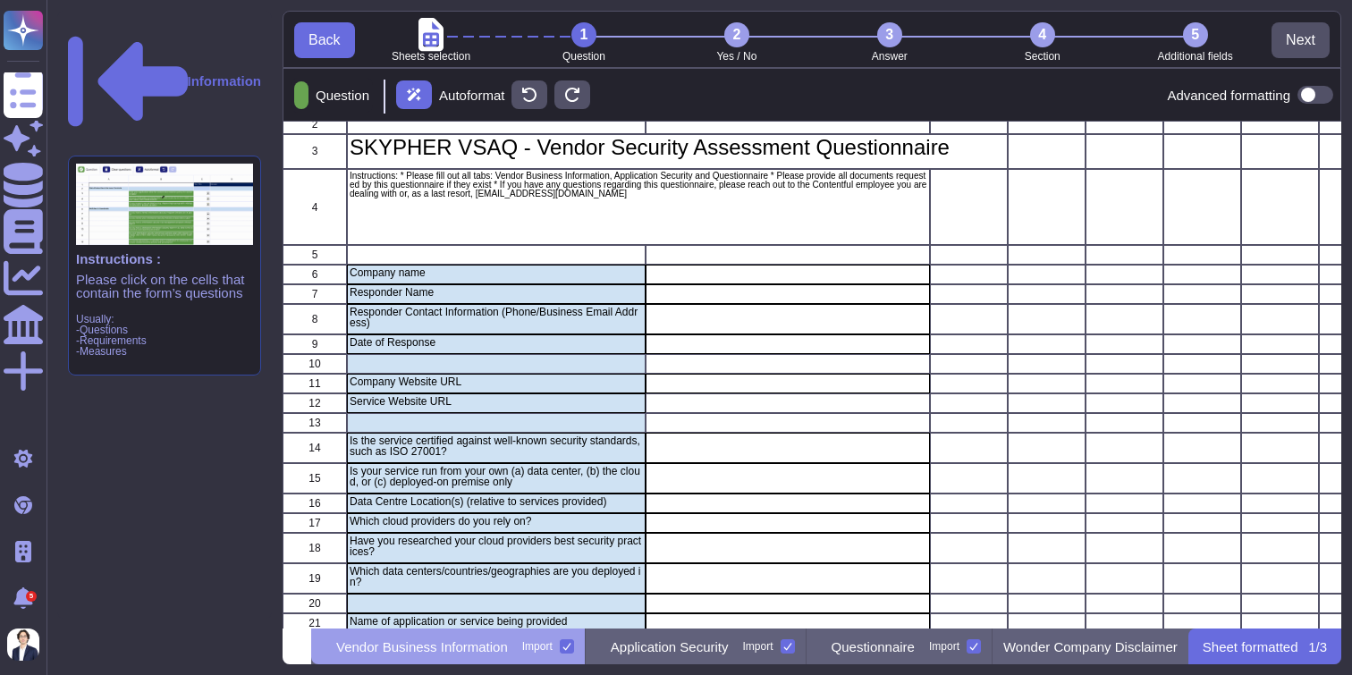
click at [1261, 647] on p "Sheet formatted" at bounding box center [1251, 646] width 96 height 13
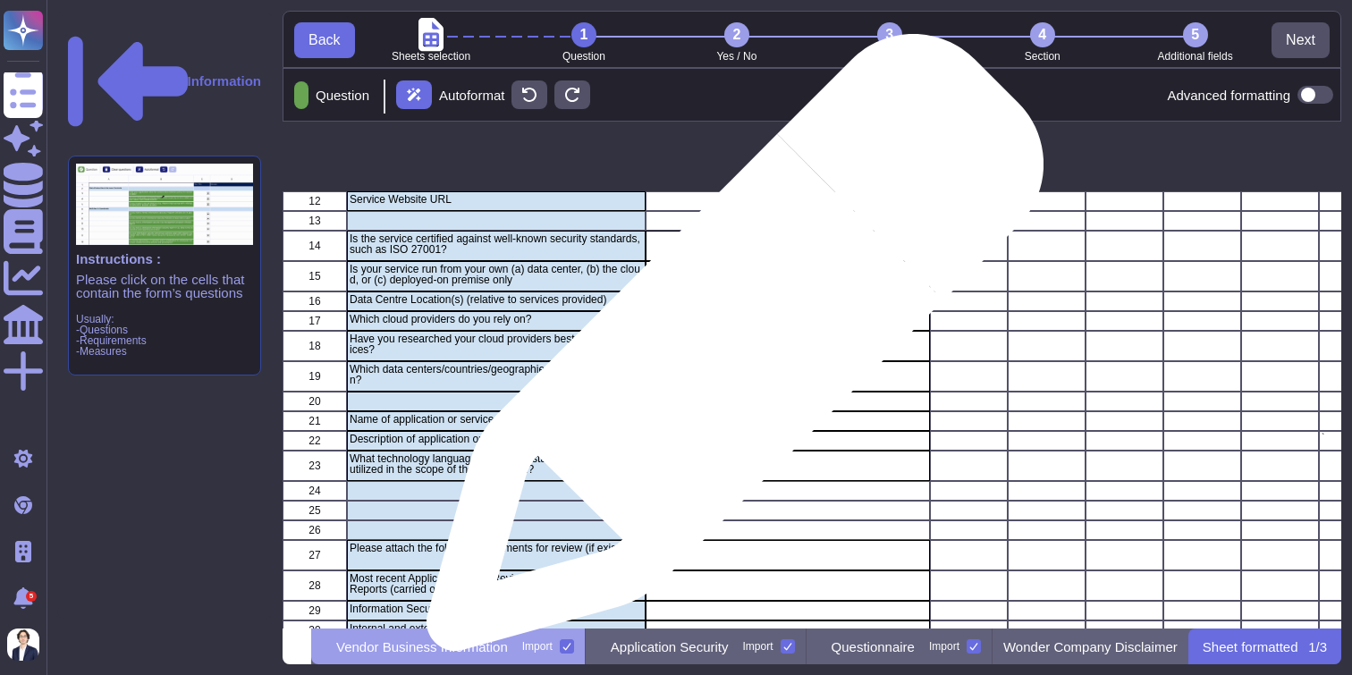
scroll to position [0, 0]
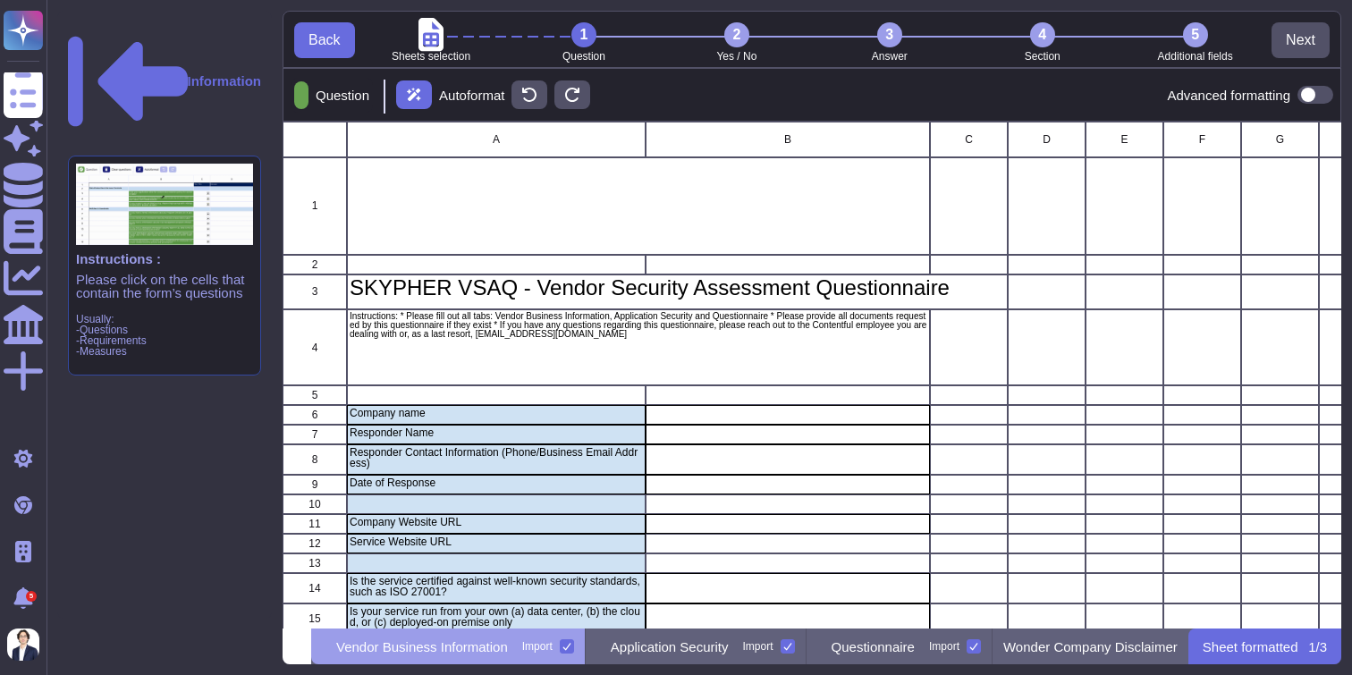
click at [1244, 644] on p "Sheet formatted" at bounding box center [1251, 646] width 96 height 13
click at [405, 658] on div "Vendor Business Information Import" at bounding box center [448, 647] width 275 height 36
click at [401, 650] on p "Vendor Business Information" at bounding box center [422, 646] width 172 height 13
click at [390, 645] on div "Vendor Business Information Import" at bounding box center [448, 647] width 275 height 36
click at [490, 636] on div "Vendor Business Information Import" at bounding box center [448, 647] width 275 height 36
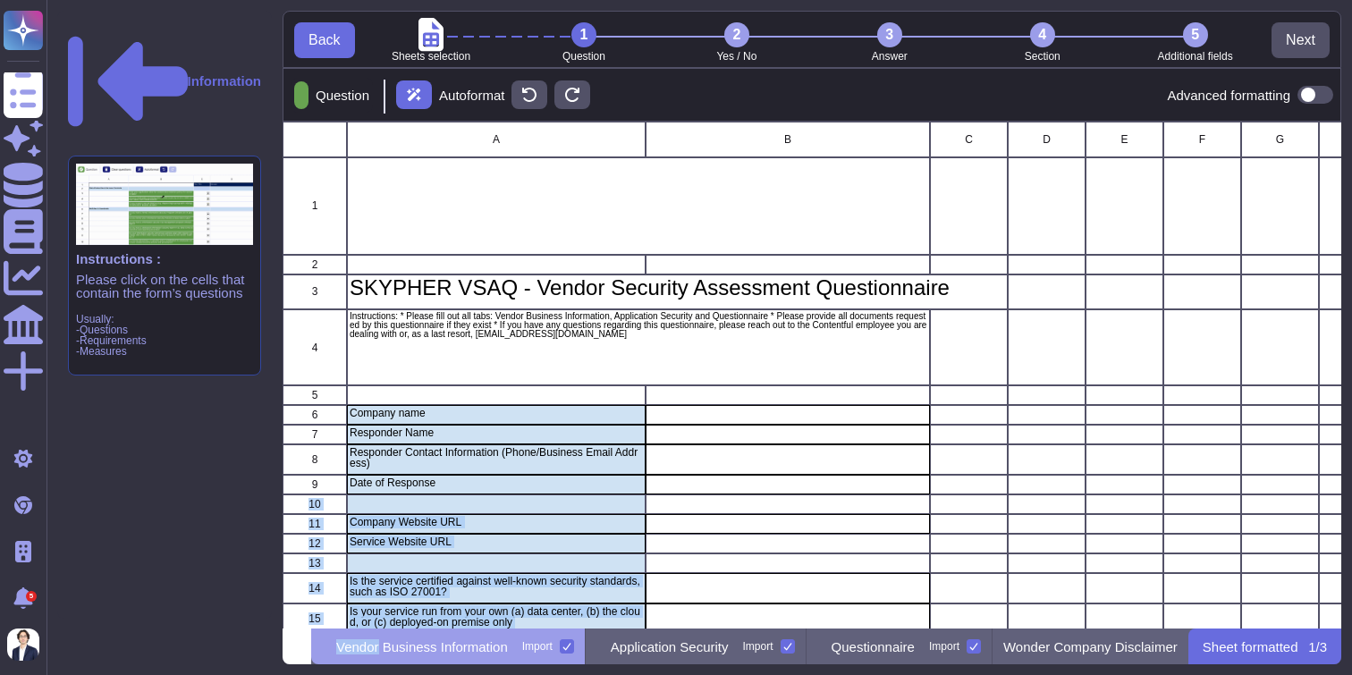
drag, startPoint x: 490, startPoint y: 636, endPoint x: 522, endPoint y: 482, distance: 157.2
click at [511, 482] on div "Back Sheets selection 1 Question 2 Yes / No 3 Answer 4 Section 5 Additional fie…" at bounding box center [812, 338] width 1059 height 654
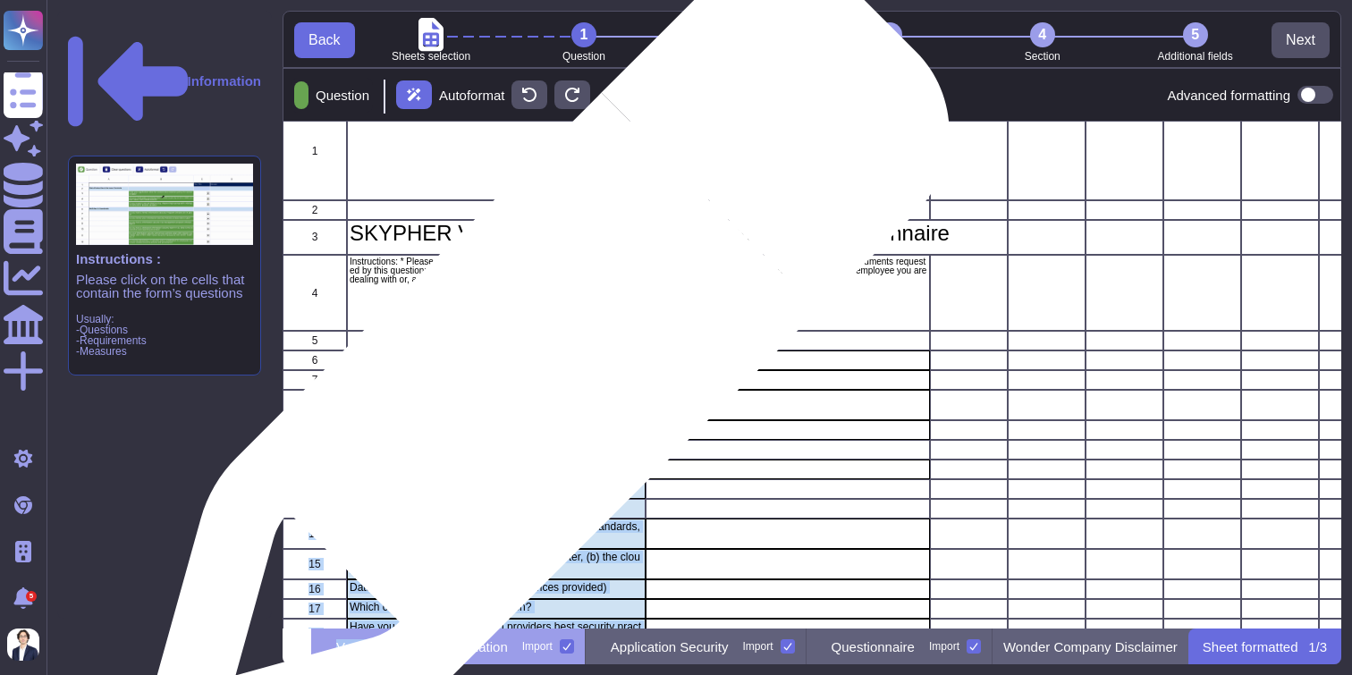
scroll to position [65, 0]
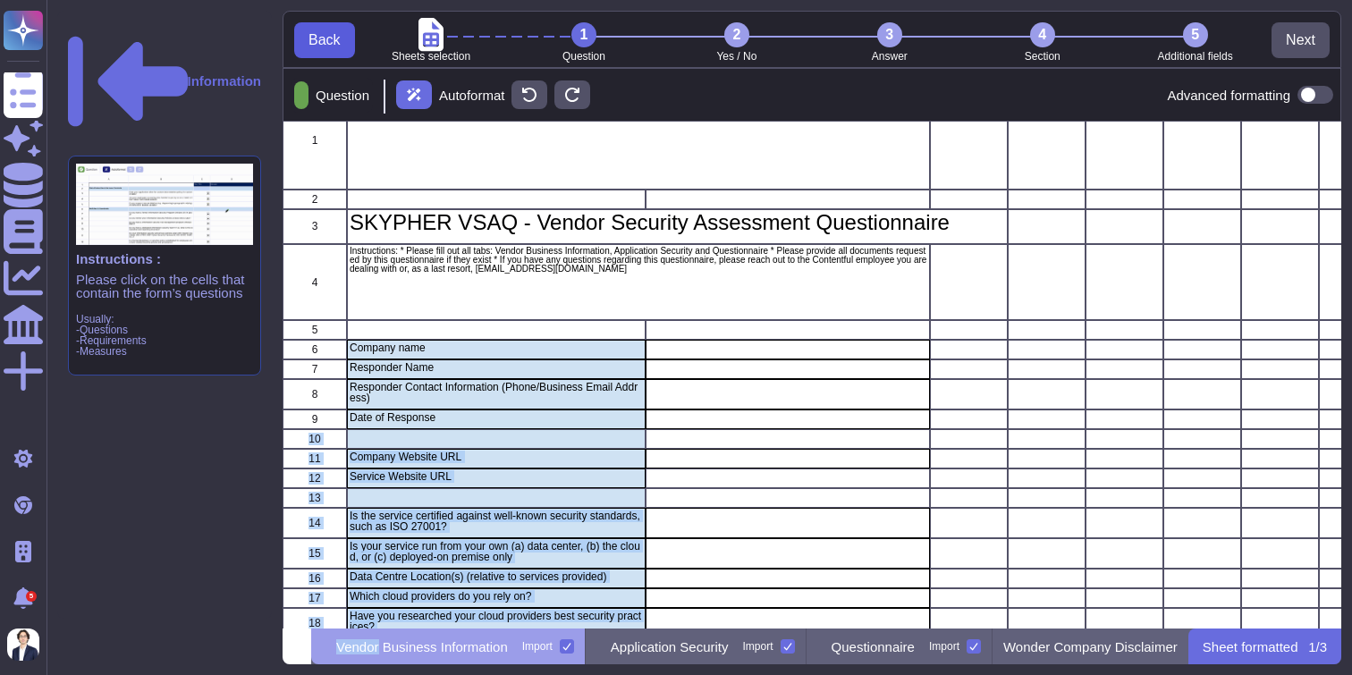
click at [327, 53] on button "Back" at bounding box center [324, 40] width 61 height 36
click at [355, 53] on li "Sheets selection" at bounding box center [431, 41] width 153 height 39
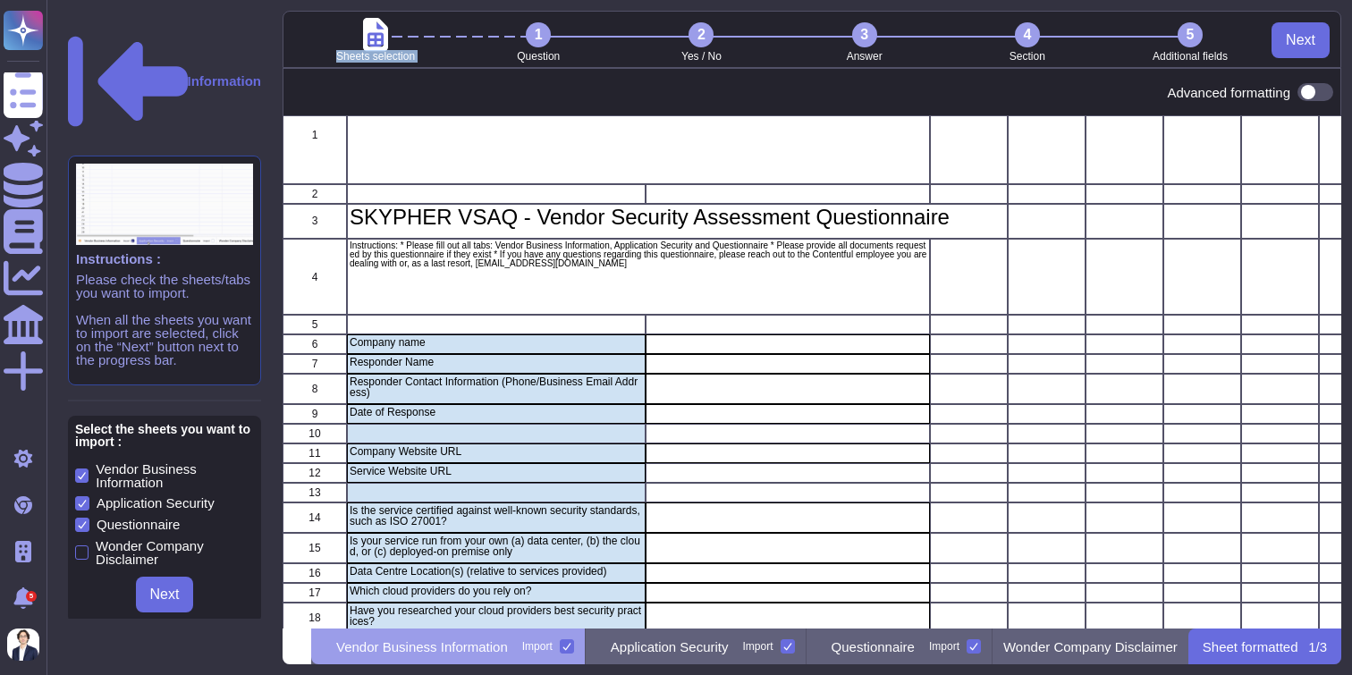
click at [327, 53] on li "Sheets selection" at bounding box center [375, 41] width 163 height 39
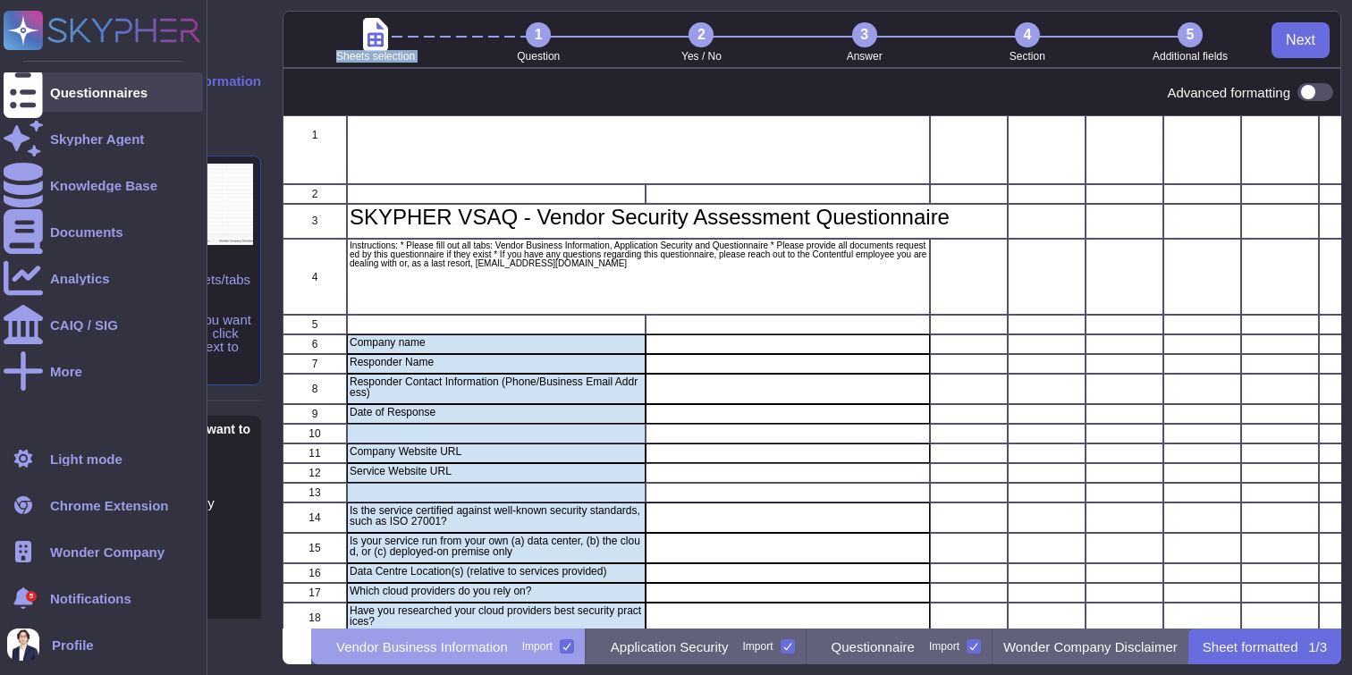
click at [102, 101] on div "Questionnaires" at bounding box center [103, 91] width 199 height 39
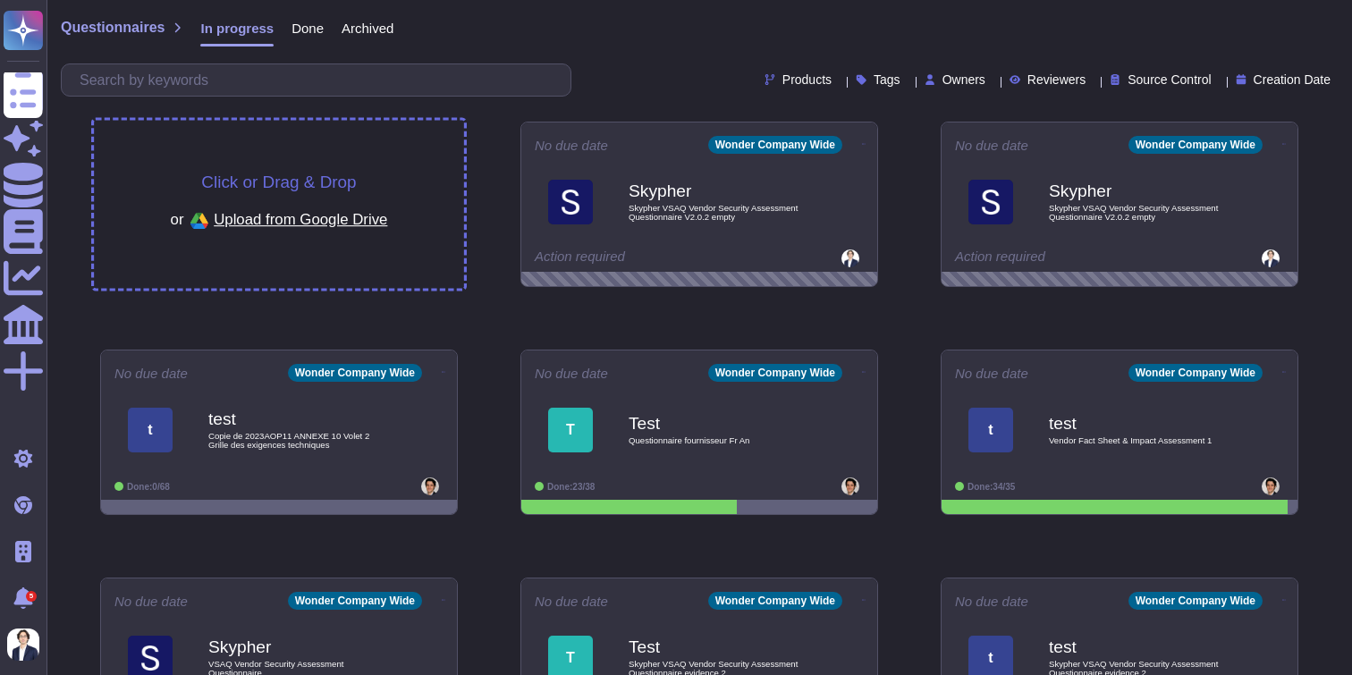
click at [275, 176] on span "Click or Drag & Drop" at bounding box center [278, 182] width 155 height 17
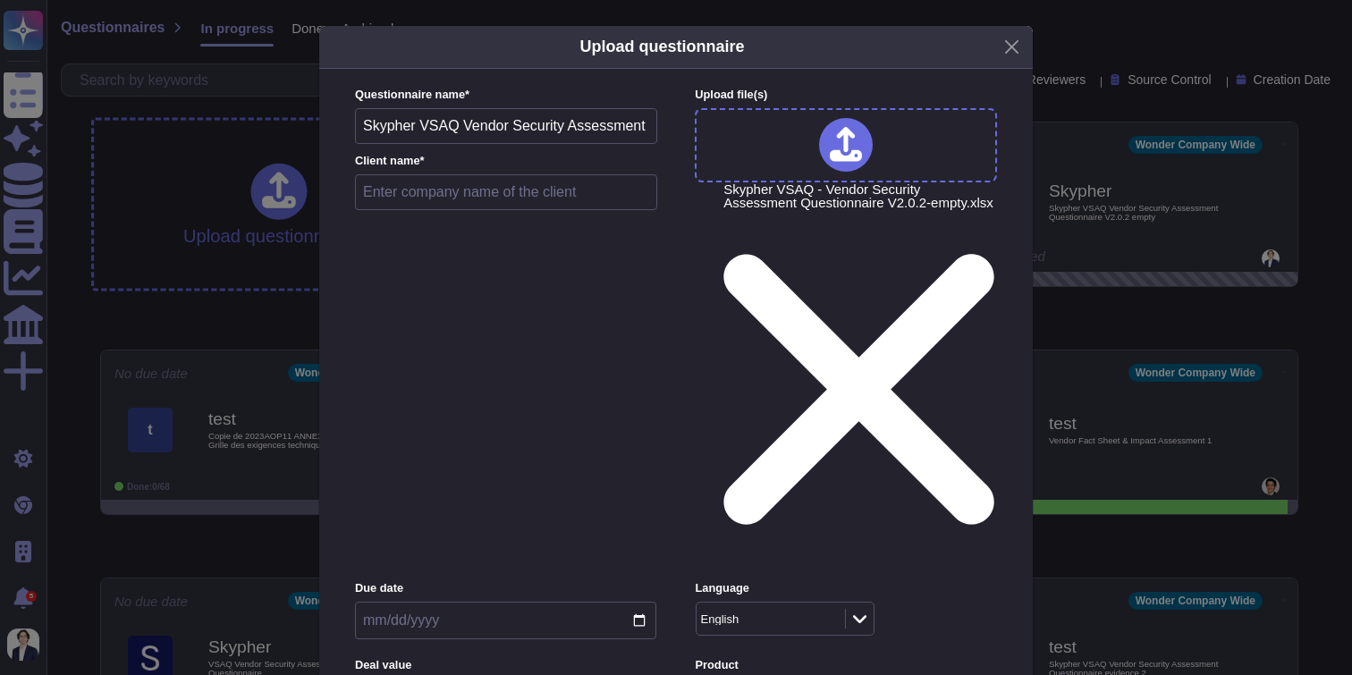
click at [560, 187] on input "text" at bounding box center [506, 192] width 302 height 36
type input "Skypher"
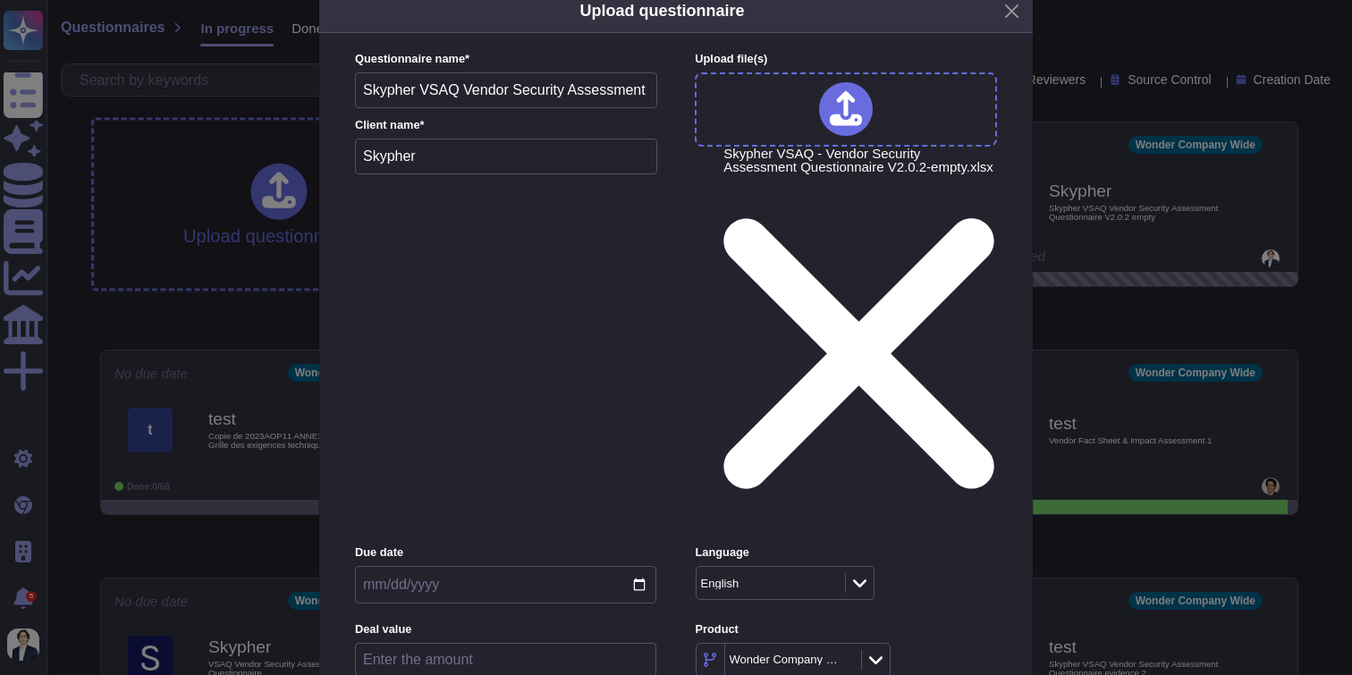
scroll to position [66, 0]
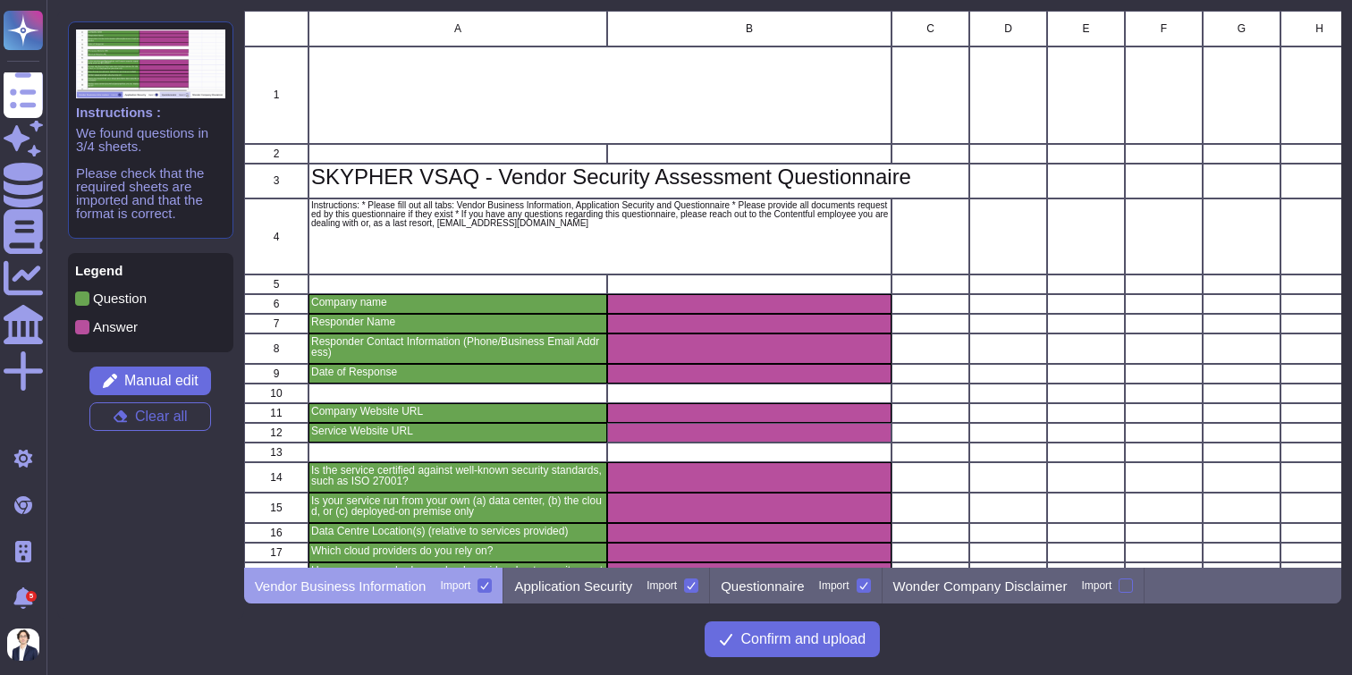
scroll to position [557, 1098]
click at [796, 589] on p "Questionnaire" at bounding box center [762, 586] width 83 height 13
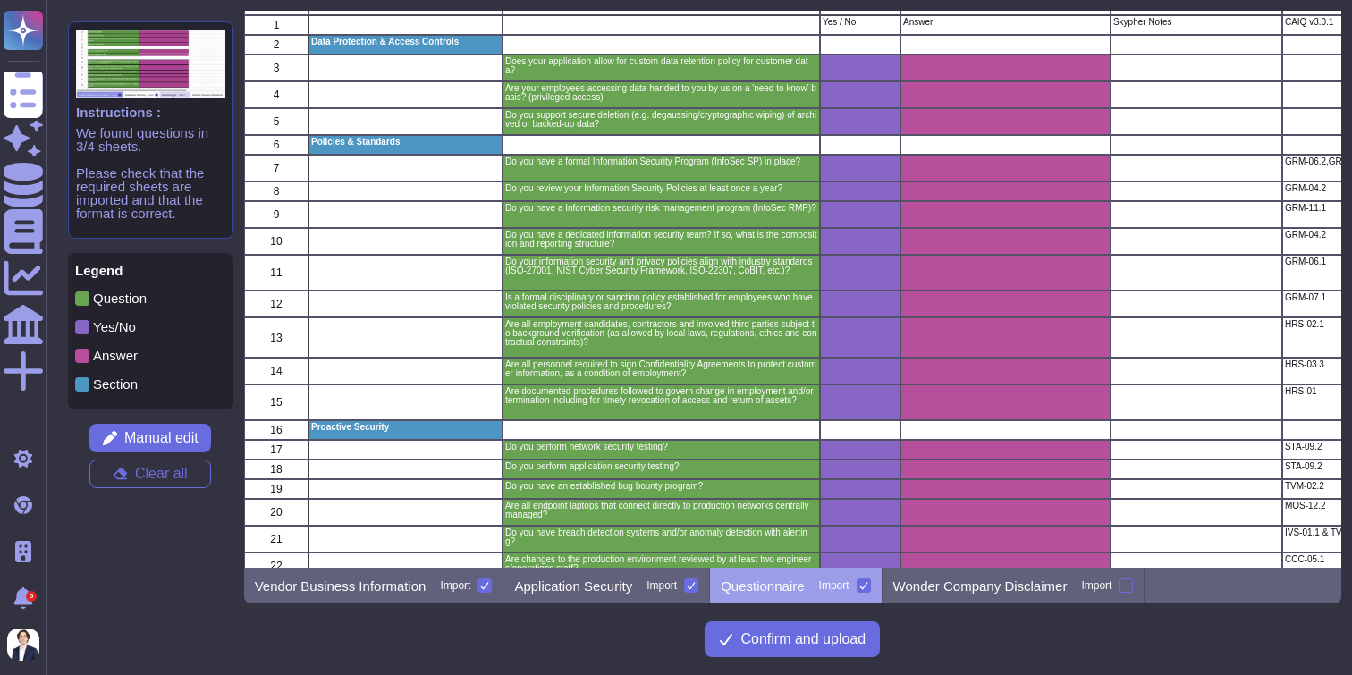
scroll to position [0, 0]
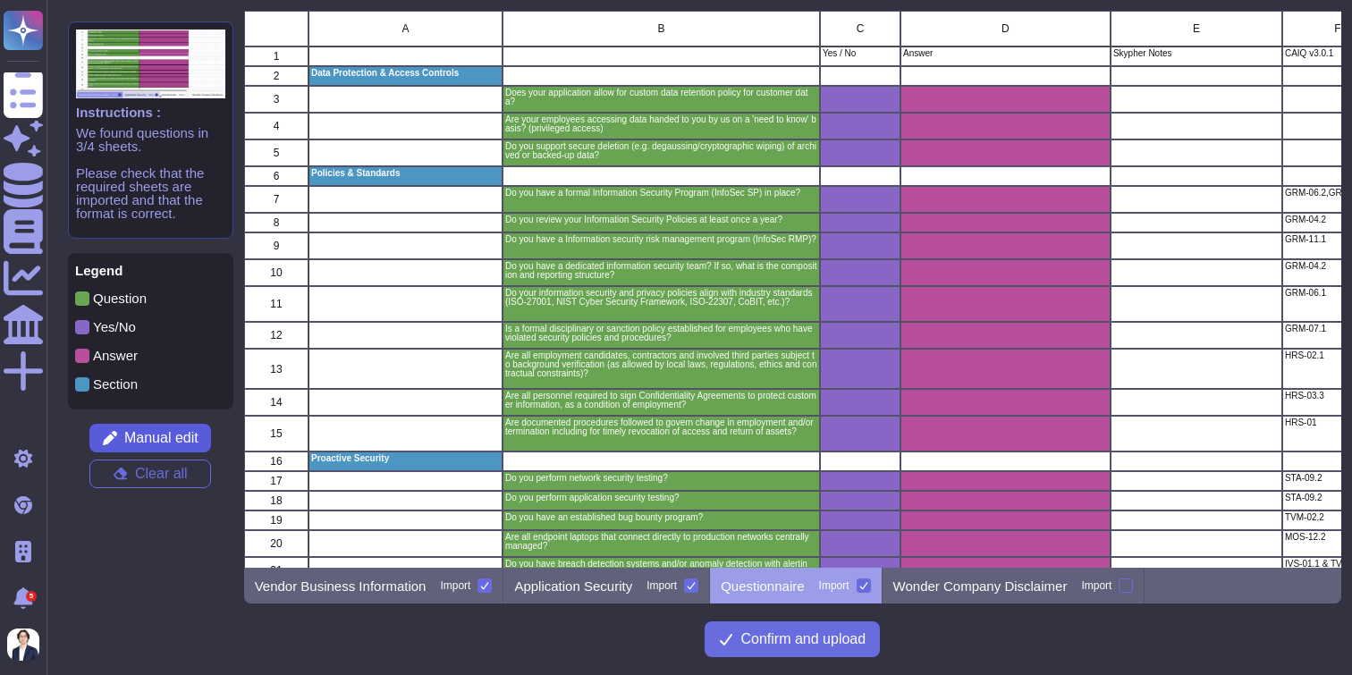
click at [150, 437] on span "Manual edit" at bounding box center [161, 438] width 74 height 14
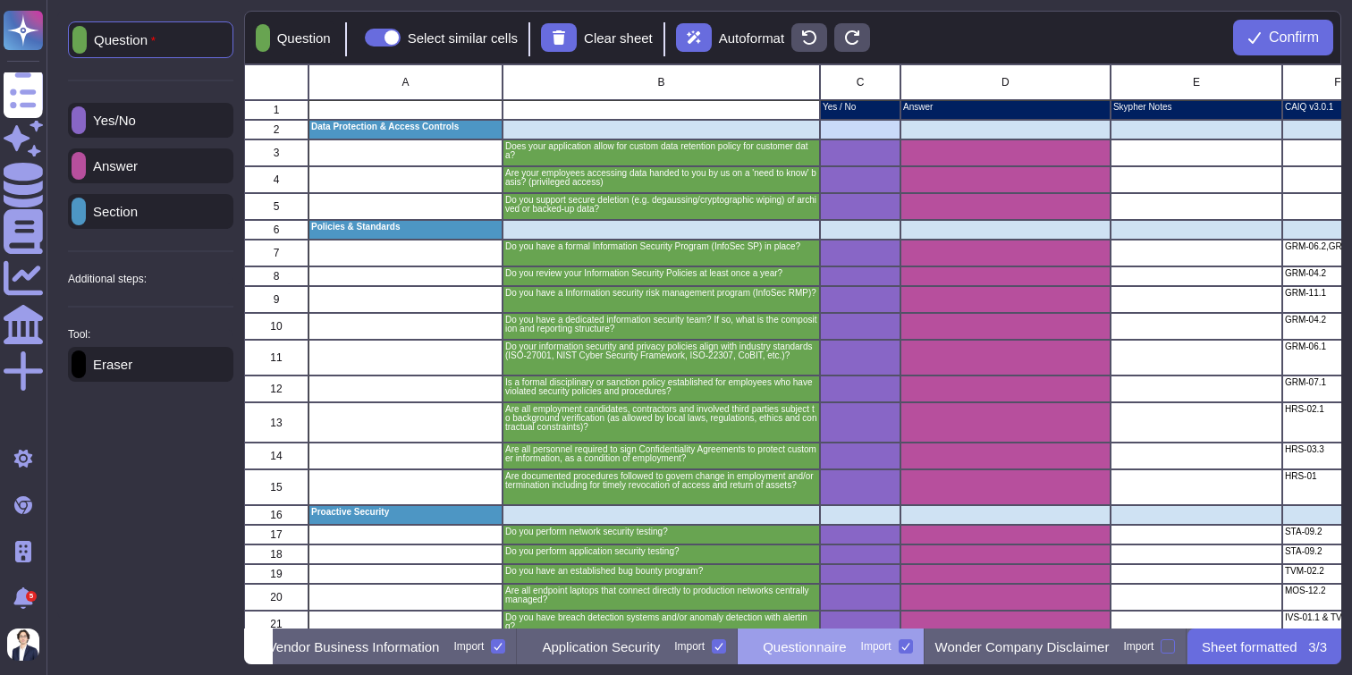
scroll to position [0, 79]
click at [148, 382] on div "Eraser" at bounding box center [150, 364] width 165 height 35
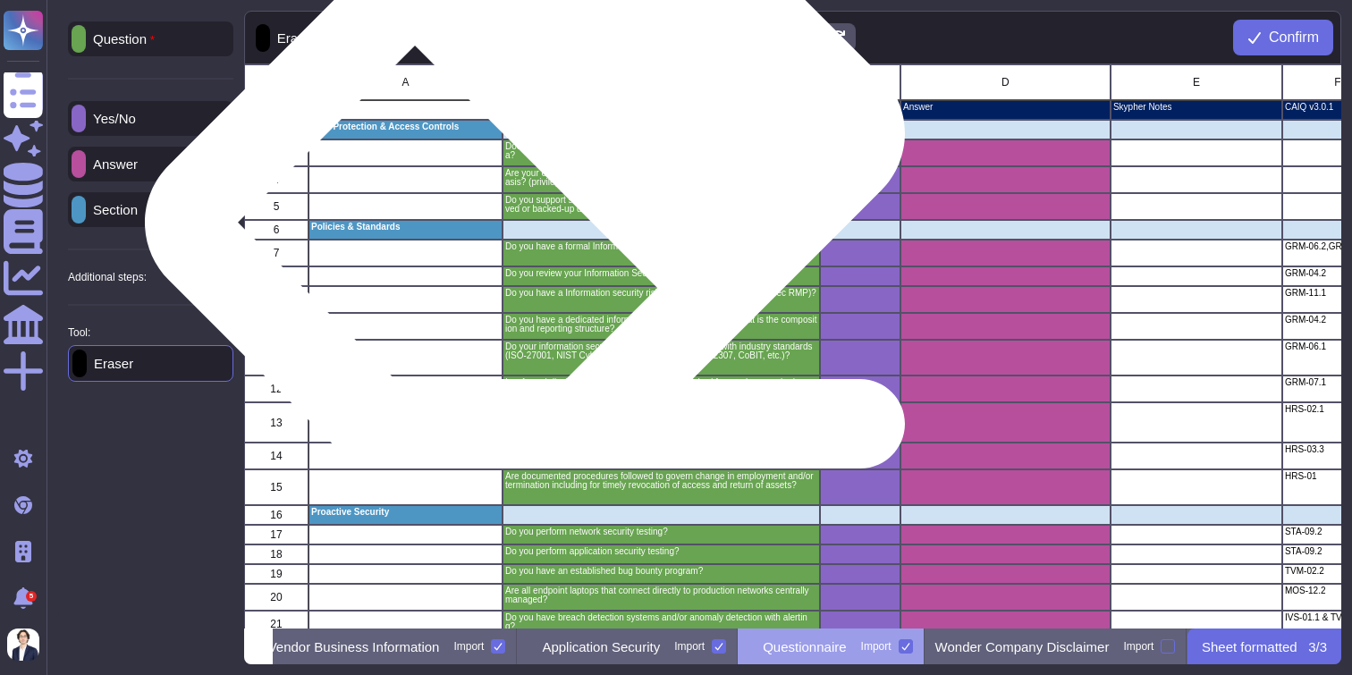
click at [541, 162] on div "Does your application allow for custom data retention policy for customer data?" at bounding box center [662, 153] width 318 height 27
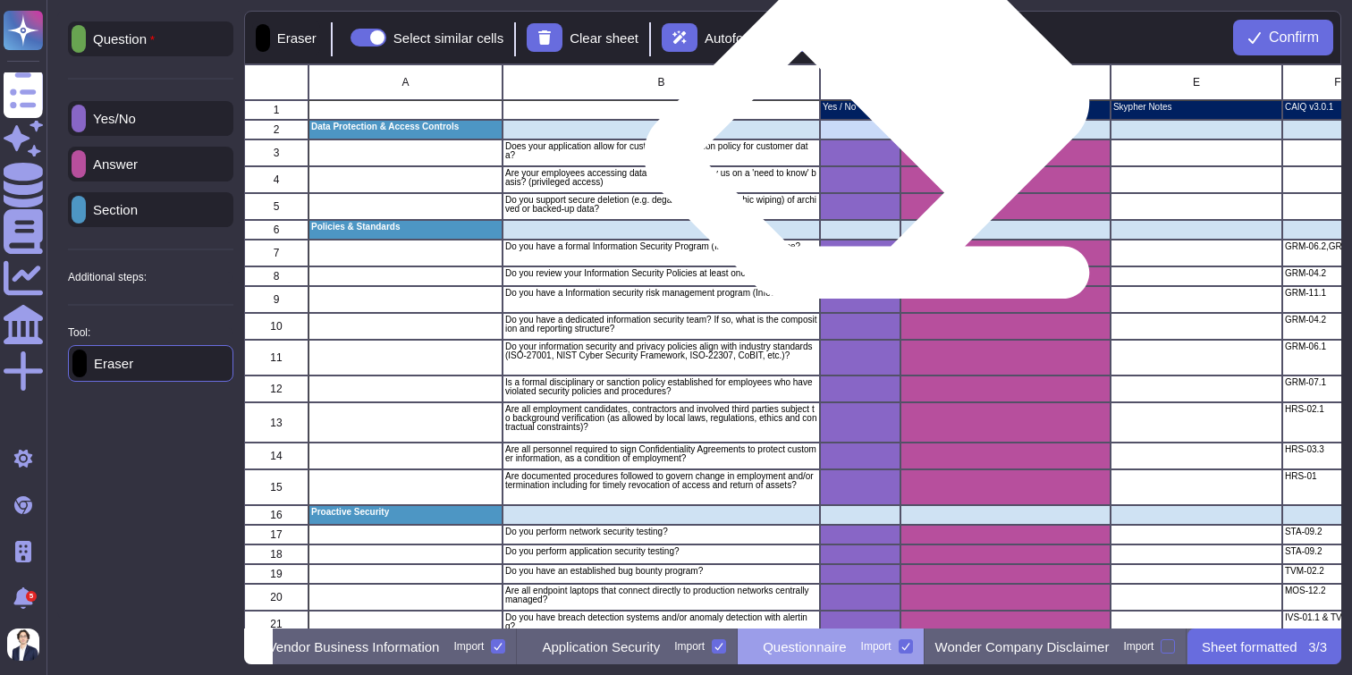
click at [864, 166] on div "grid" at bounding box center [860, 179] width 81 height 27
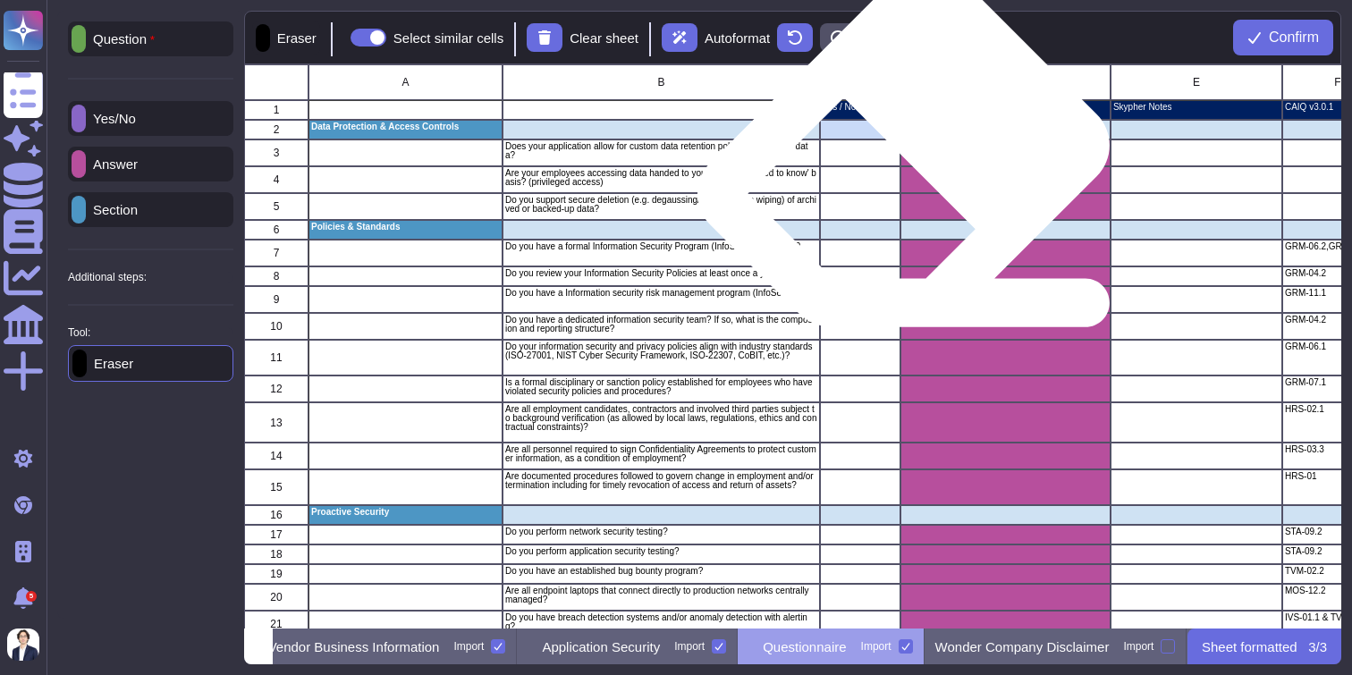
click at [934, 166] on div "grid" at bounding box center [1006, 179] width 210 height 27
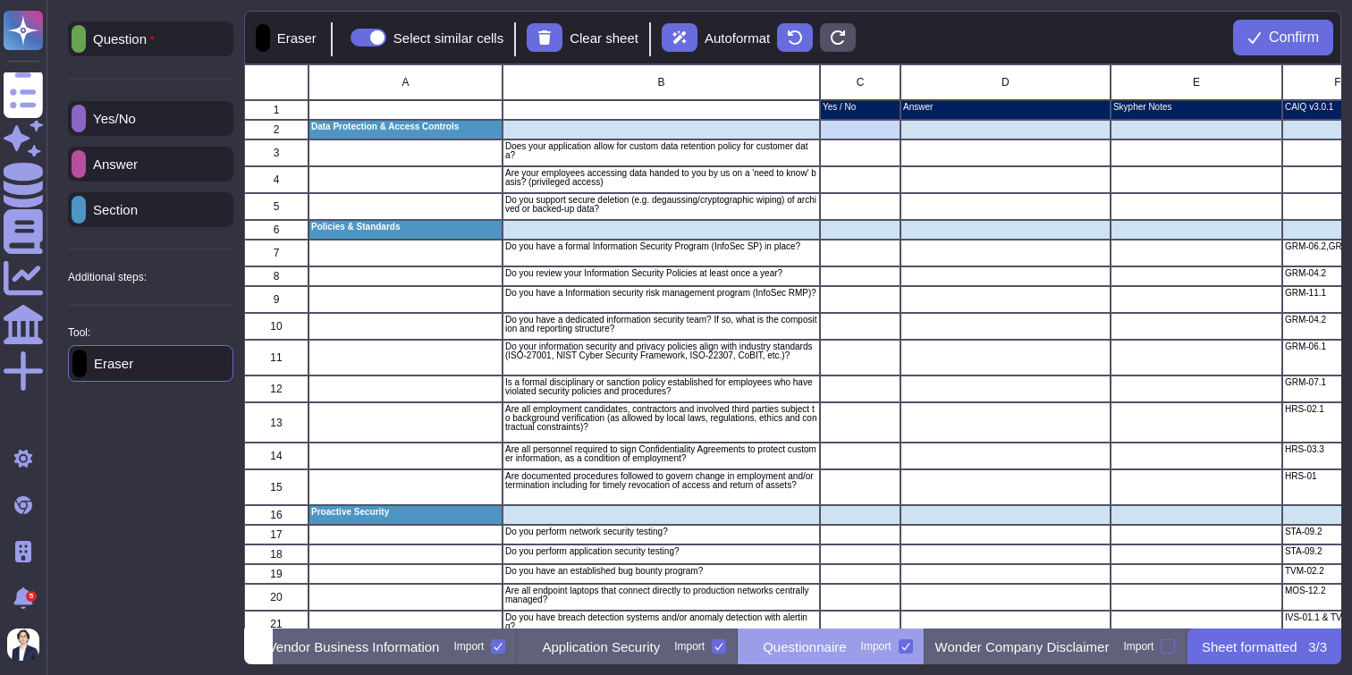
click at [131, 370] on p "Eraser" at bounding box center [110, 363] width 47 height 13
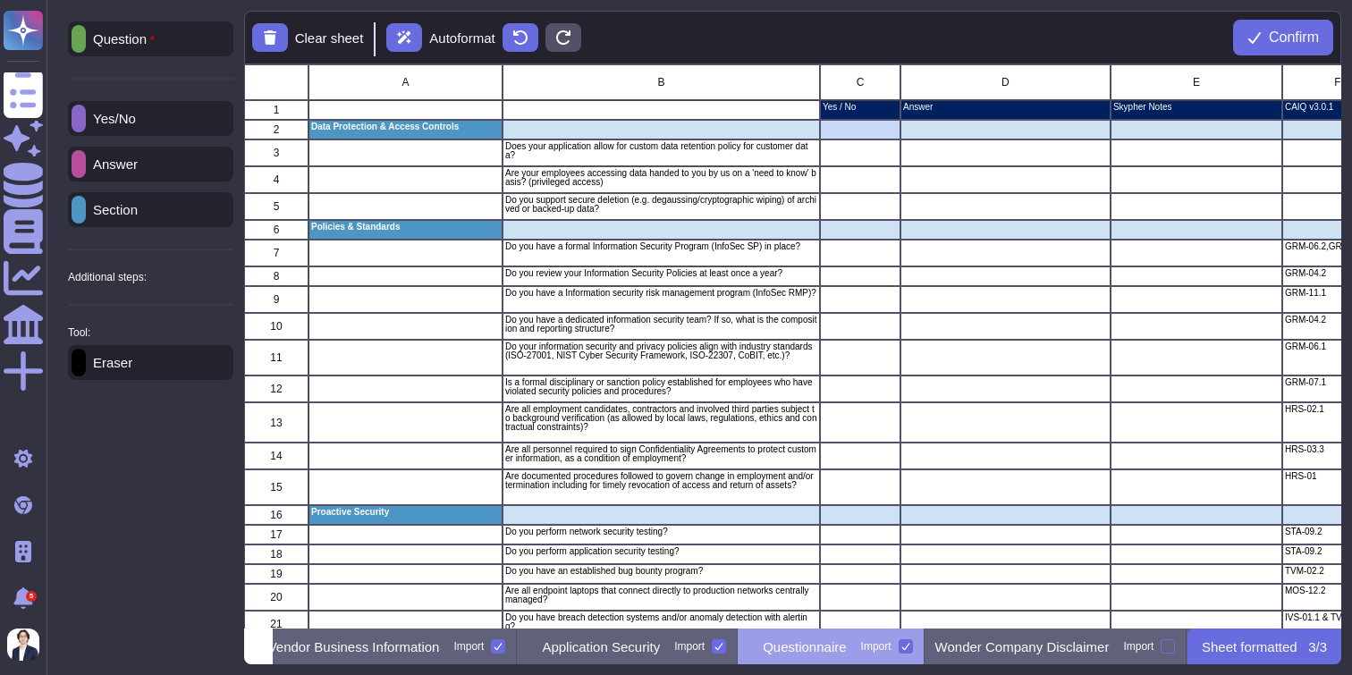
click at [144, 51] on div "Question" at bounding box center [150, 38] width 165 height 35
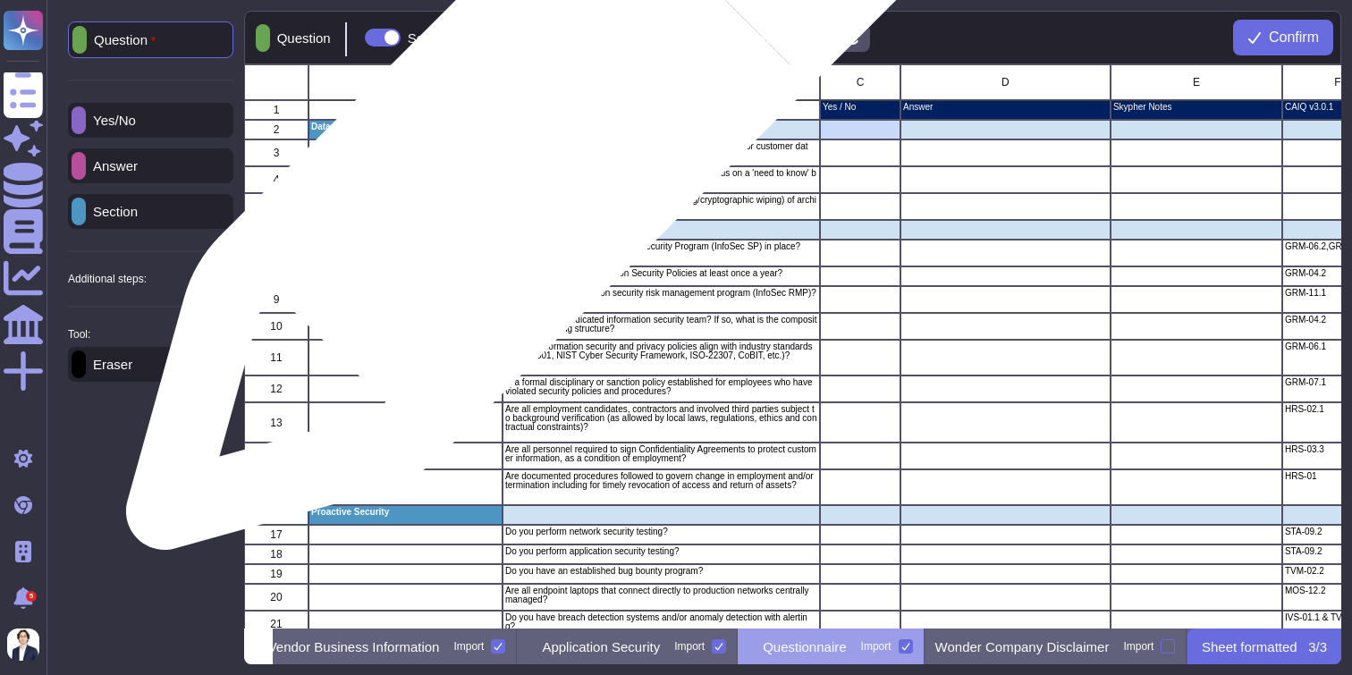
click at [528, 150] on p "Does your application allow for custom data retention policy for customer data?" at bounding box center [661, 151] width 312 height 18
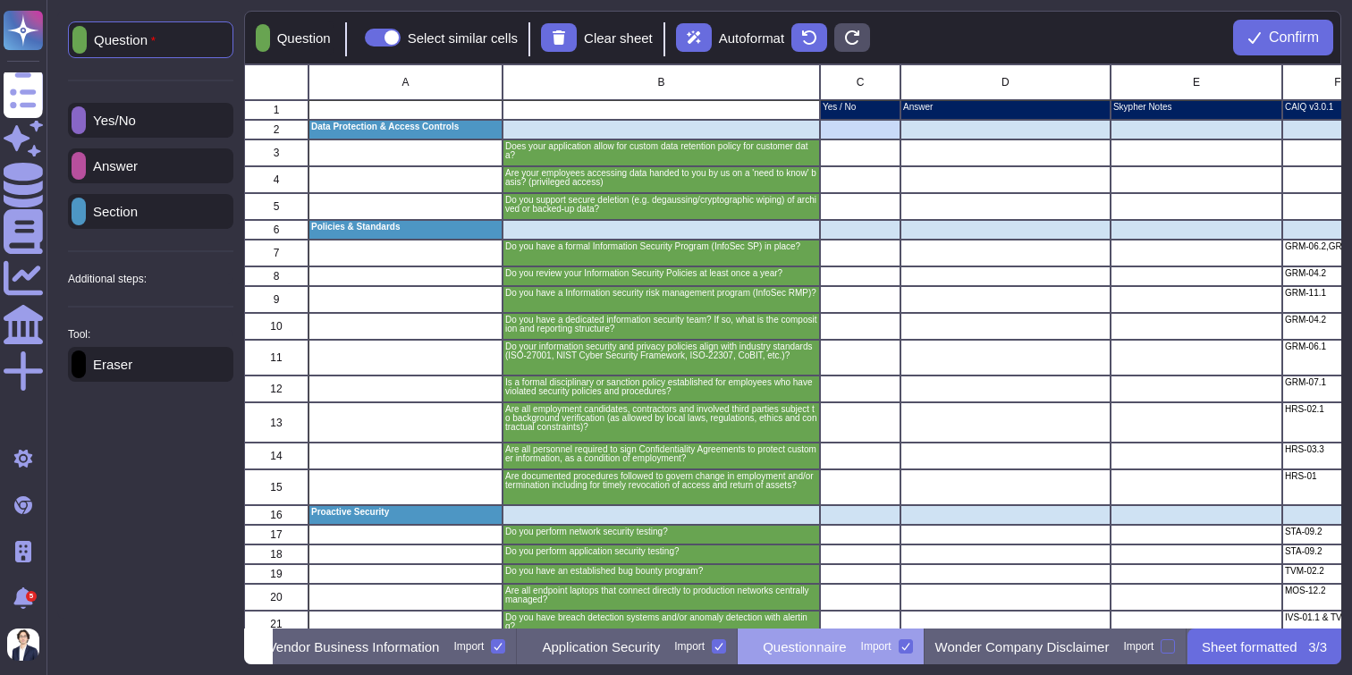
click at [159, 167] on div "Answer" at bounding box center [150, 165] width 165 height 35
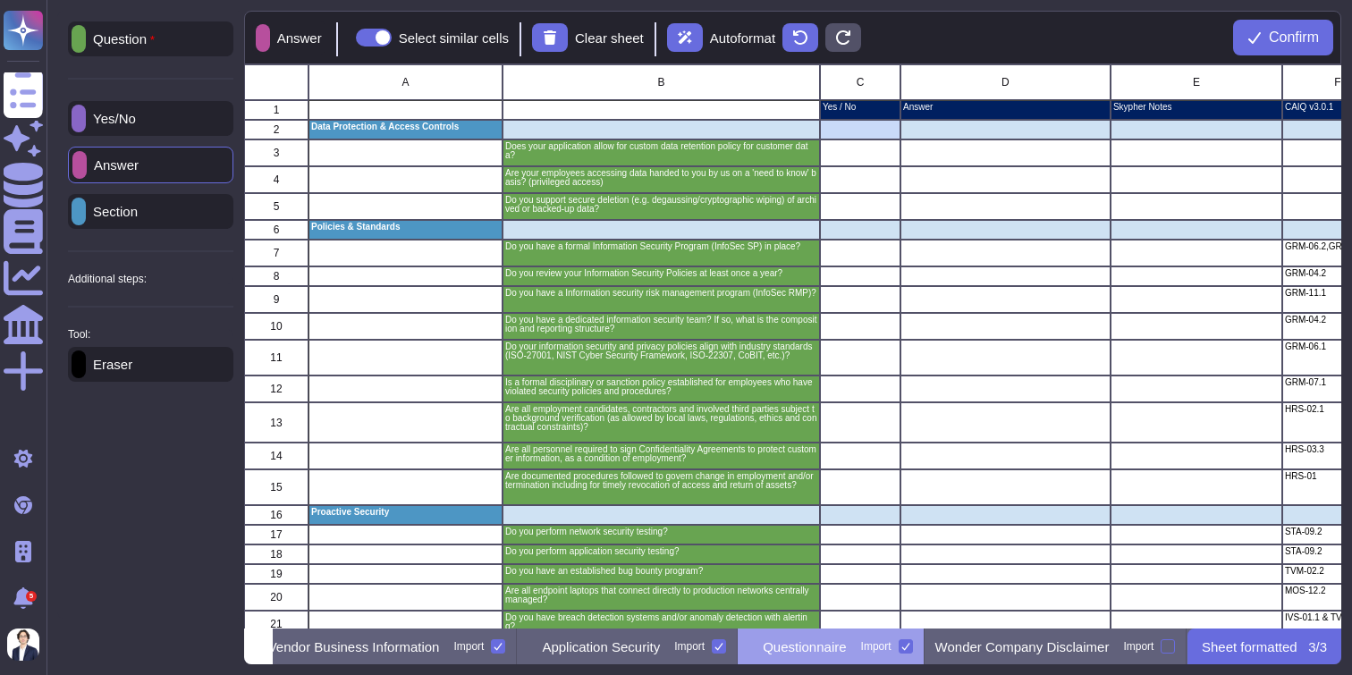
click at [136, 112] on p "Yes/No" at bounding box center [111, 118] width 50 height 13
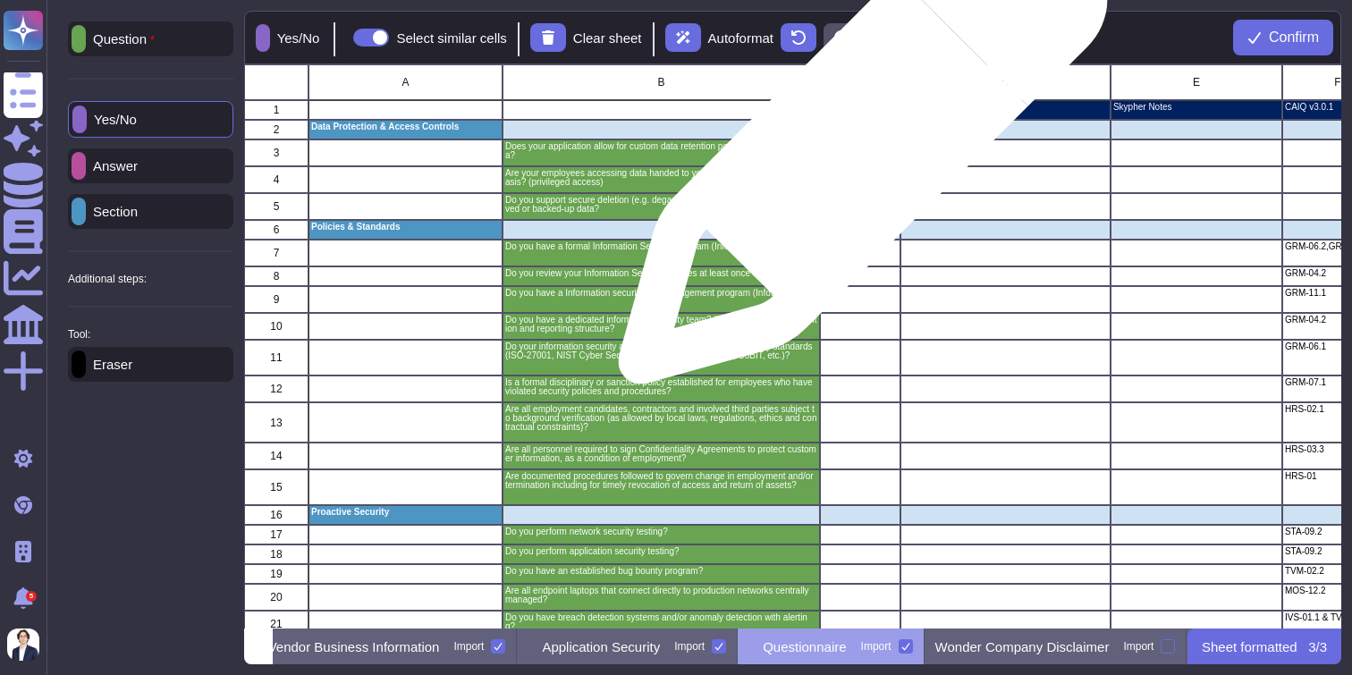
click at [856, 148] on div "grid" at bounding box center [860, 153] width 81 height 27
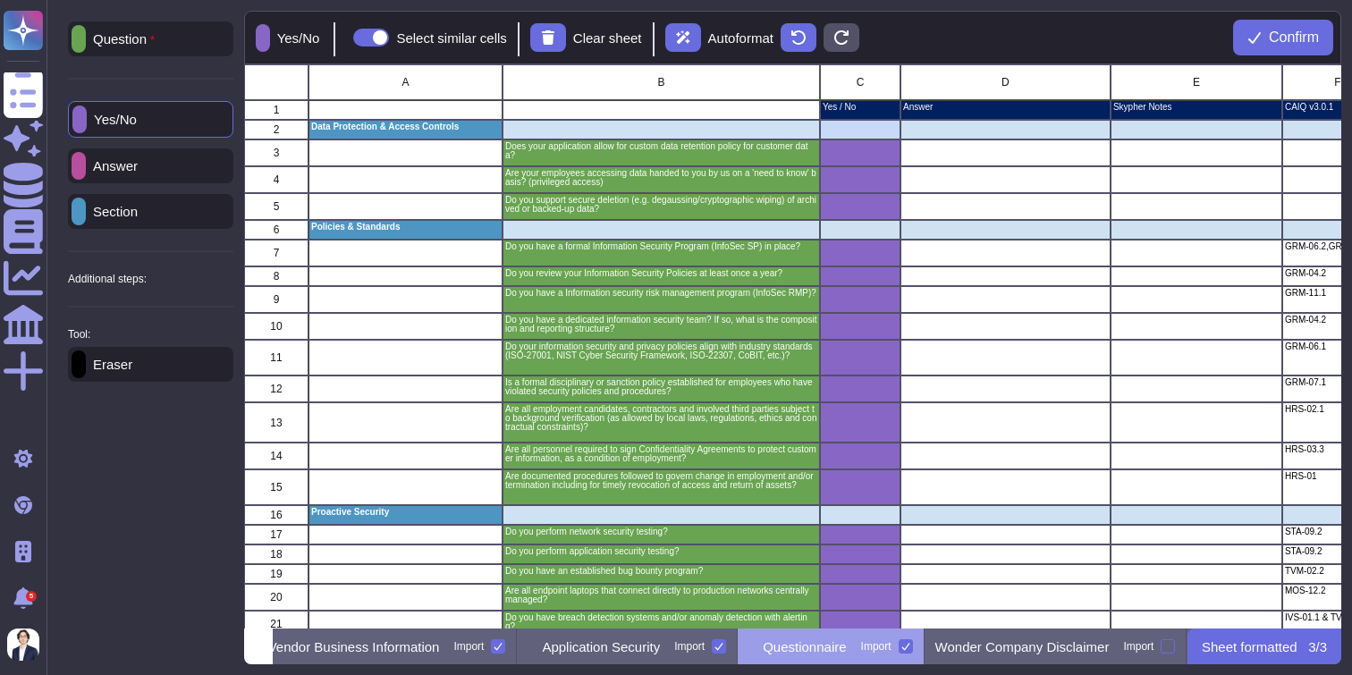
click at [133, 166] on p "Answer" at bounding box center [112, 165] width 52 height 13
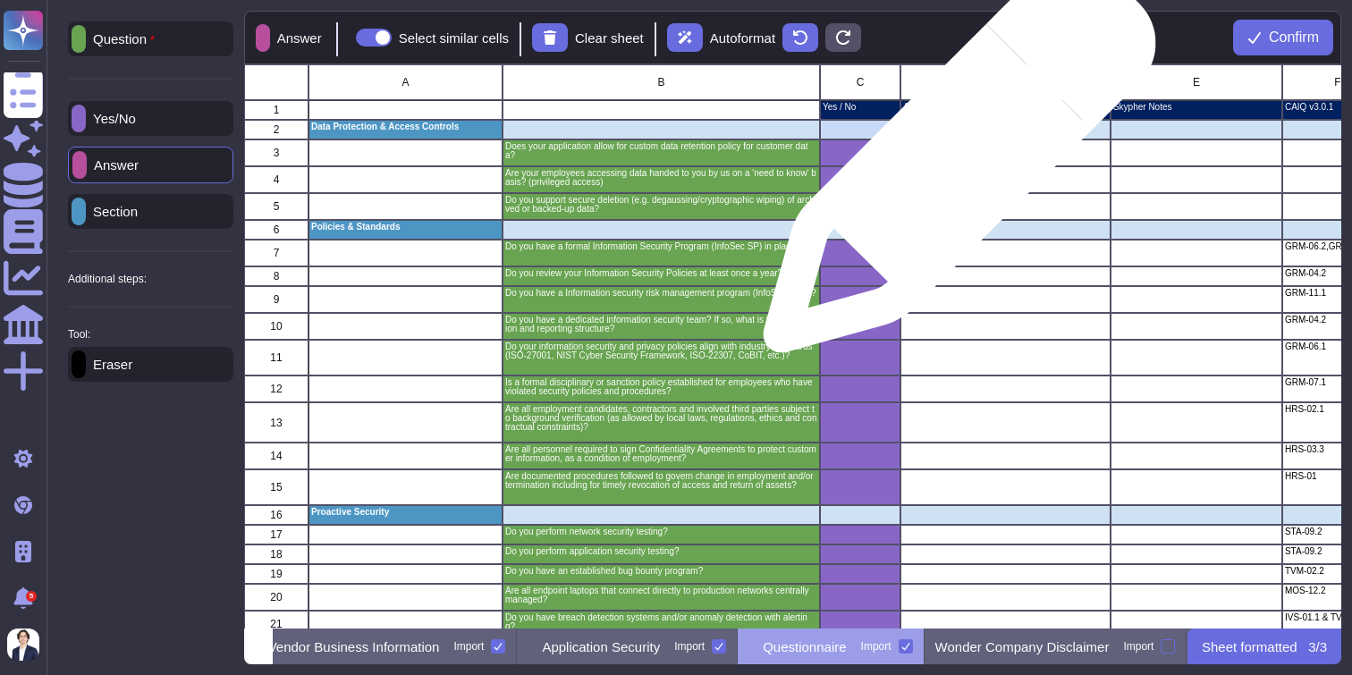
click at [953, 165] on div "grid" at bounding box center [1006, 153] width 210 height 27
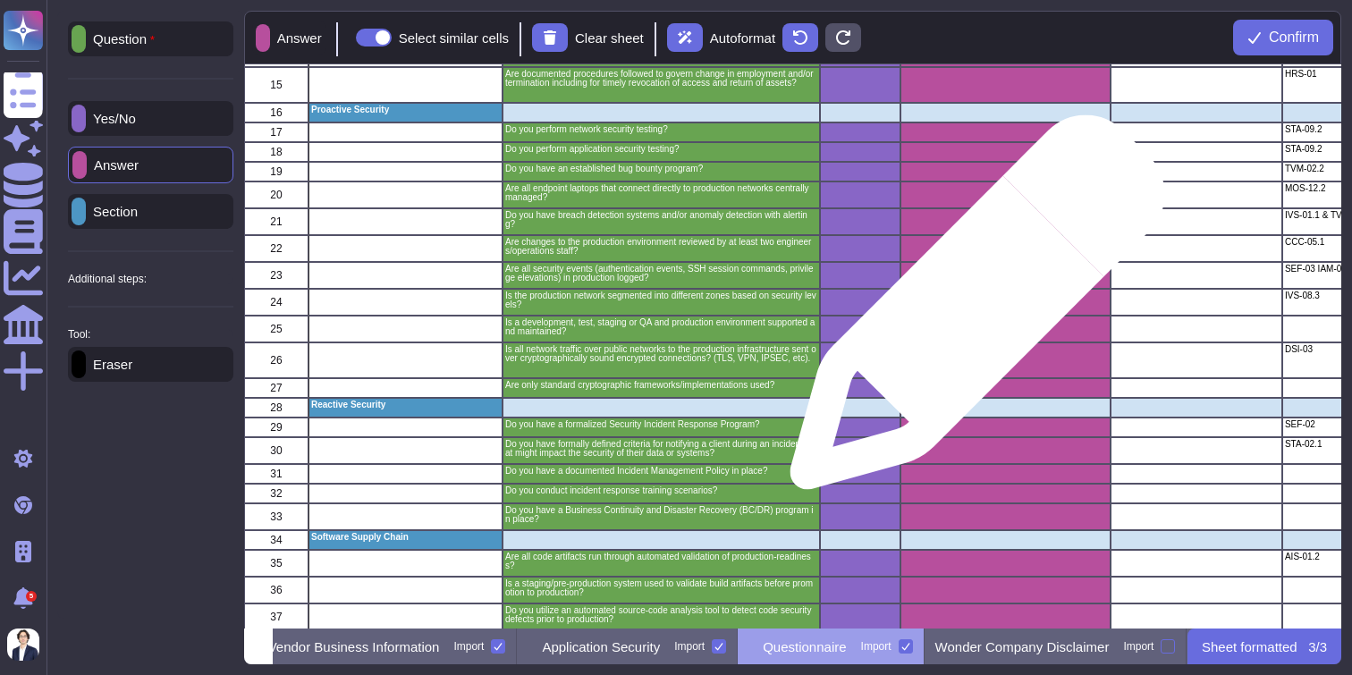
scroll to position [484, 0]
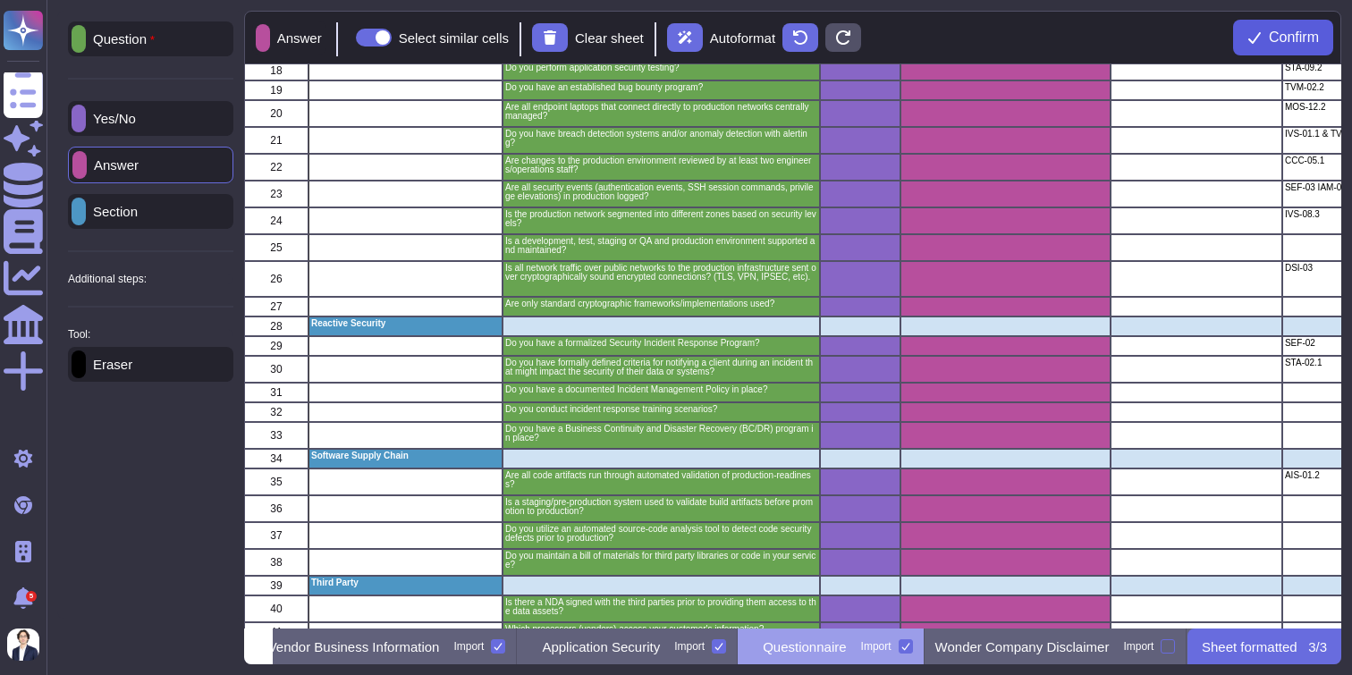
click at [1276, 42] on span "Confirm" at bounding box center [1294, 37] width 50 height 14
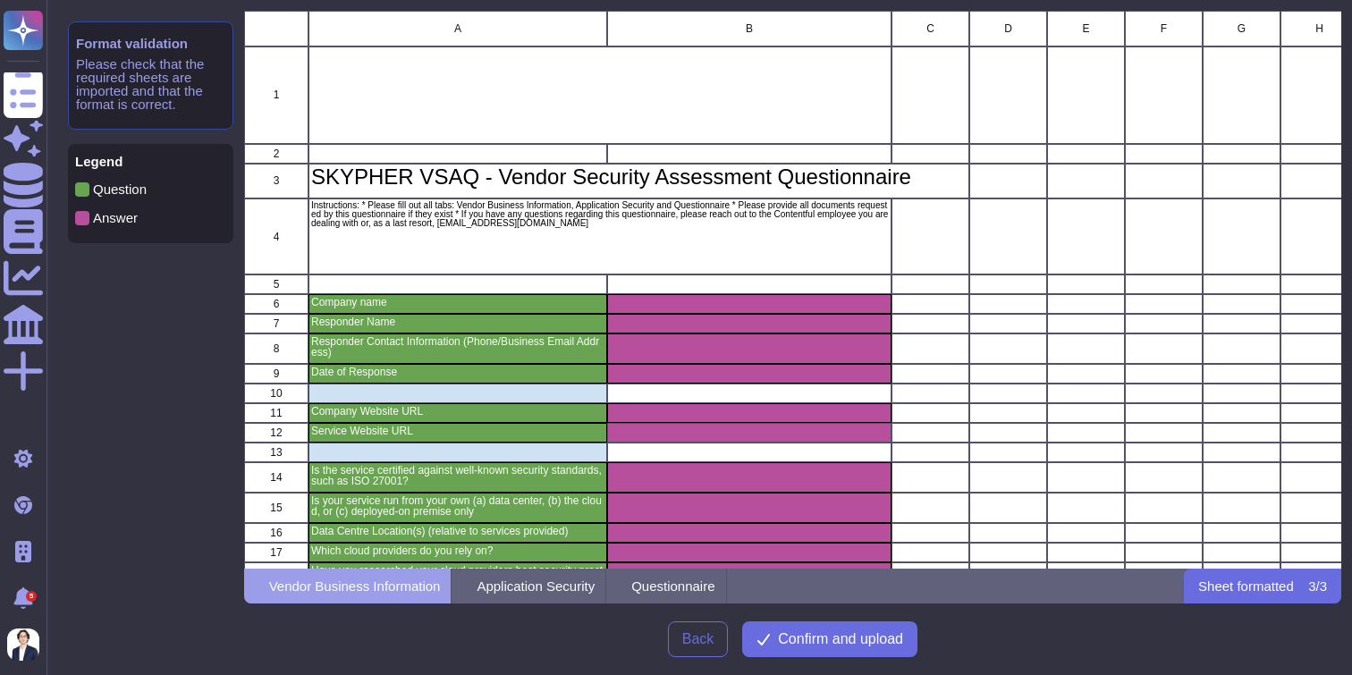
scroll to position [558, 1098]
click at [853, 635] on span "Confirm and upload" at bounding box center [840, 639] width 125 height 14
